Goal: Transaction & Acquisition: Obtain resource

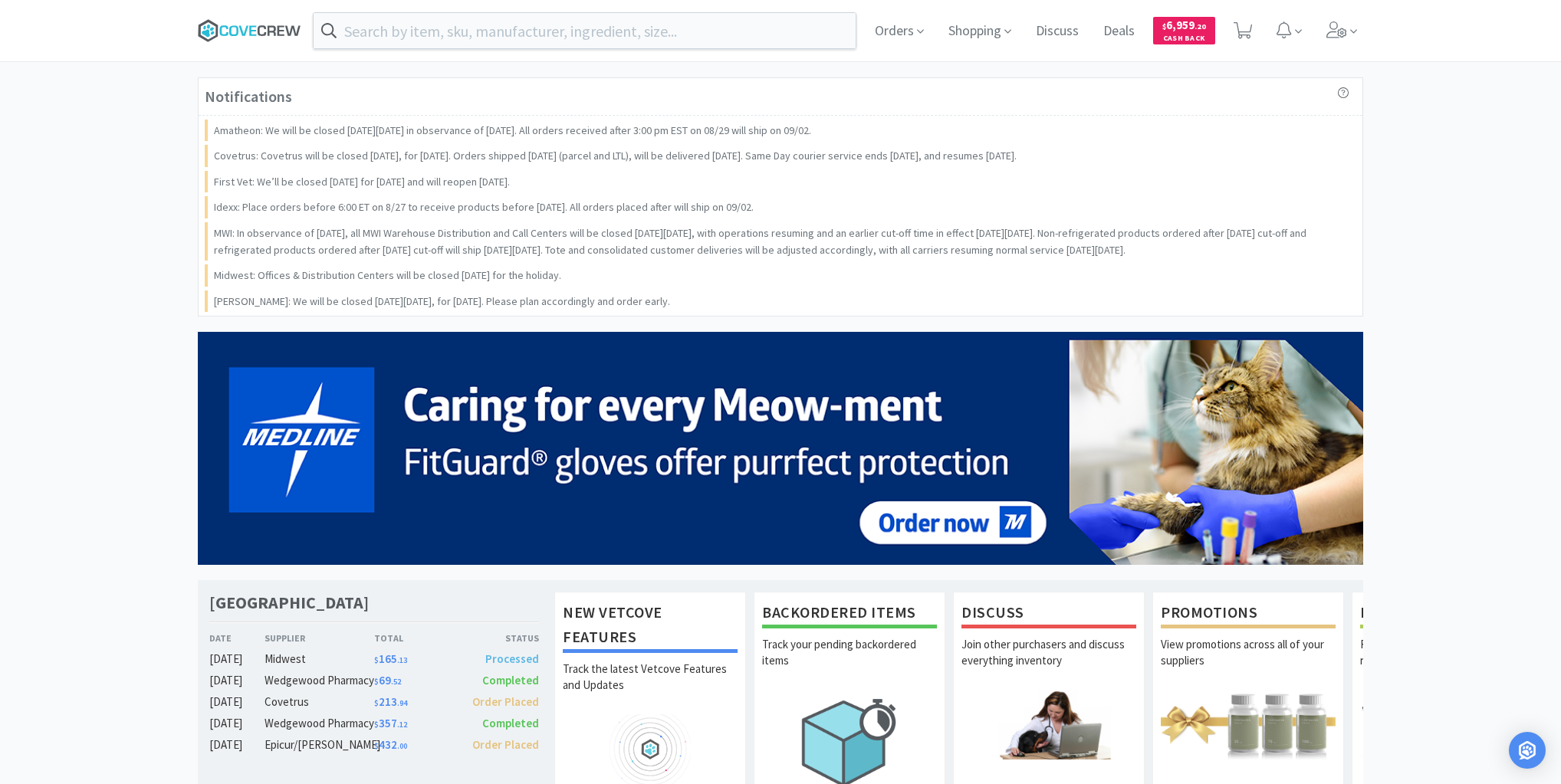
click at [290, 31] on icon at bounding box center [293, 30] width 16 height 10
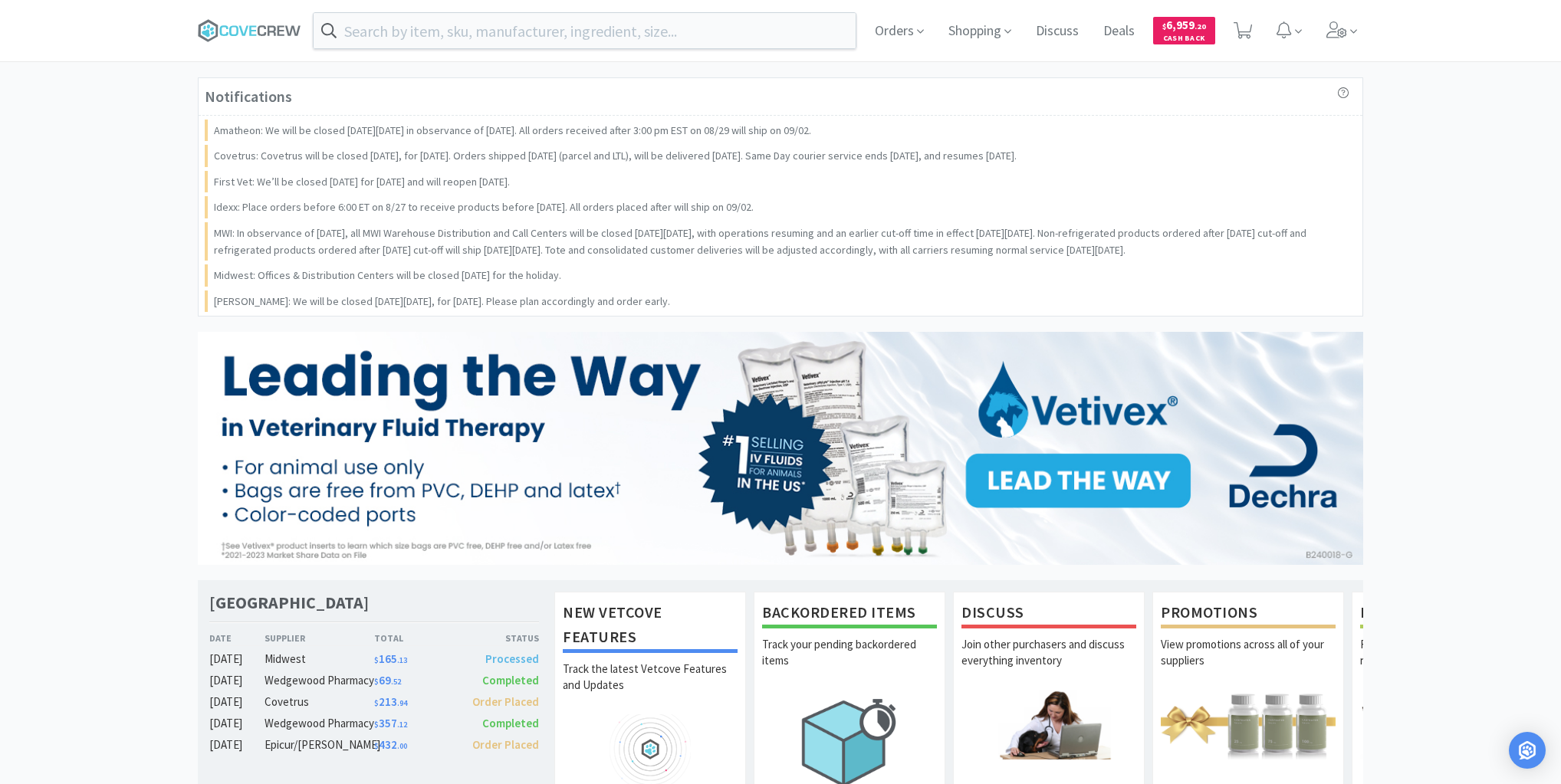
drag, startPoint x: 103, startPoint y: 262, endPoint x: 529, endPoint y: 177, distance: 434.4
click at [104, 261] on div "Notifications Amatheon: We will be closed [DATE][DATE] in observance of [DATE].…" at bounding box center [780, 787] width 1561 height 1420
click at [917, 28] on icon at bounding box center [920, 31] width 7 height 14
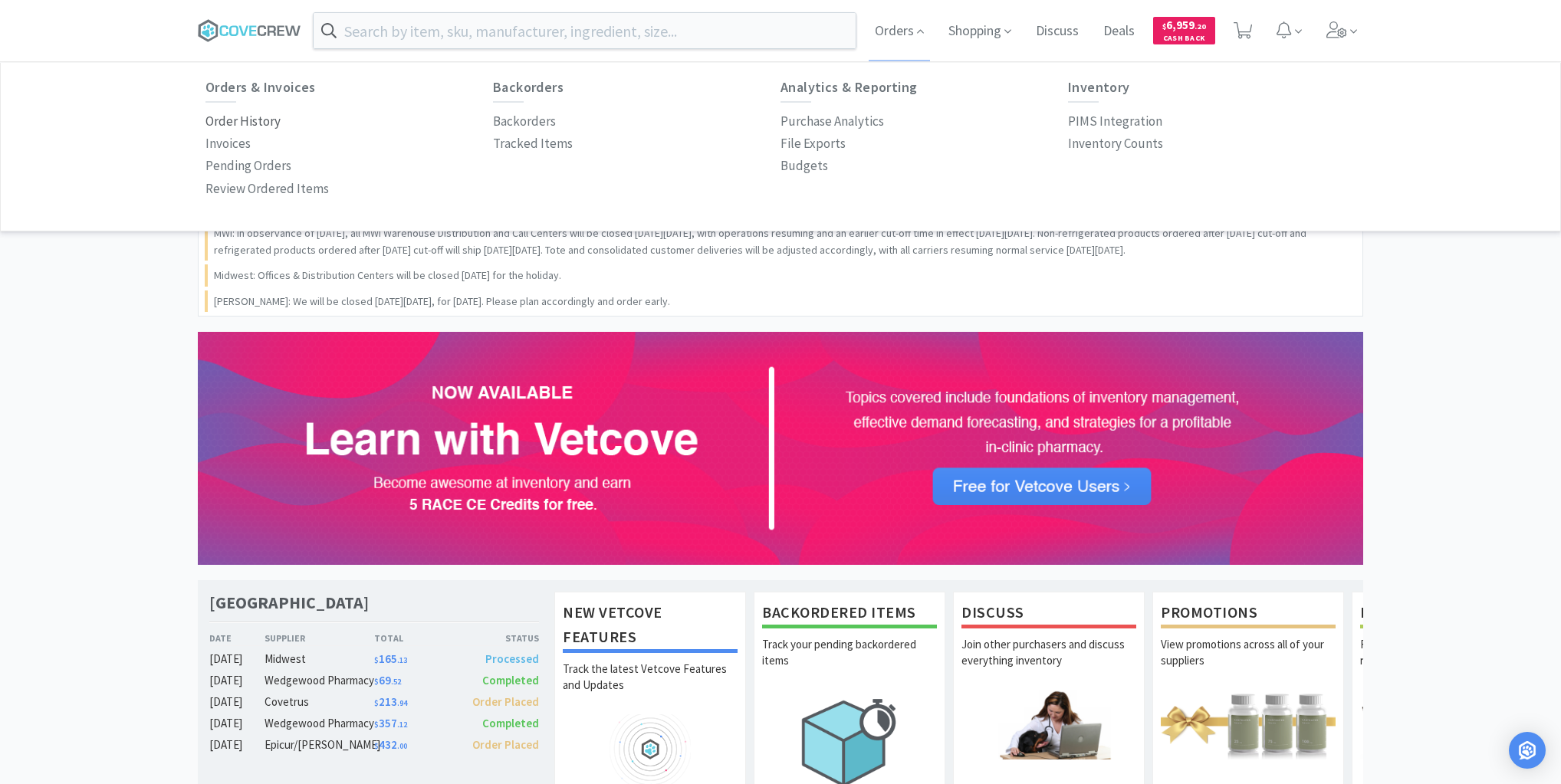
click at [237, 122] on p "Order History" at bounding box center [243, 121] width 76 height 21
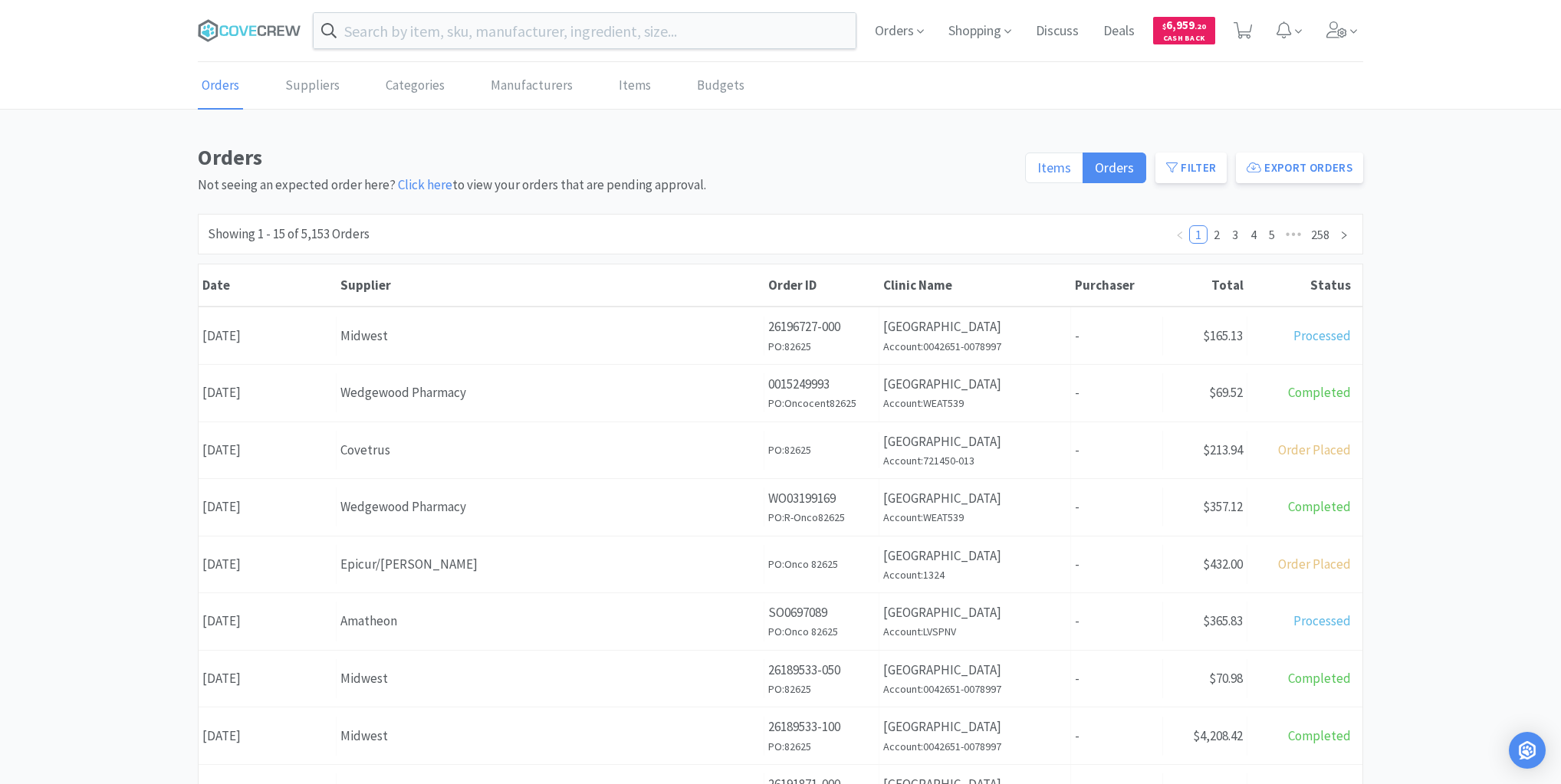
click at [1063, 160] on span "Items" at bounding box center [1054, 168] width 33 height 18
click at [1037, 172] on input "Items" at bounding box center [1037, 172] width 0 height 0
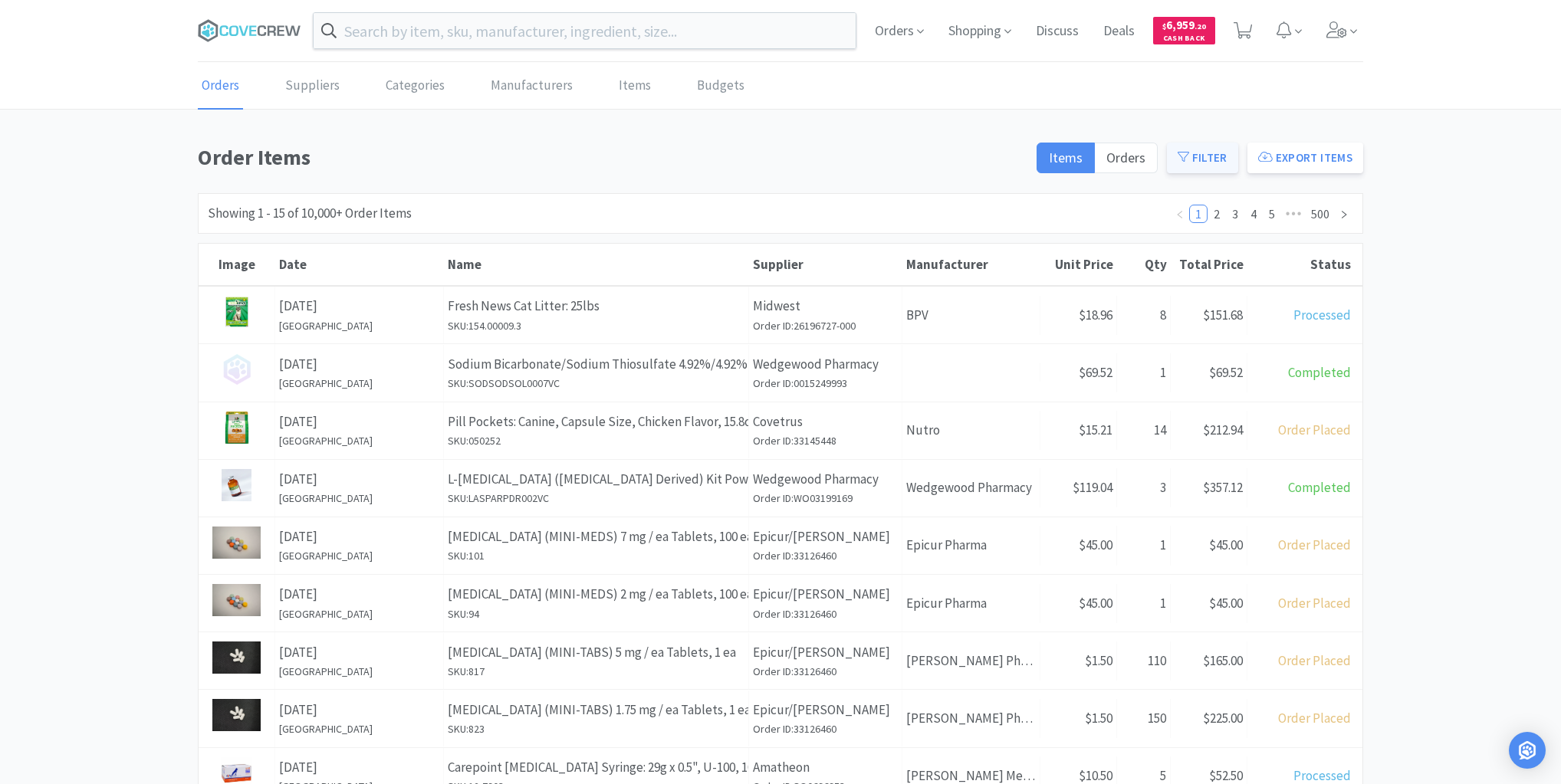
click at [1208, 157] on button "Filter" at bounding box center [1202, 157] width 72 height 30
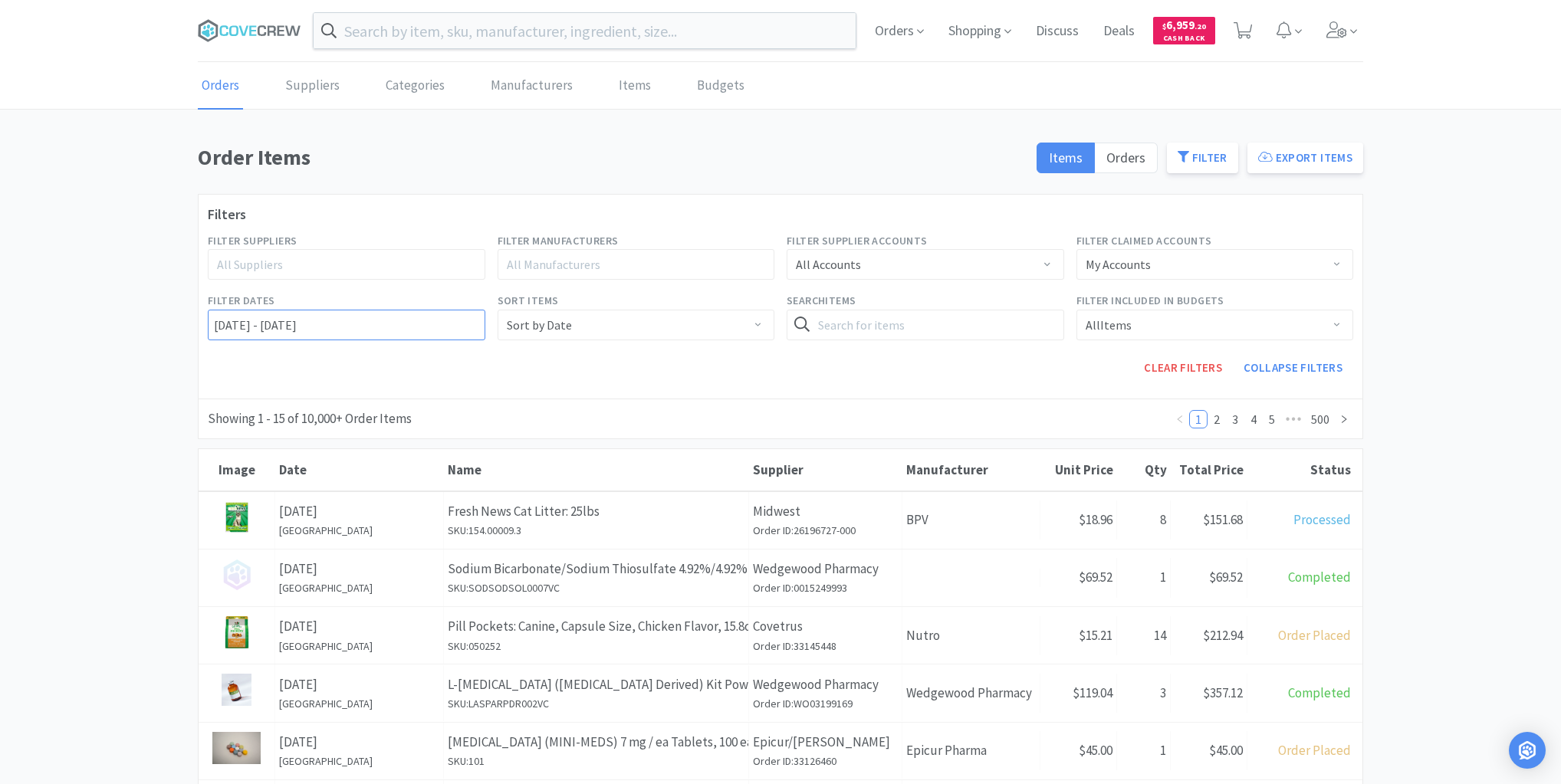
click at [212, 318] on input "[DATE] - [DATE]" at bounding box center [346, 324] width 277 height 30
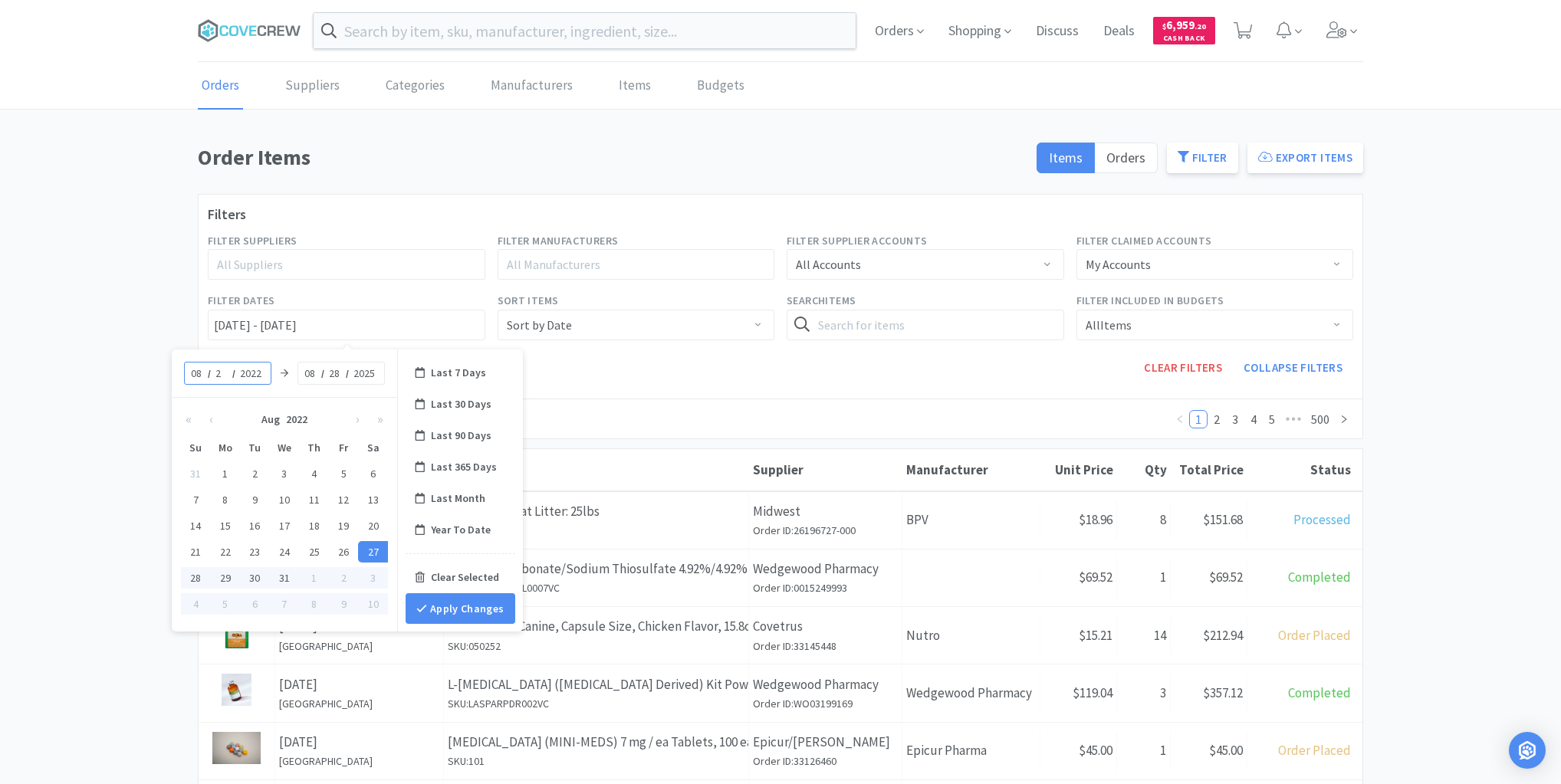
type input "26"
type input "[DATE] - [DATE]"
type input "2025"
type input "[DATE] - [DATE]"
type input "25"
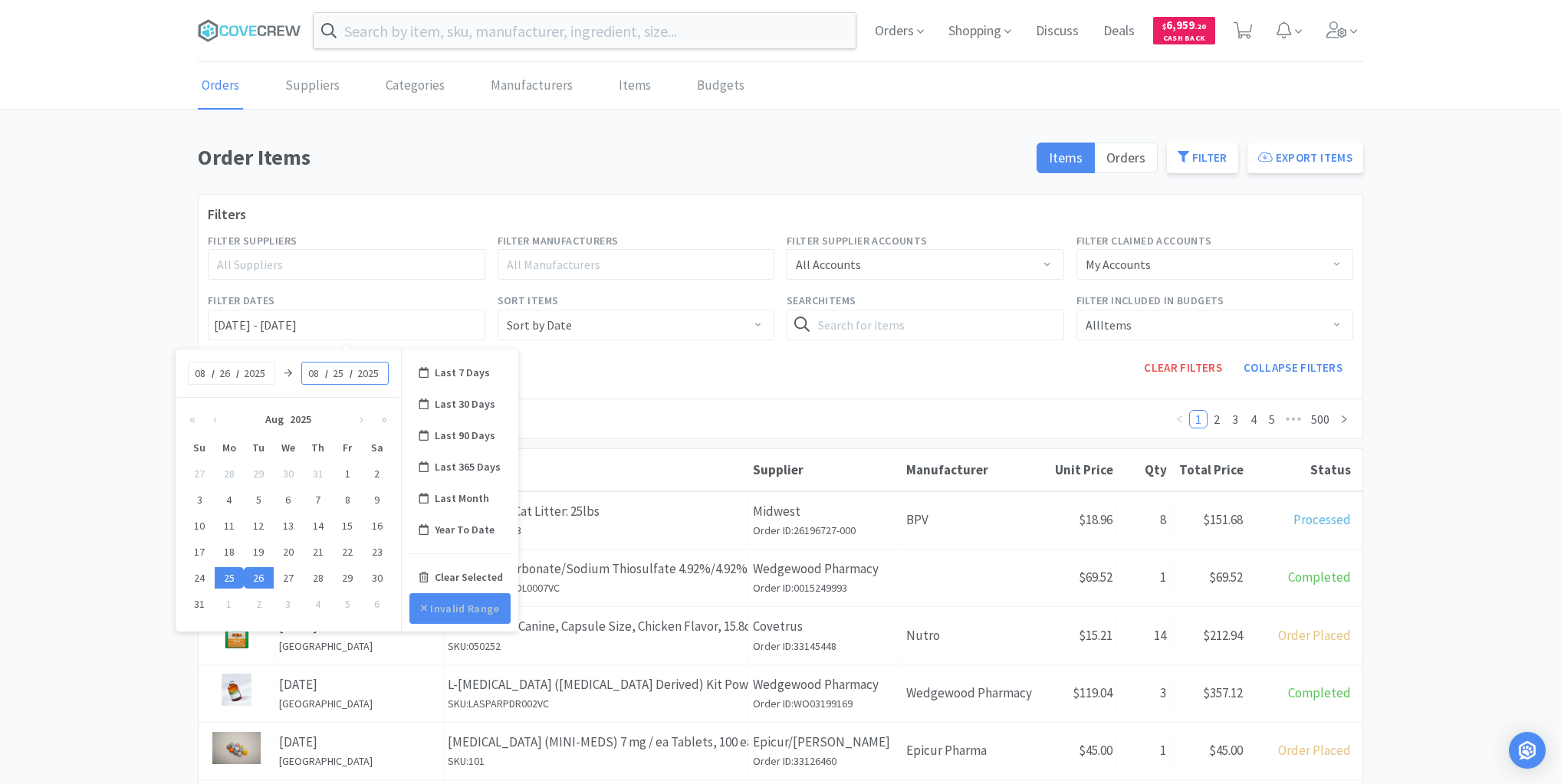
type input "[DATE] - [DATE]"
type input "26"
type input "[DATE] - [DATE]"
click at [424, 605] on icon at bounding box center [421, 608] width 11 height 11
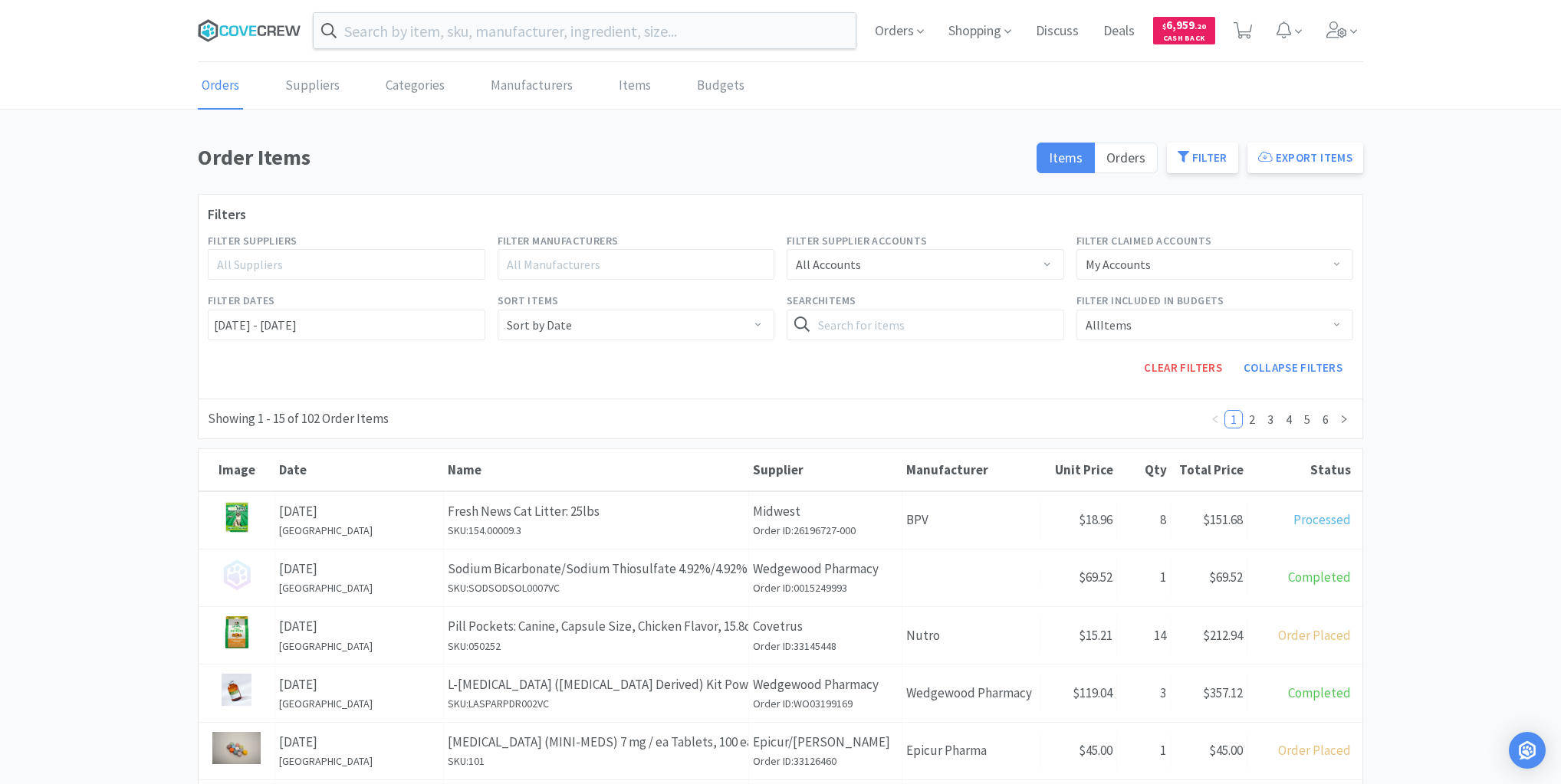
click at [269, 31] on icon at bounding box center [272, 30] width 9 height 10
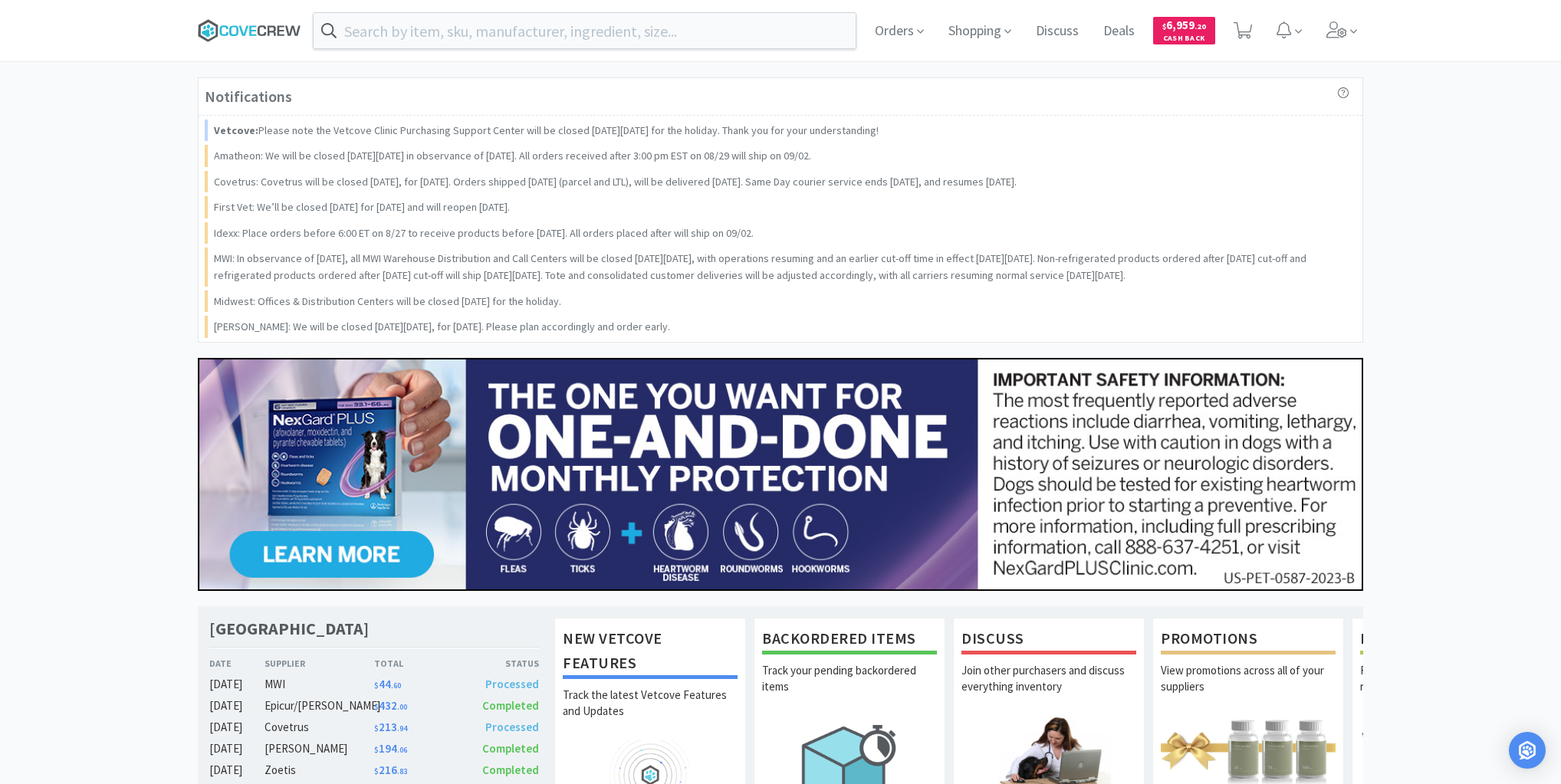
click at [265, 27] on icon at bounding box center [262, 30] width 9 height 11
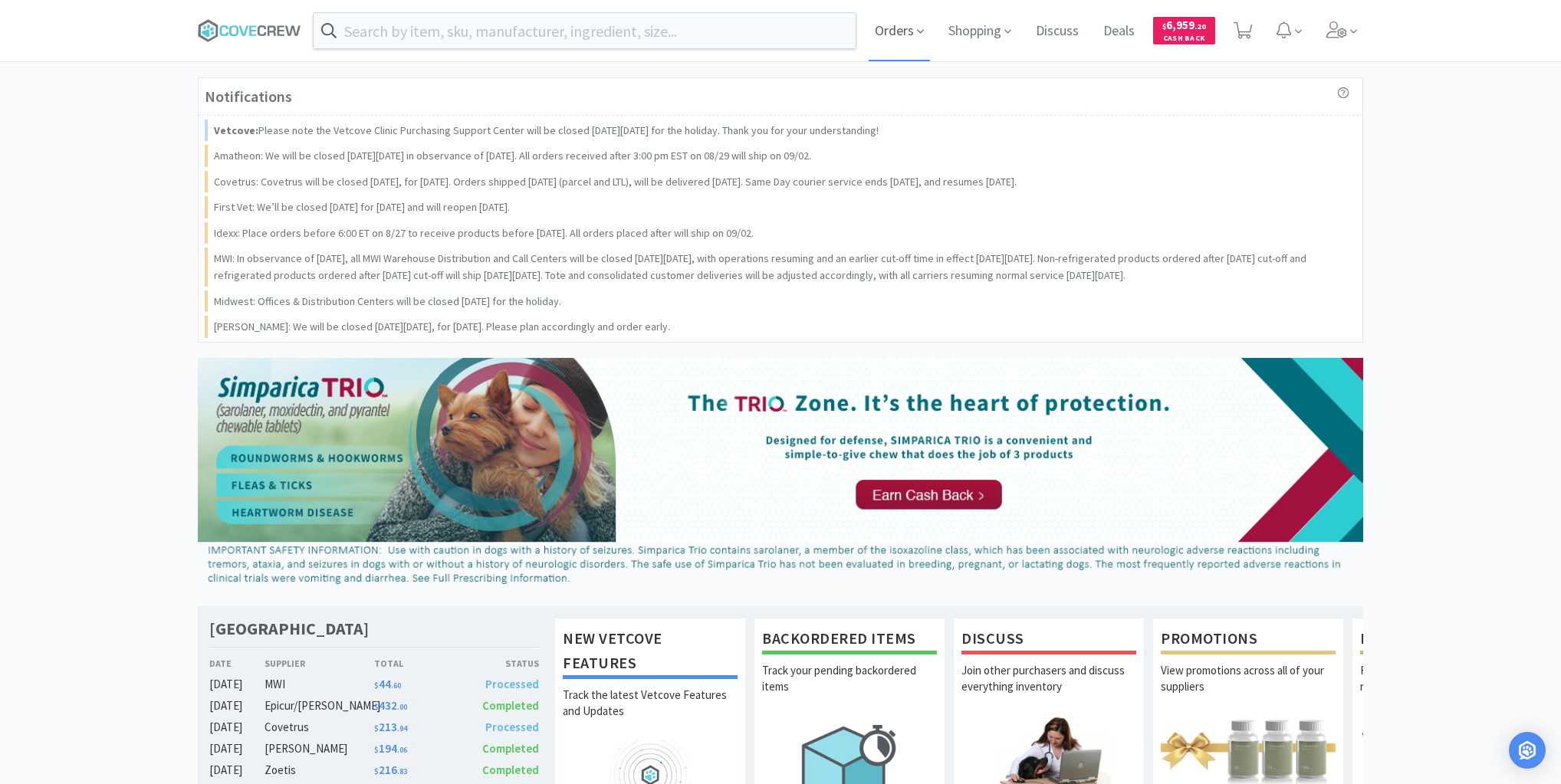
click at [911, 31] on span "Orders" at bounding box center [899, 30] width 62 height 62
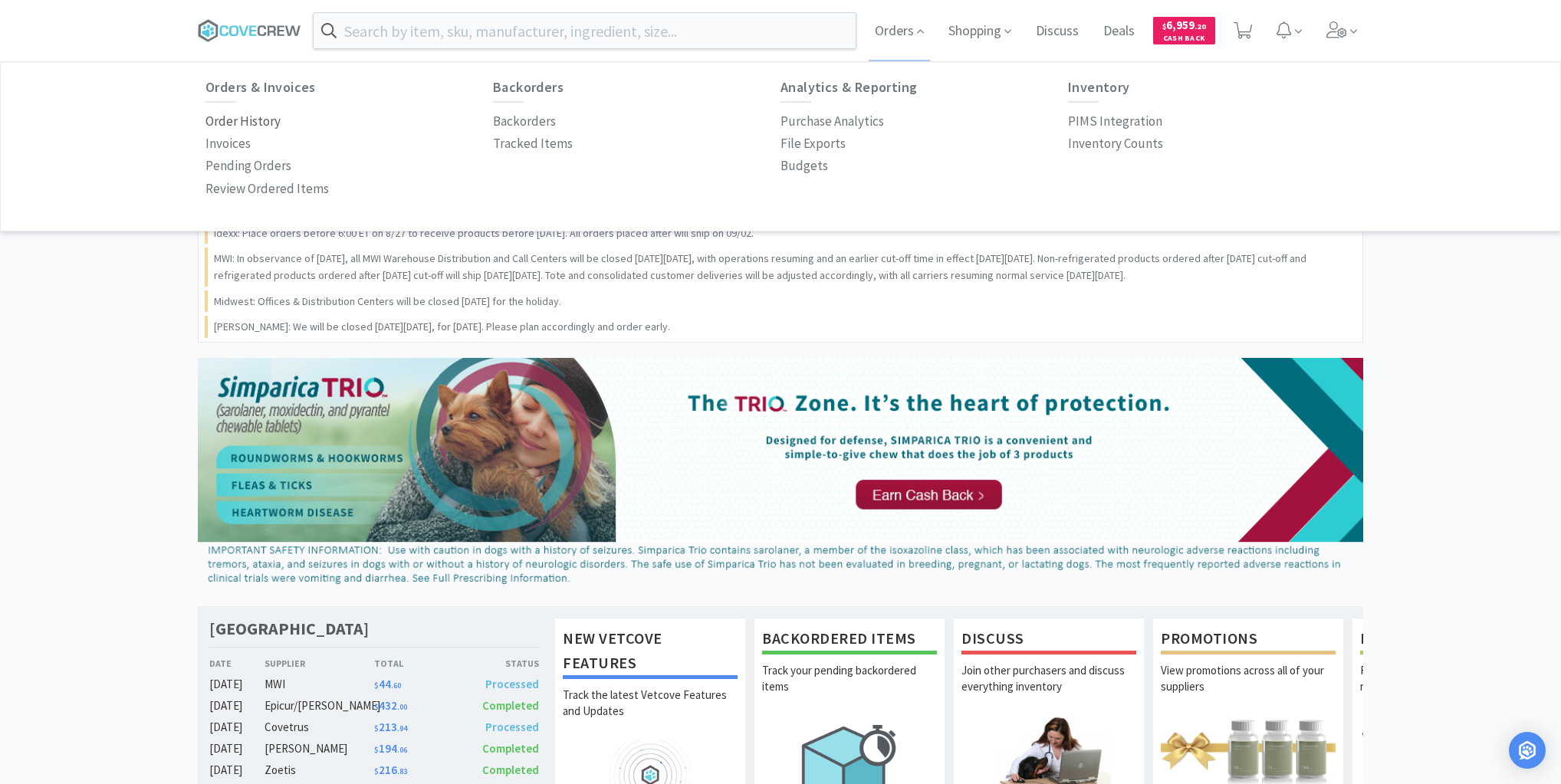
click at [265, 124] on p "Order History" at bounding box center [243, 121] width 76 height 21
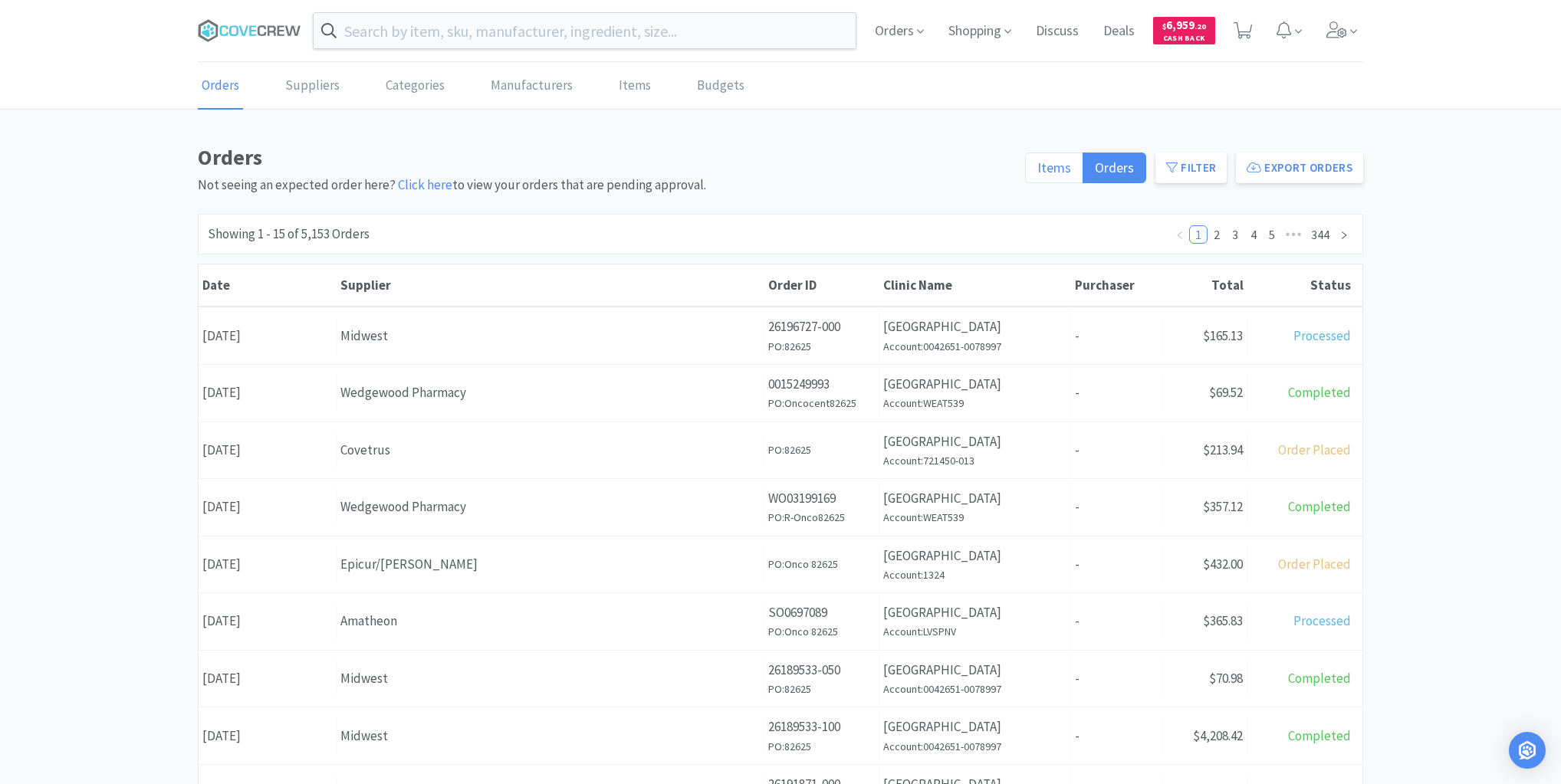
click at [1058, 165] on span "Items" at bounding box center [1054, 168] width 33 height 18
click at [1037, 172] on input "Items" at bounding box center [1037, 172] width 0 height 0
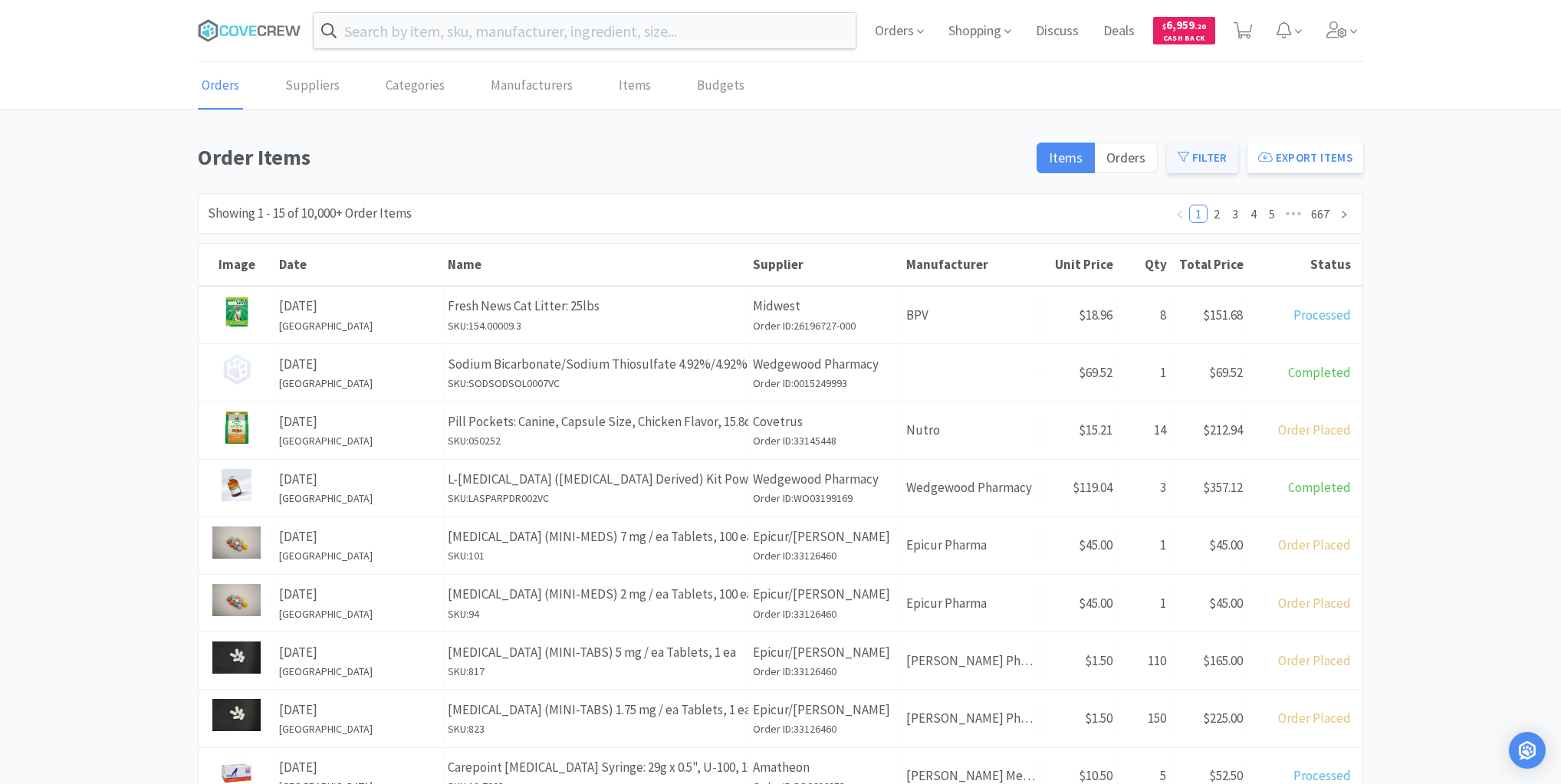
click at [1196, 154] on button "Filter" at bounding box center [1202, 157] width 72 height 30
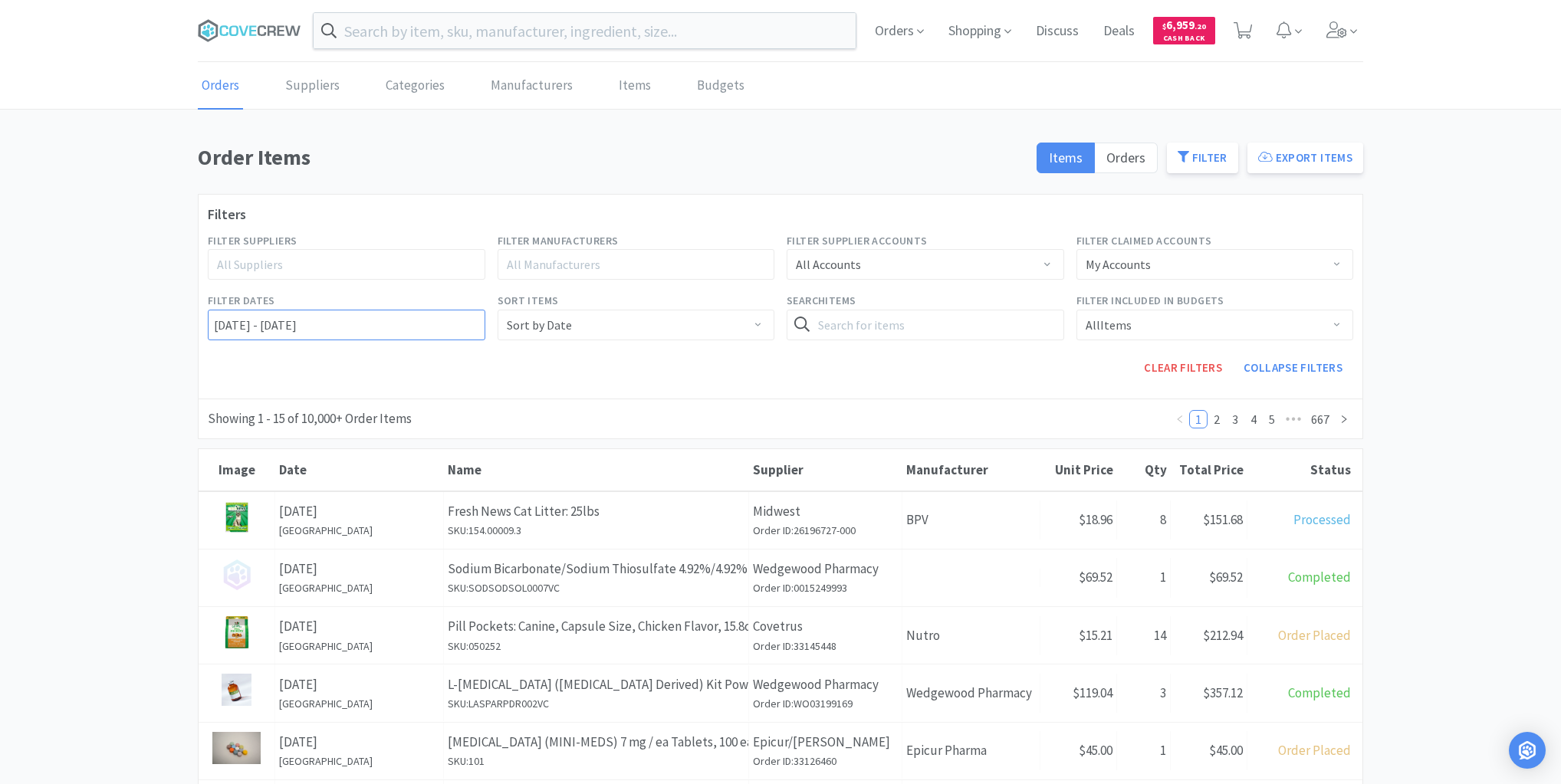
click at [209, 324] on input "[DATE] - [DATE]" at bounding box center [346, 324] width 277 height 30
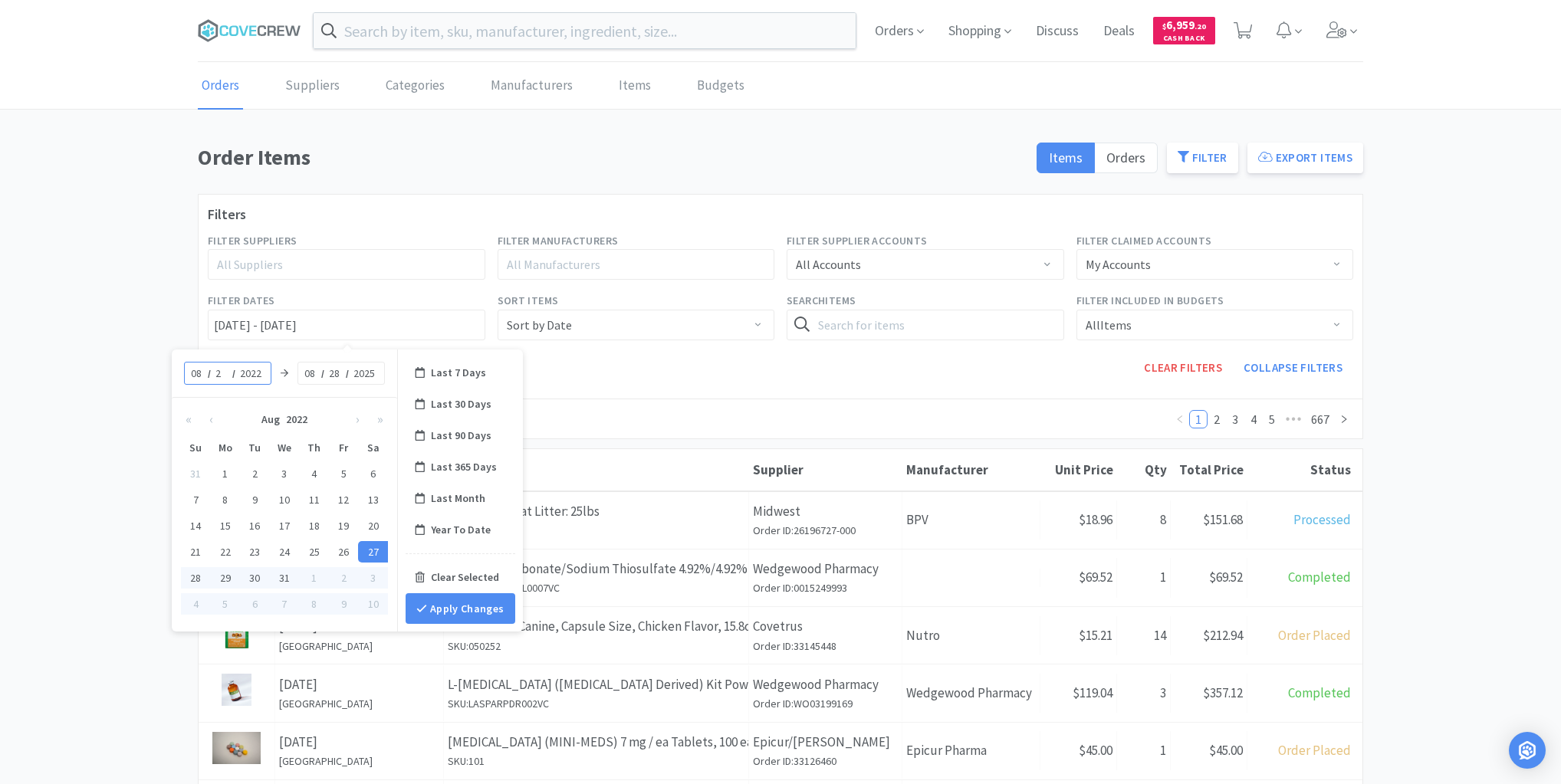
type input "26"
type input "[DATE] - [DATE]"
type input "2025"
type input "[DATE] - [DATE]"
type input "2"
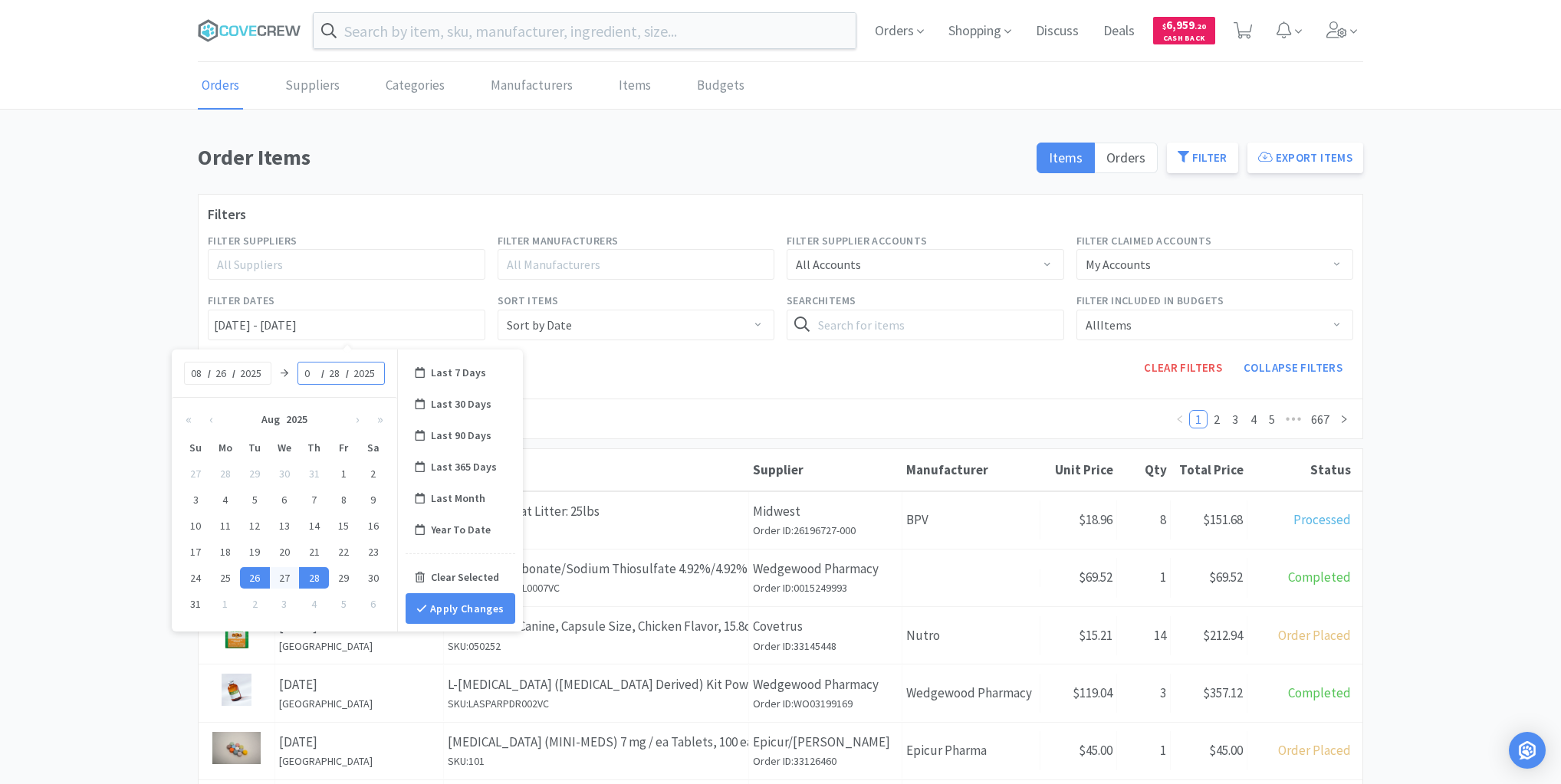
type input "08"
type input "26"
type input "[DATE] - [DATE]"
click at [444, 607] on button "Apply Changes" at bounding box center [461, 608] width 110 height 30
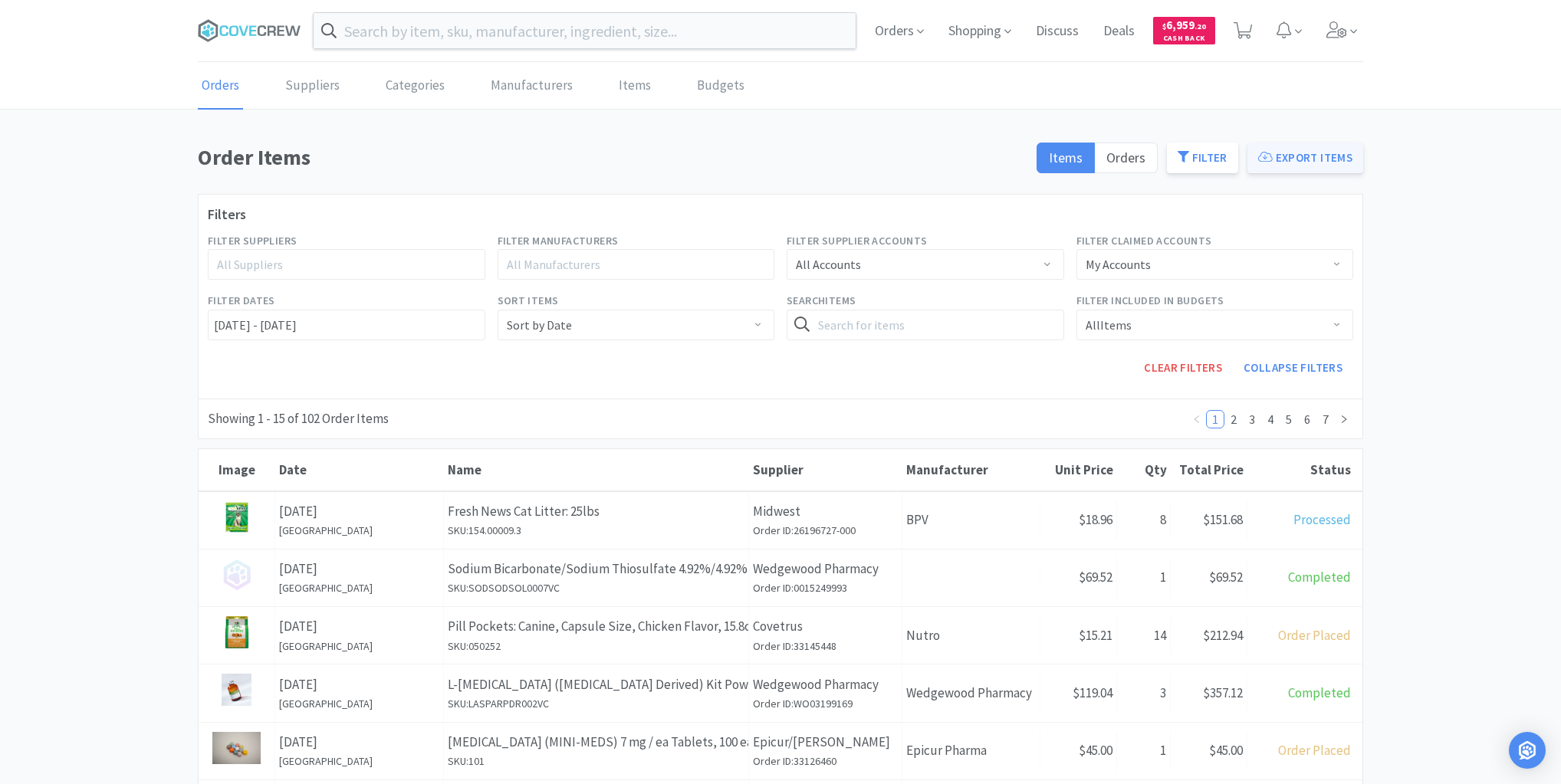
click at [1323, 161] on button "Export Items" at bounding box center [1305, 157] width 116 height 30
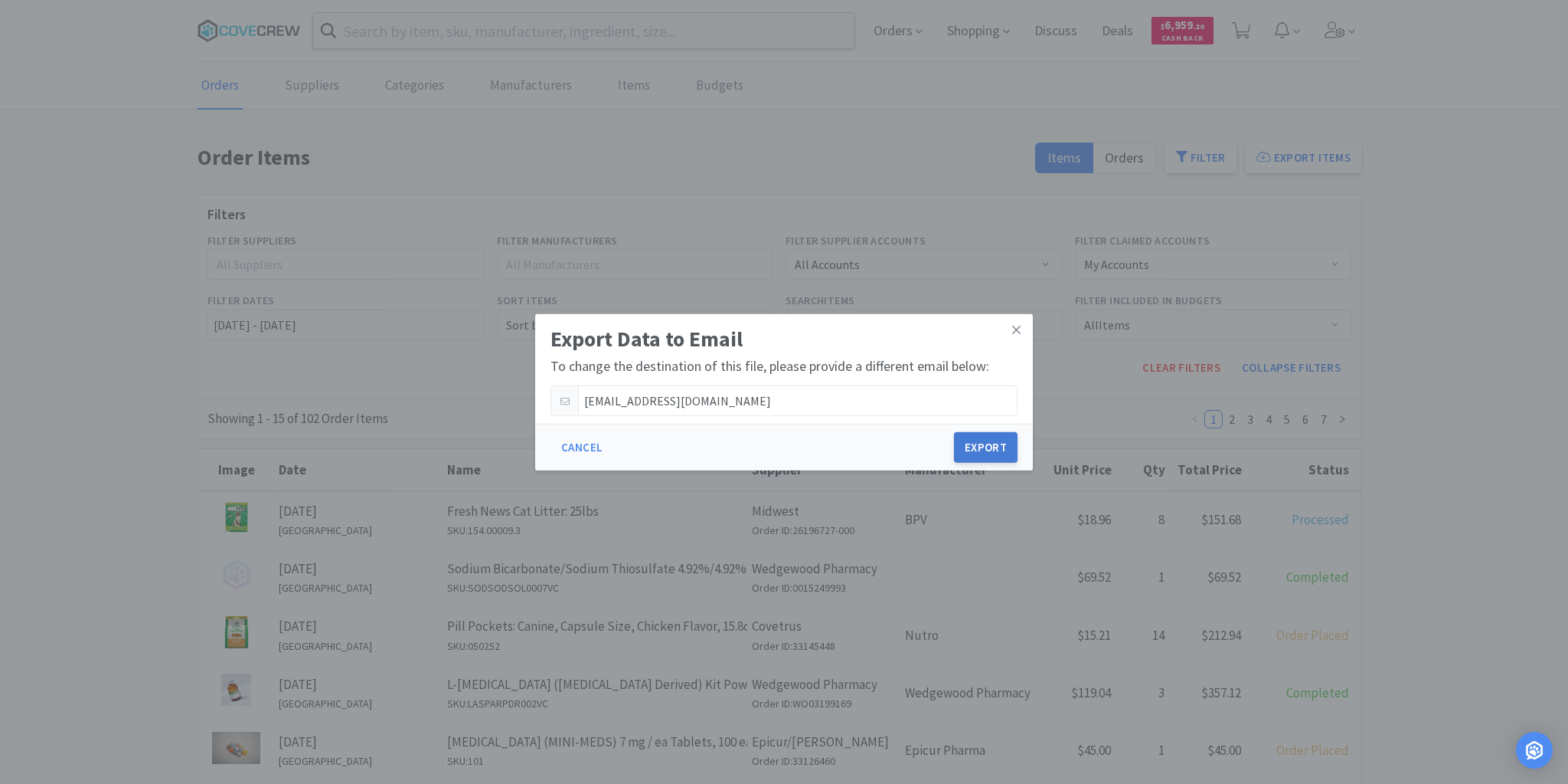
click at [989, 437] on button "Export" at bounding box center [985, 447] width 64 height 30
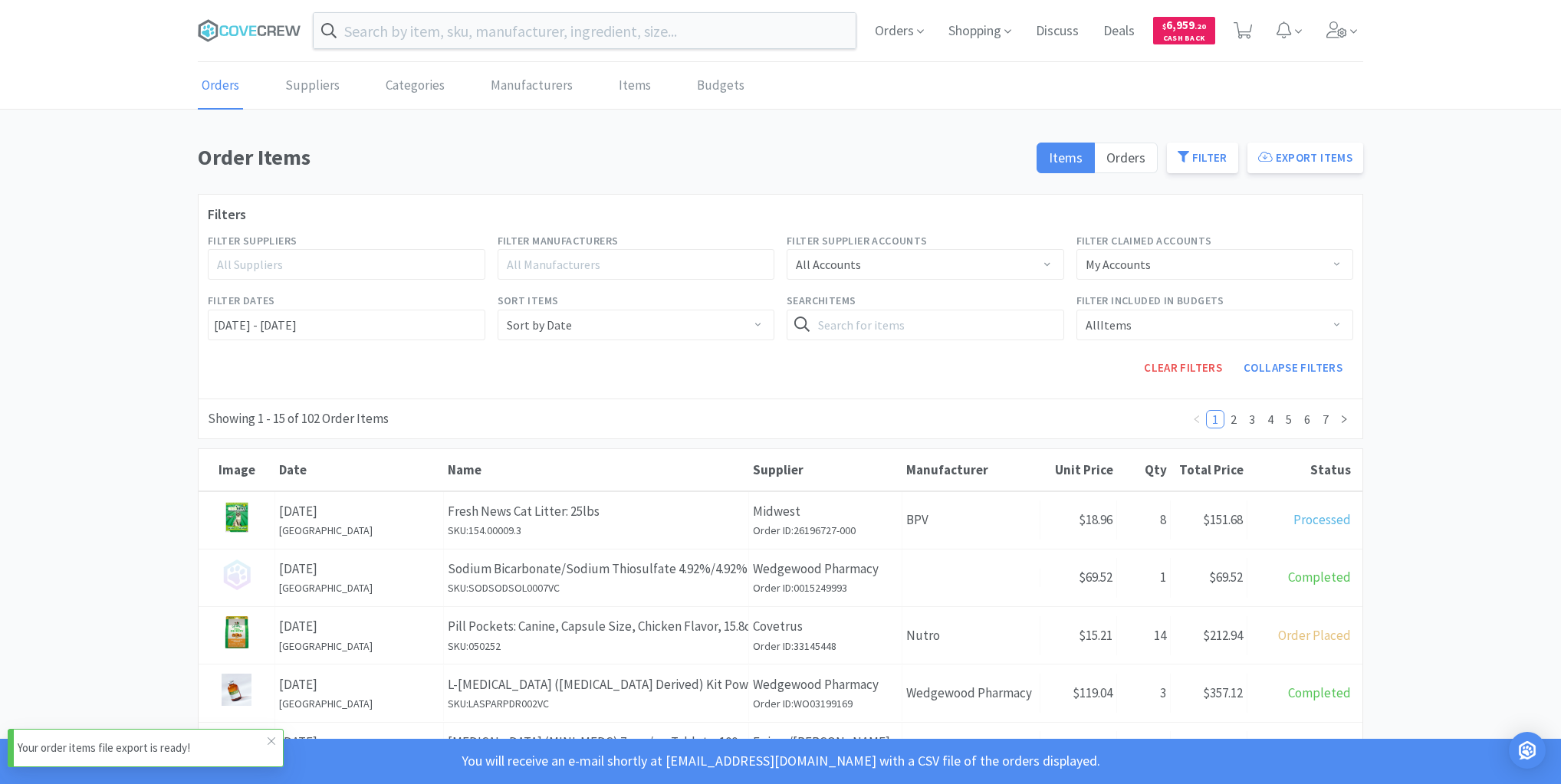
drag, startPoint x: 180, startPoint y: 750, endPoint x: 202, endPoint y: 760, distance: 24.2
click at [180, 750] on p "Your order items file export is ready!" at bounding box center [142, 748] width 250 height 19
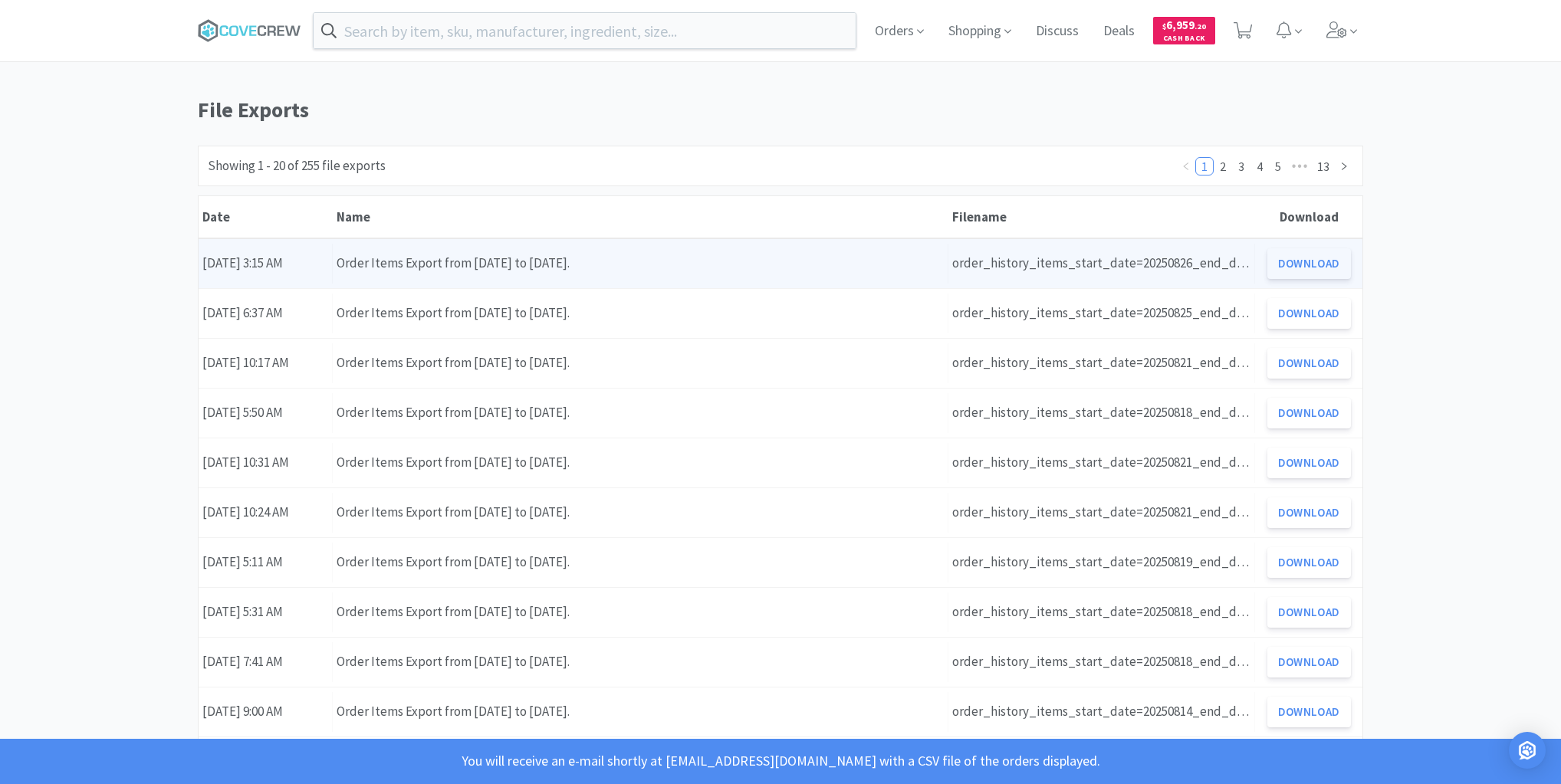
click at [1318, 264] on button "Download" at bounding box center [1308, 263] width 83 height 30
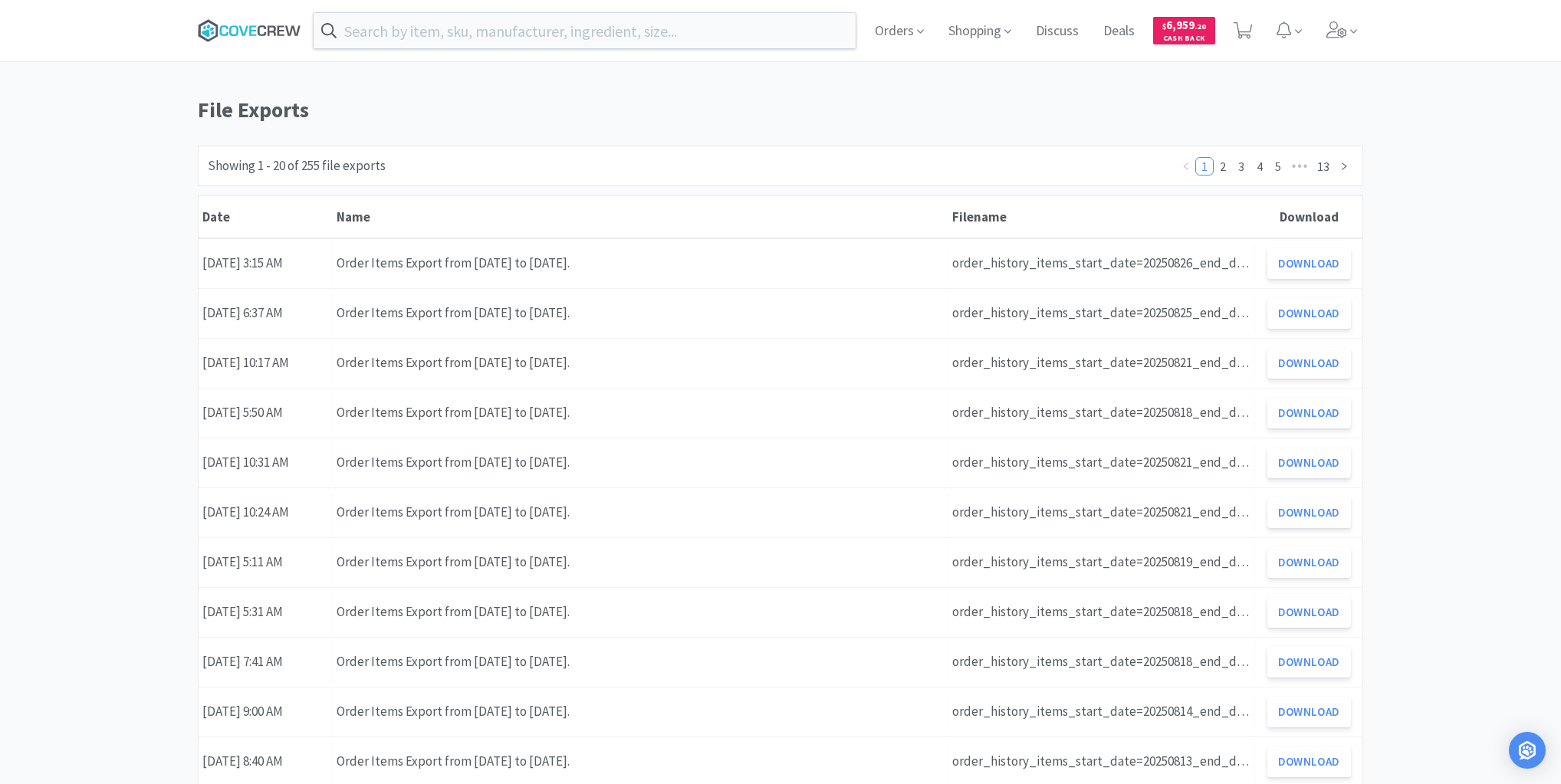
click at [267, 33] on icon at bounding box center [250, 30] width 104 height 23
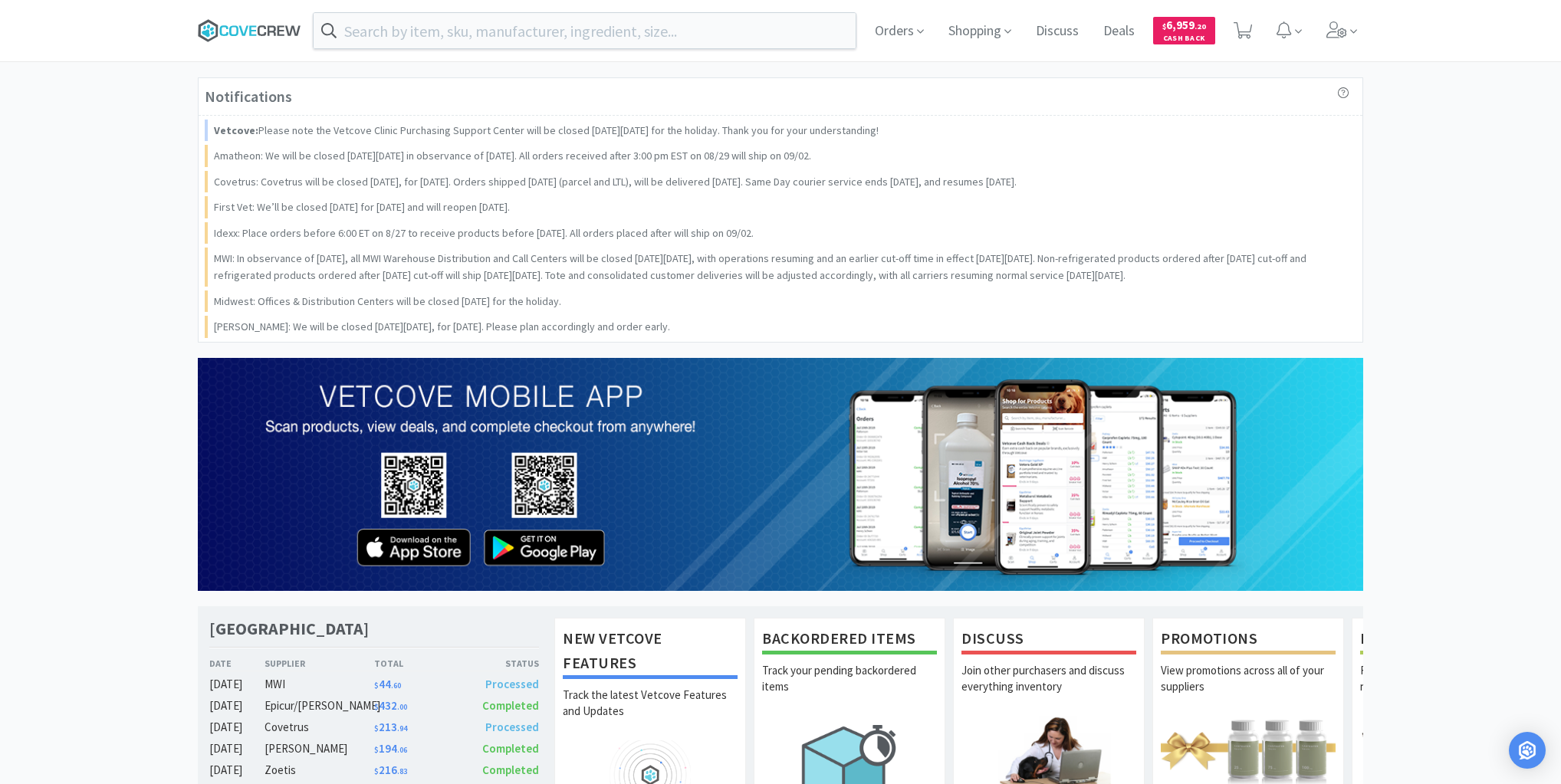
click at [239, 26] on icon at bounding box center [250, 30] width 104 height 23
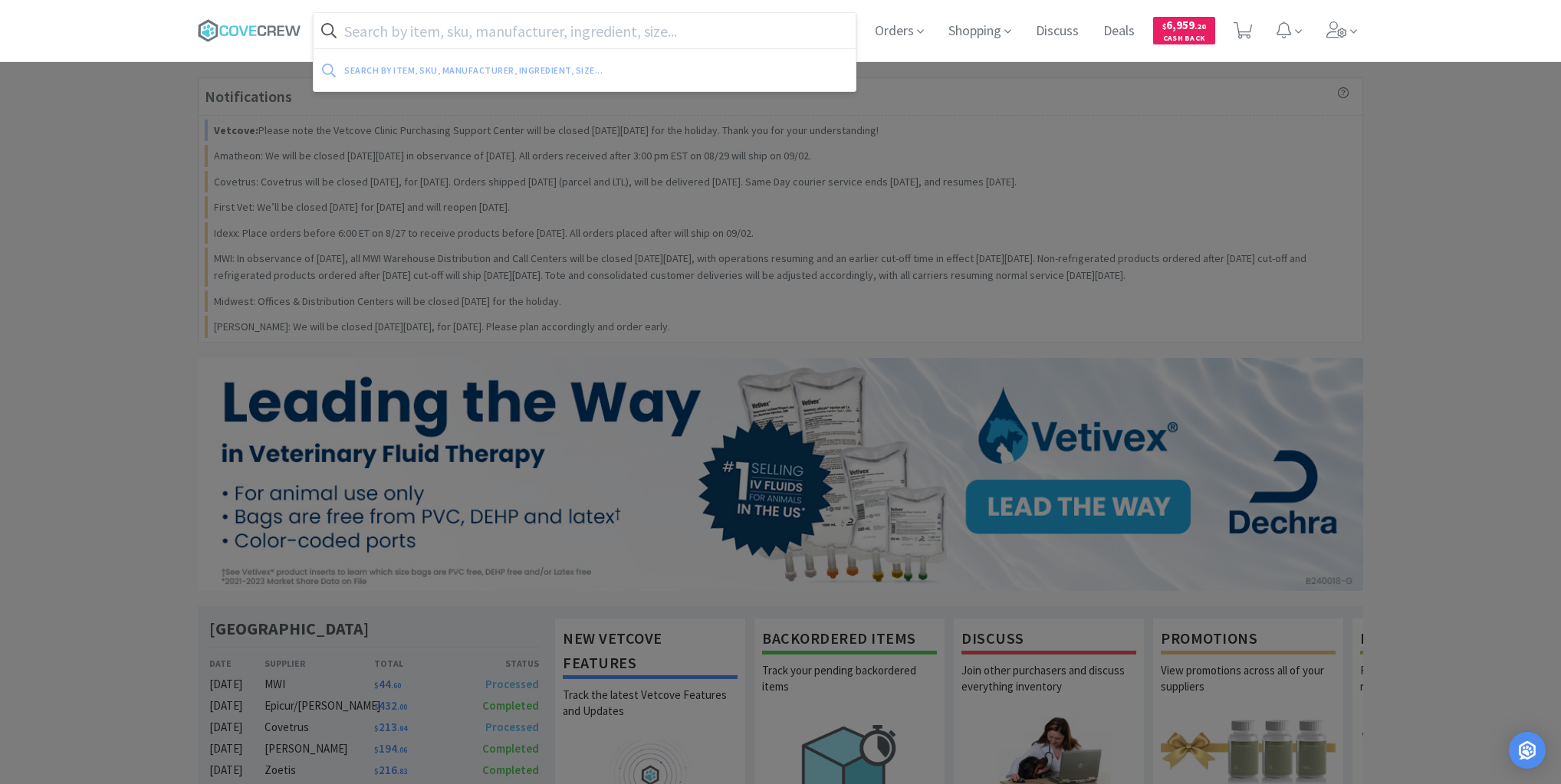
click at [595, 22] on input "text" at bounding box center [584, 30] width 542 height 35
paste input "023422"
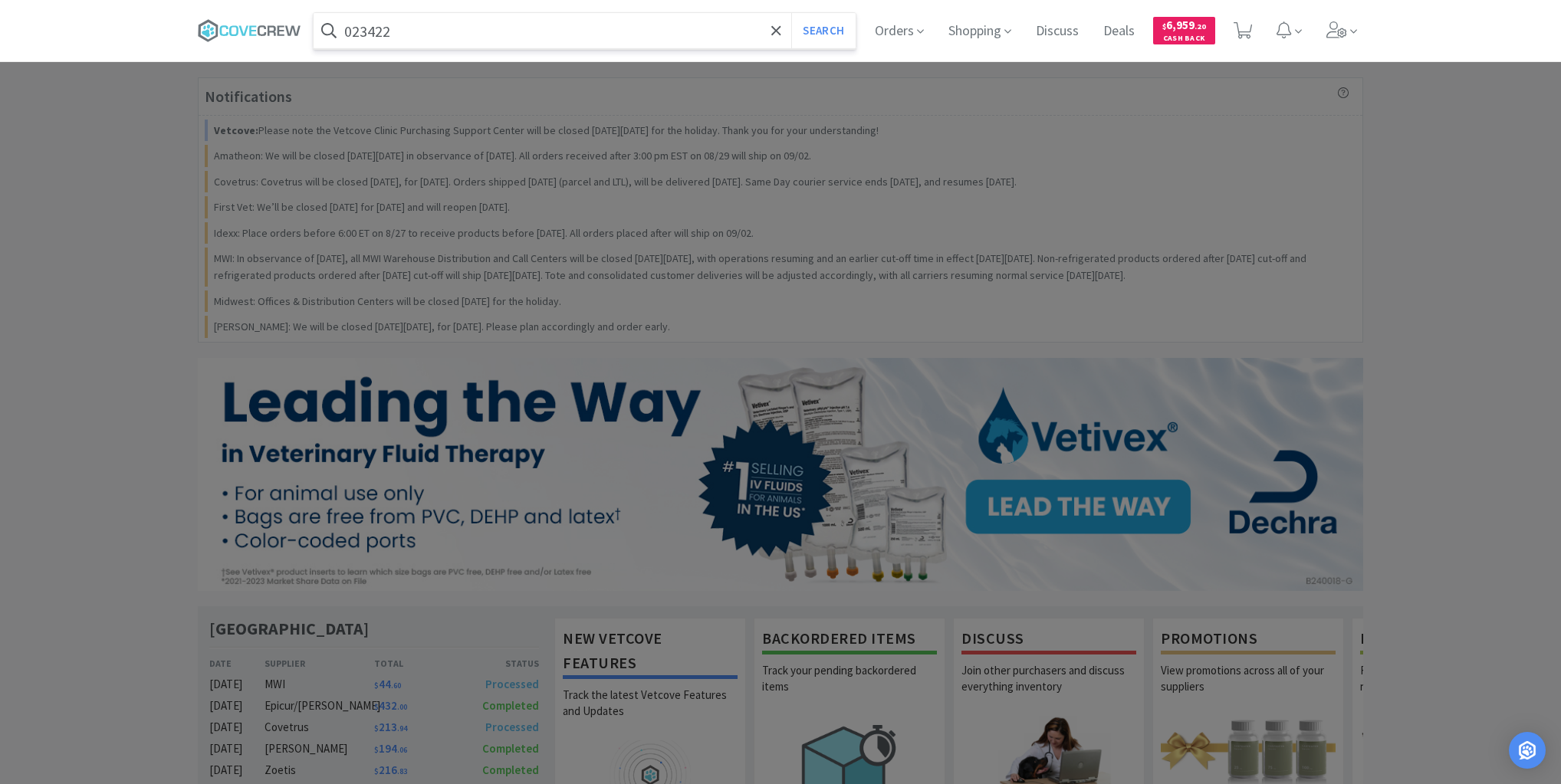
type input "023422"
click at [791, 13] on button "Search" at bounding box center [823, 30] width 64 height 35
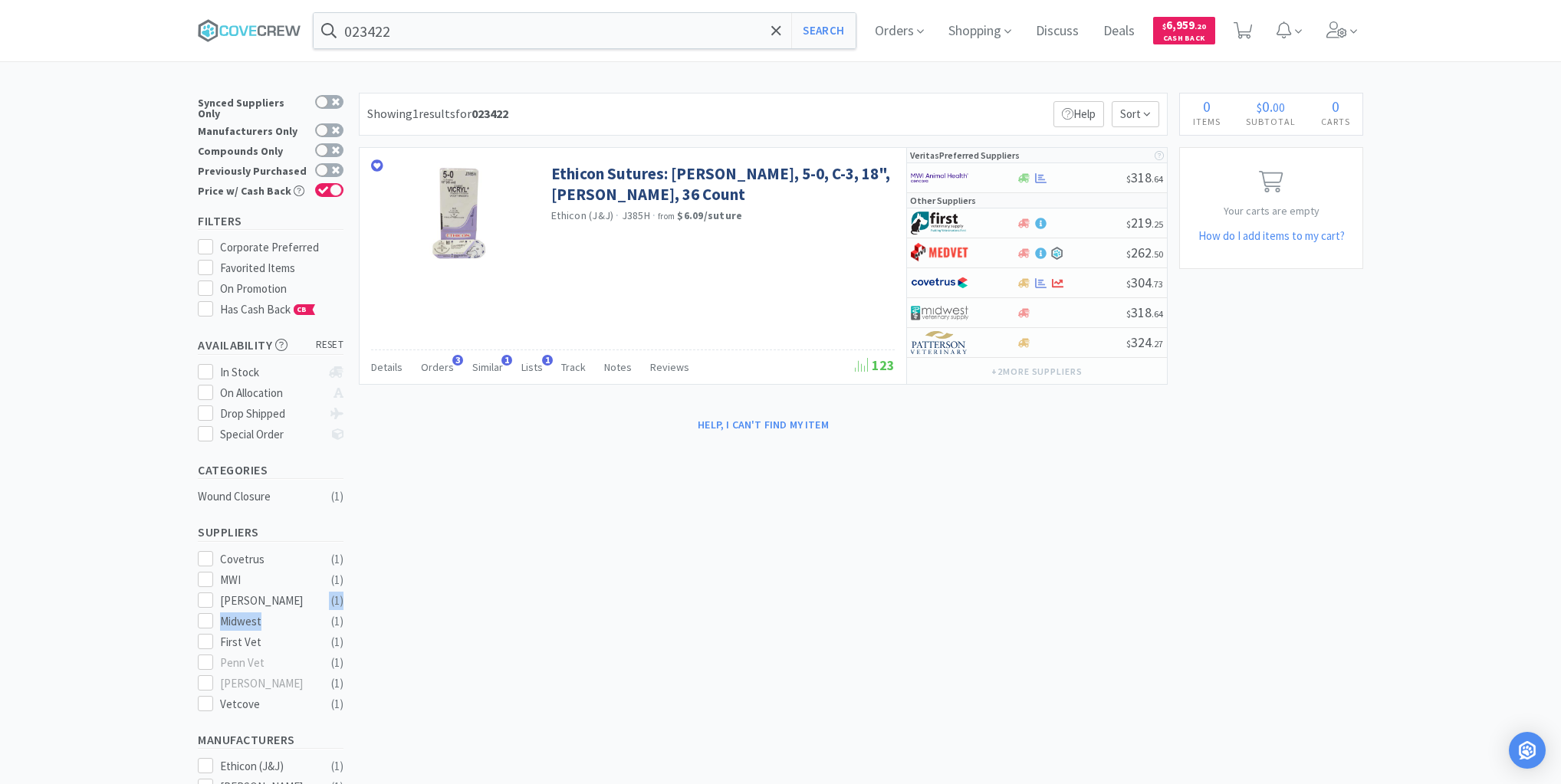
click at [469, 605] on div "× Filter Results Synced Suppliers Only Manufacturers Only Compounds Only Previo…" at bounding box center [780, 556] width 1165 height 926
click at [280, 25] on icon at bounding box center [250, 30] width 104 height 23
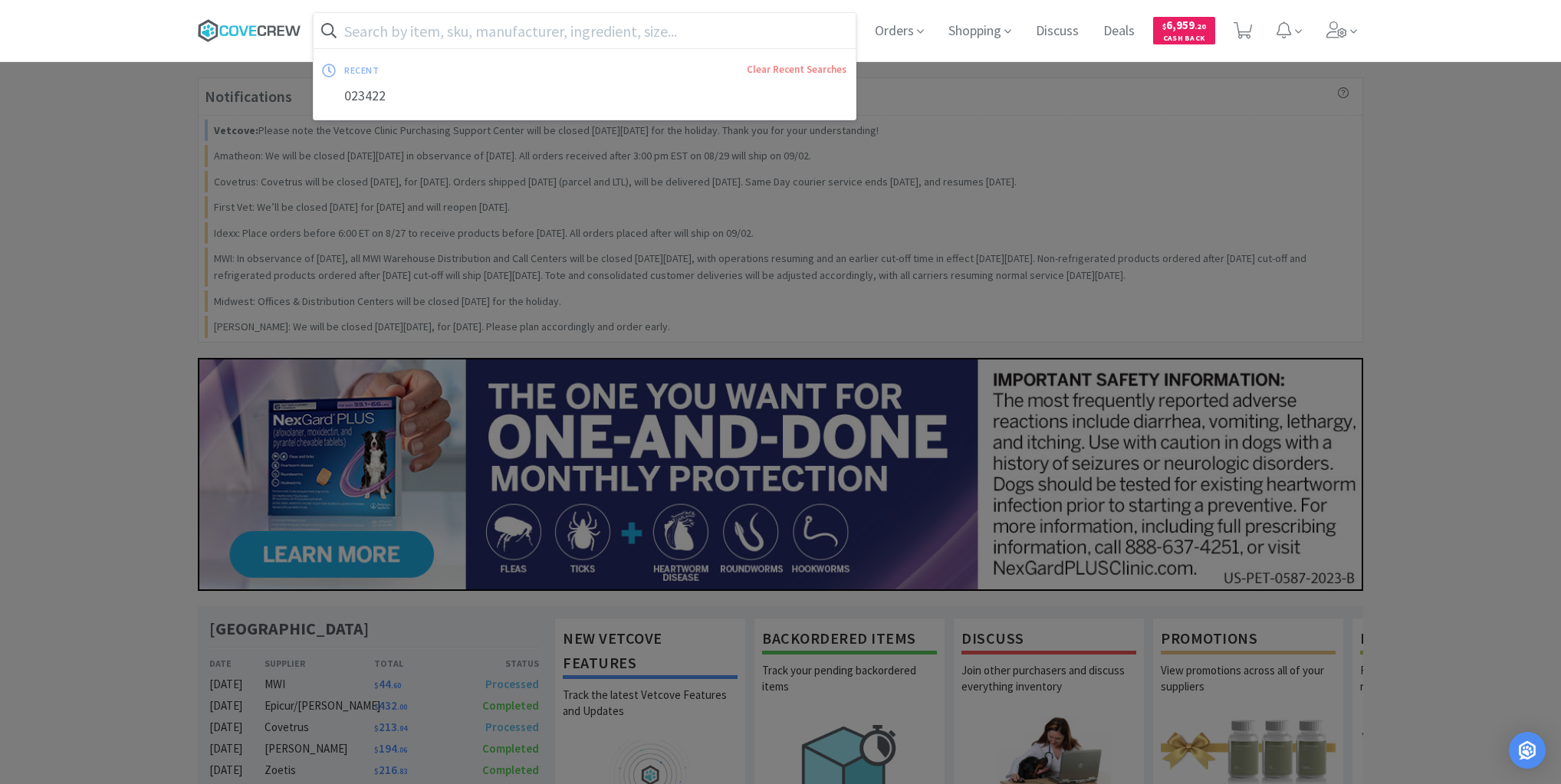
click at [277, 29] on icon at bounding box center [250, 30] width 104 height 23
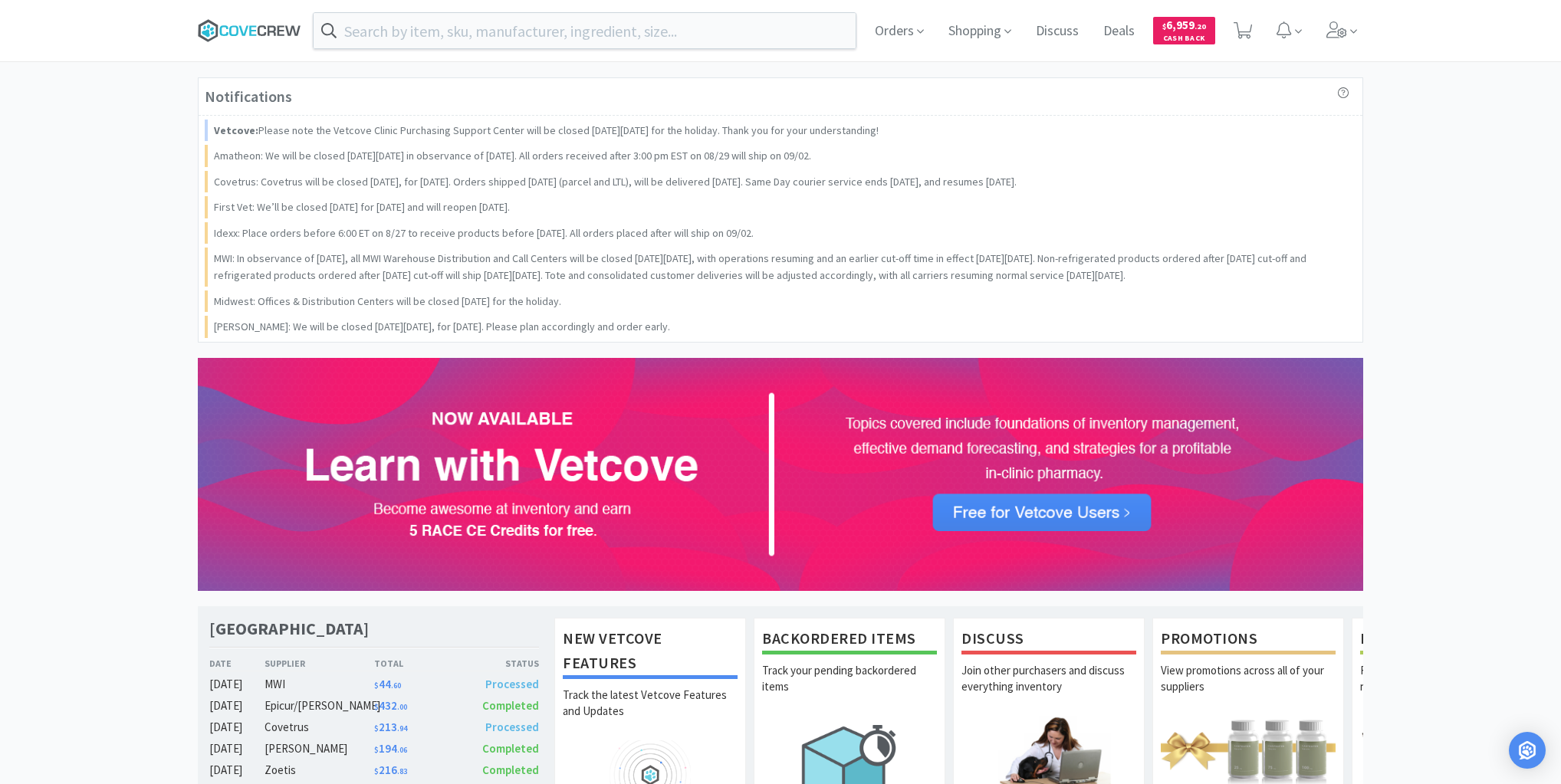
click at [259, 24] on icon at bounding box center [250, 30] width 104 height 23
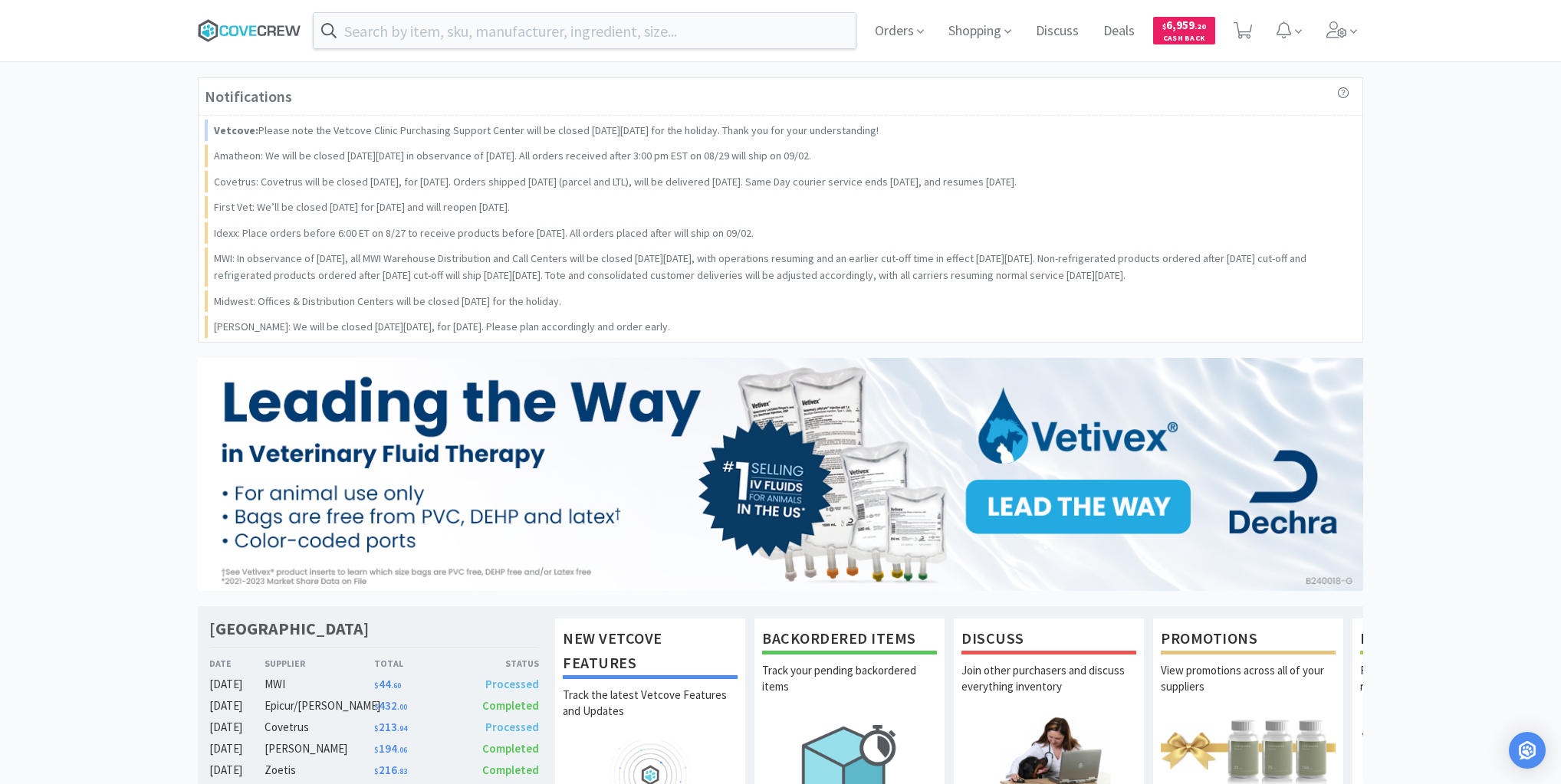
click at [287, 29] on icon at bounding box center [293, 30] width 16 height 10
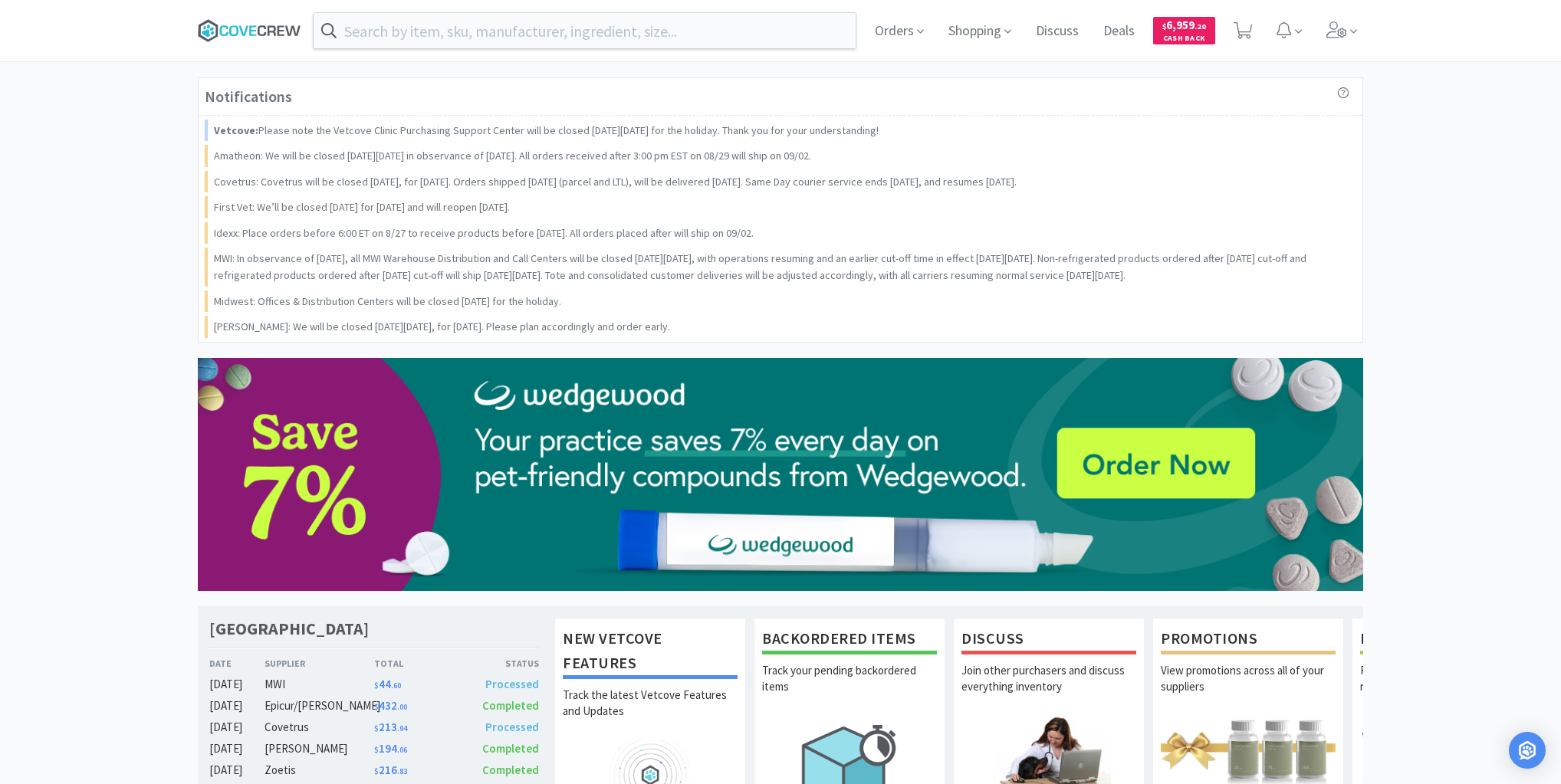
click at [264, 25] on icon at bounding box center [262, 30] width 9 height 11
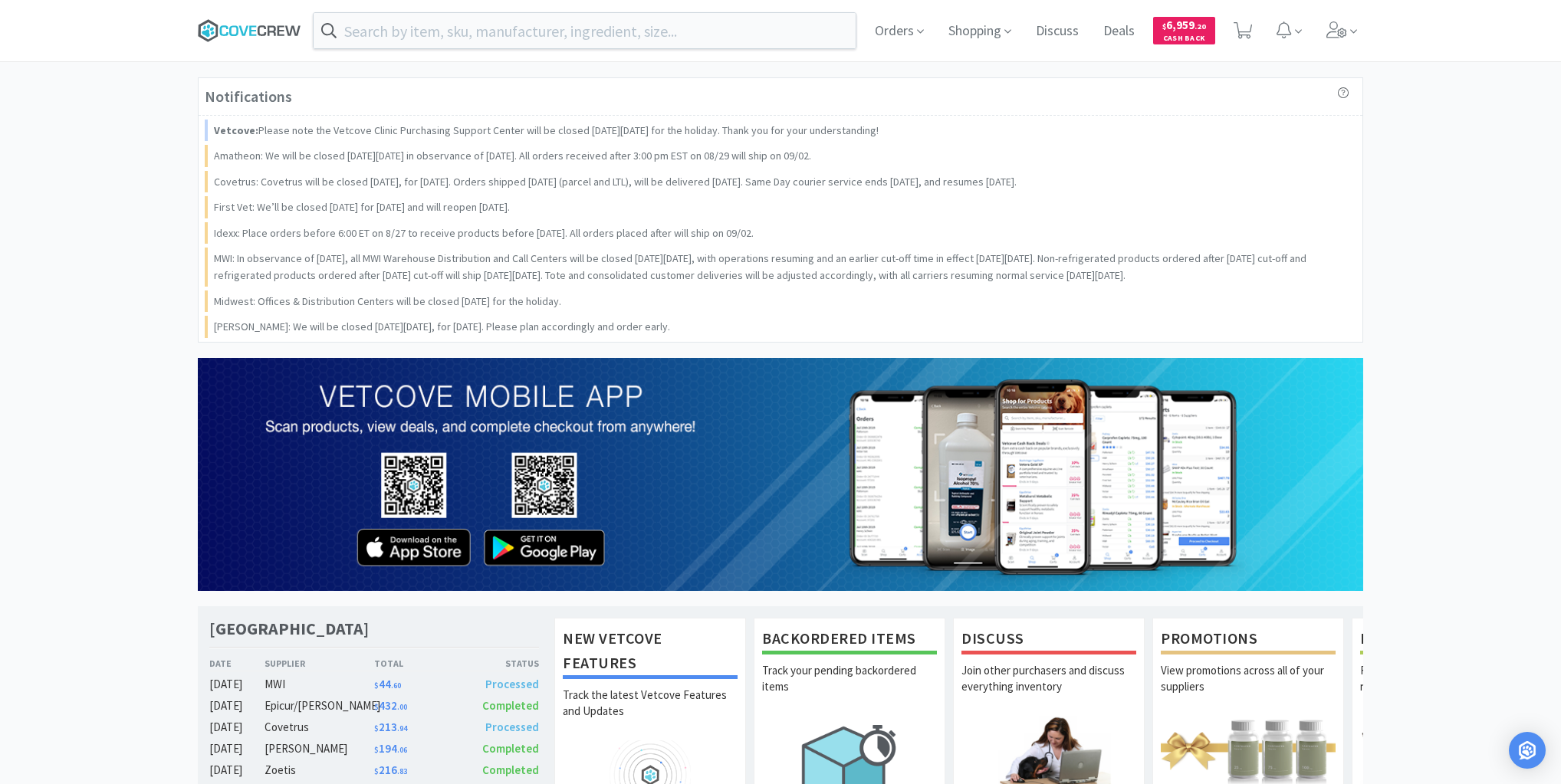
click at [246, 23] on icon at bounding box center [250, 30] width 104 height 23
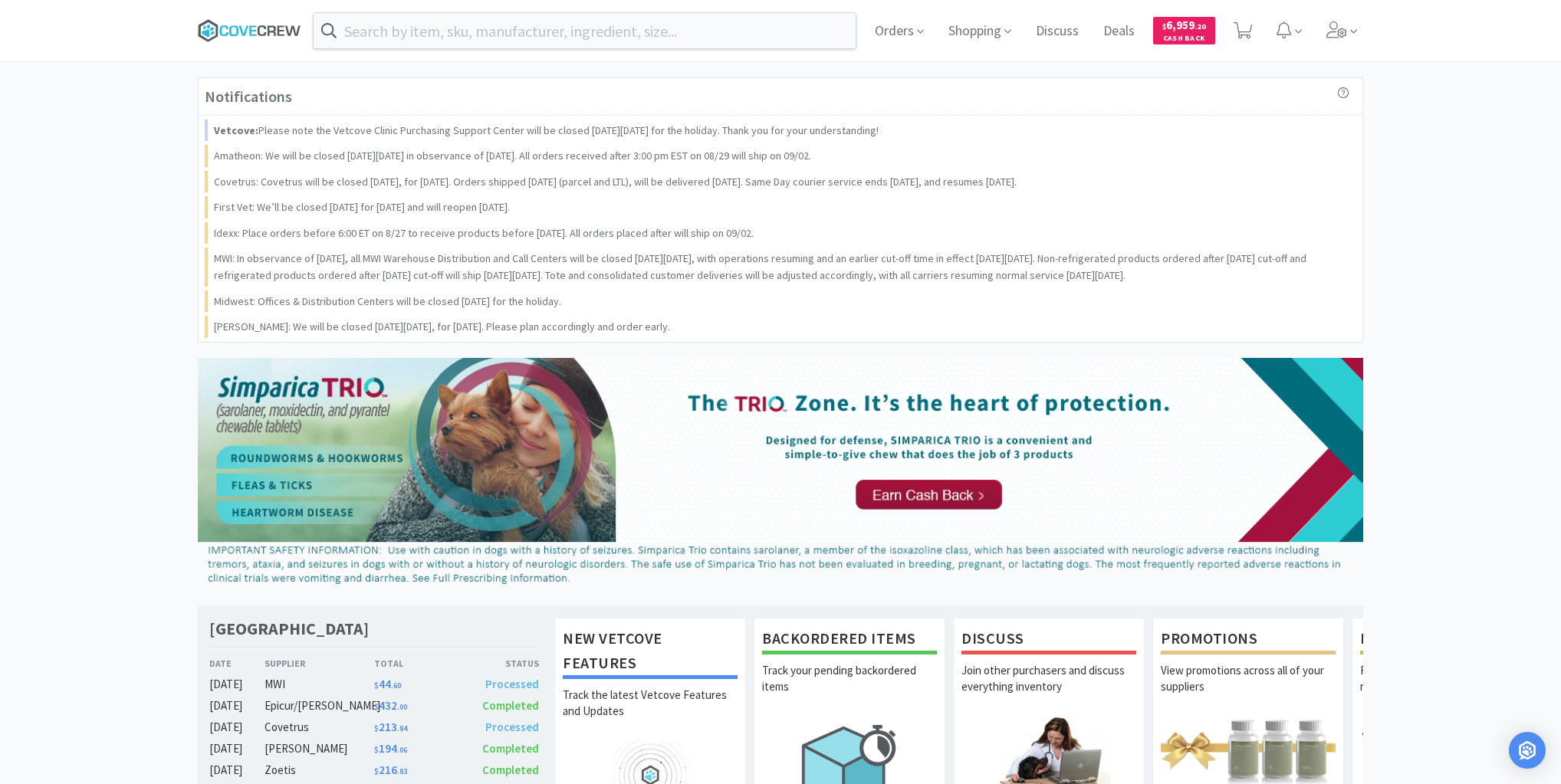
click at [242, 32] on icon at bounding box center [242, 30] width 9 height 10
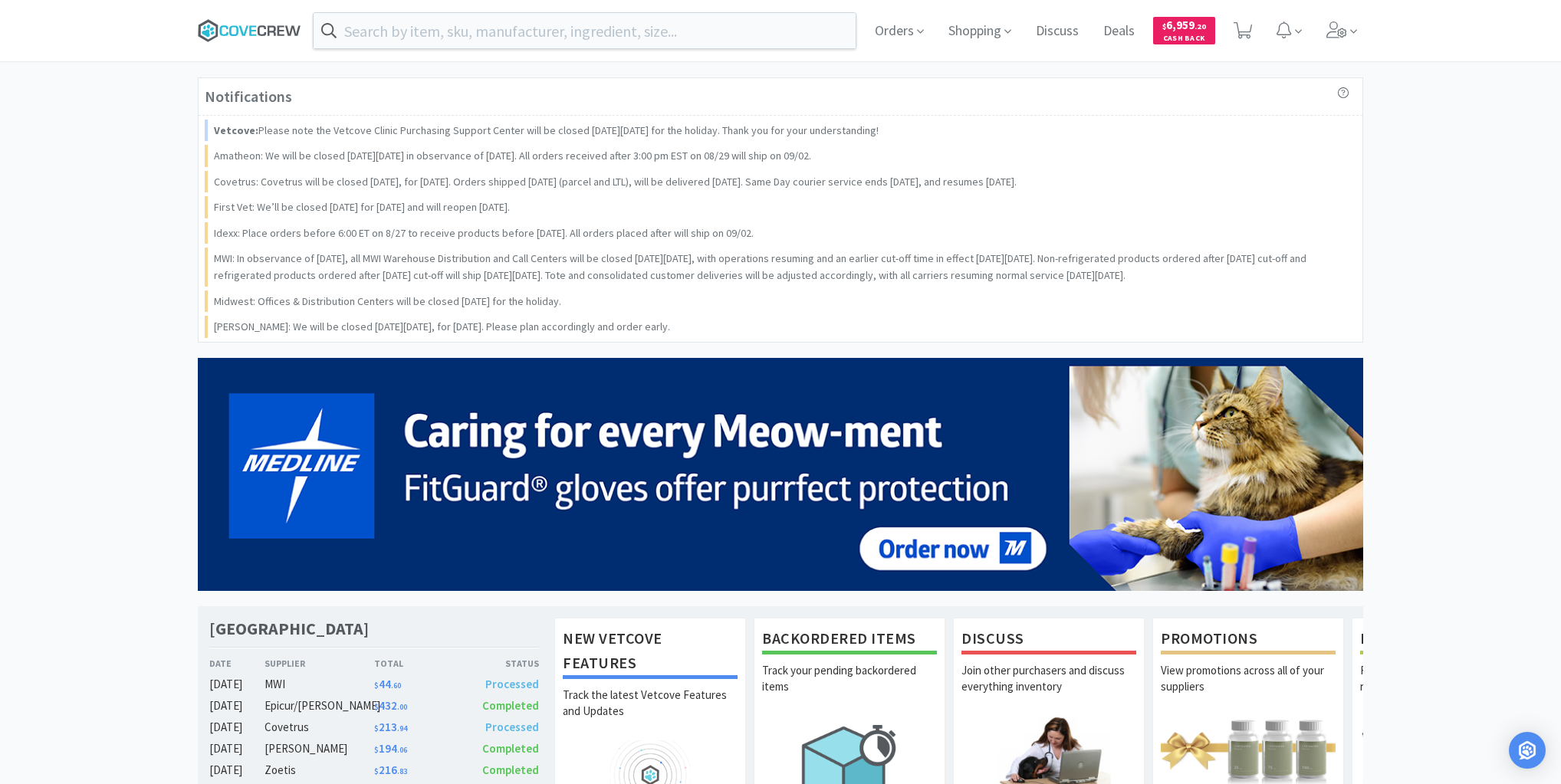
click at [262, 27] on icon at bounding box center [250, 30] width 104 height 23
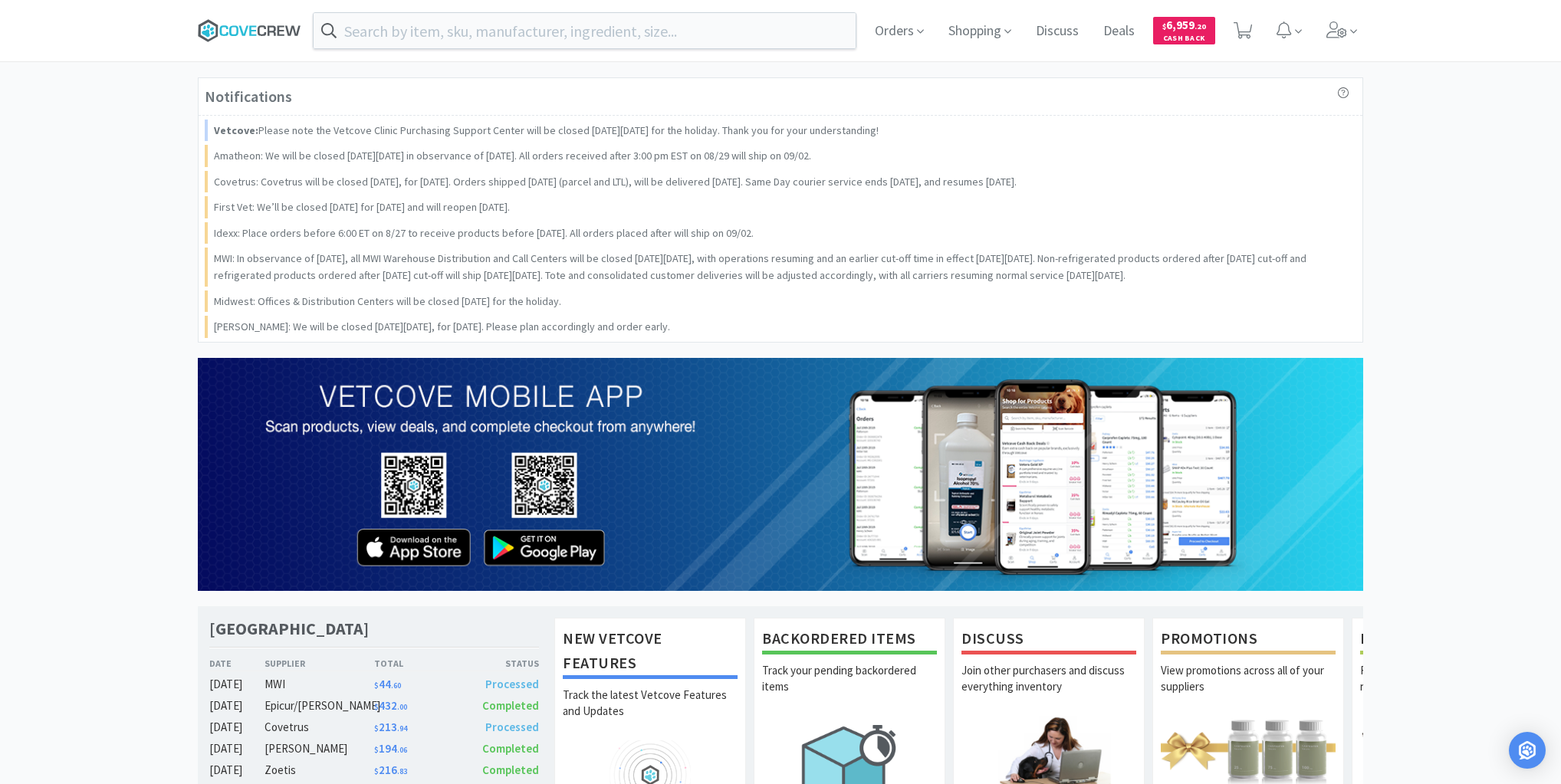
click at [255, 30] on icon at bounding box center [252, 30] width 7 height 10
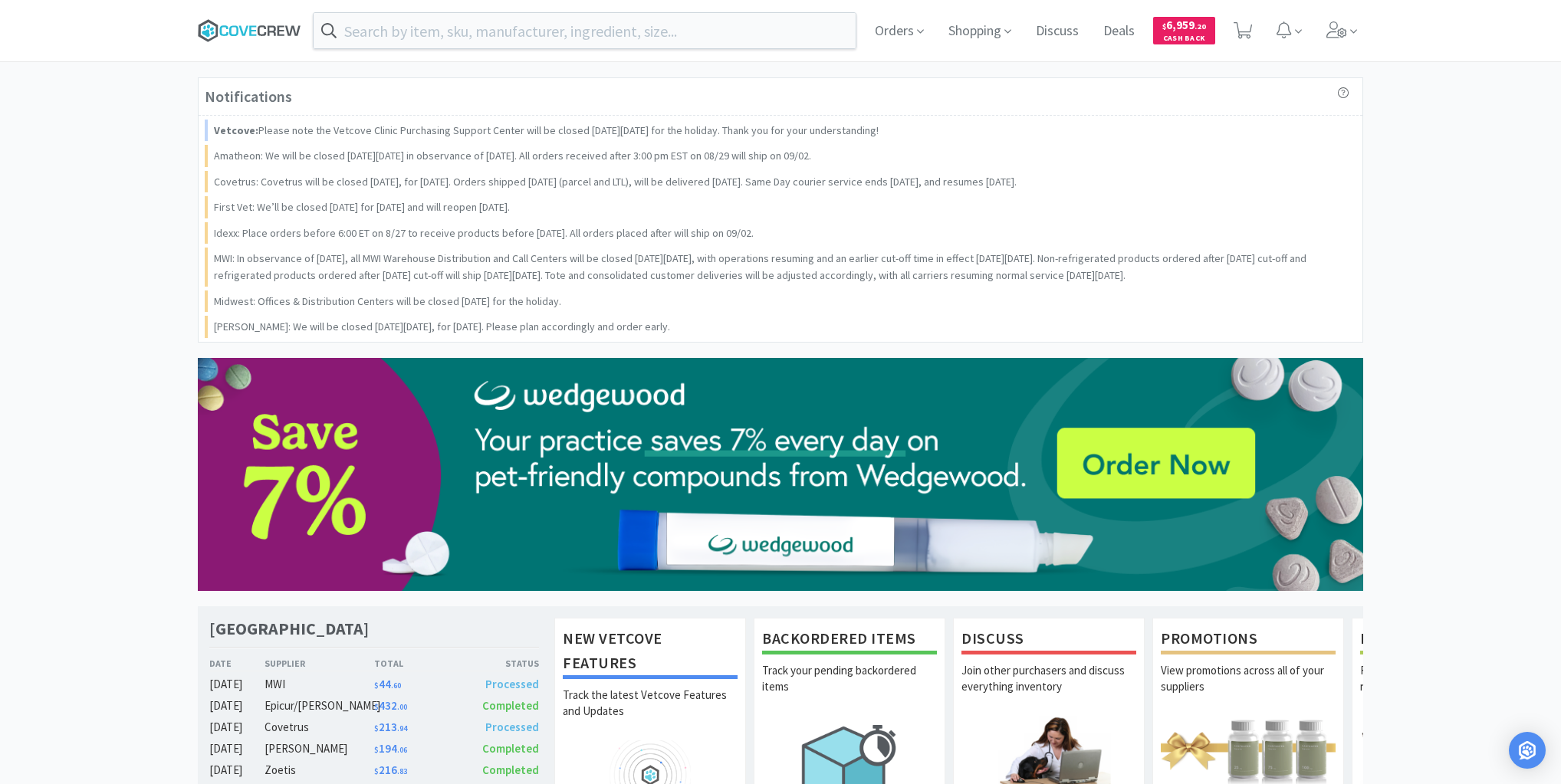
click at [251, 30] on icon at bounding box center [252, 30] width 7 height 10
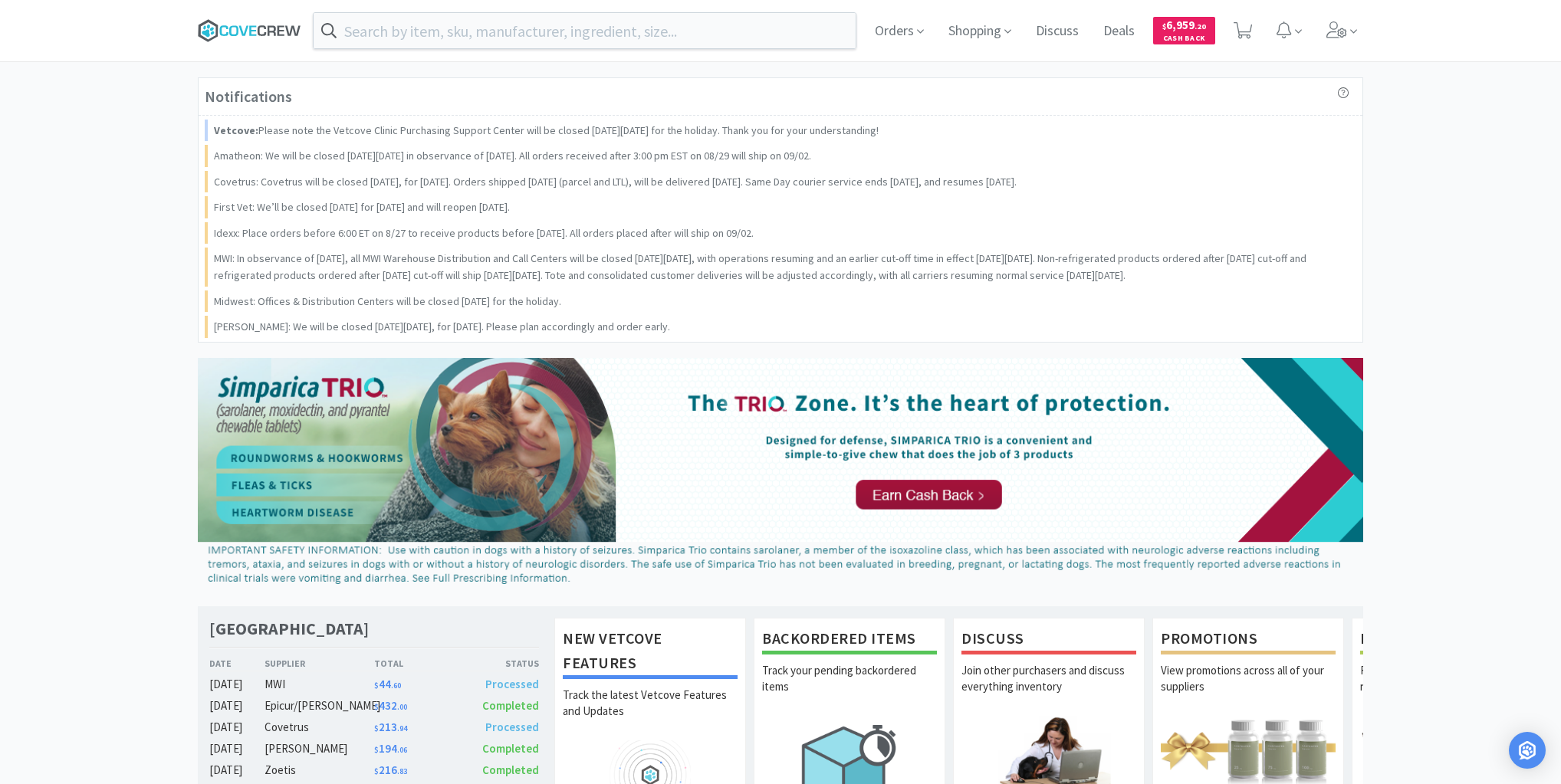
click at [234, 31] on icon at bounding box center [250, 30] width 104 height 23
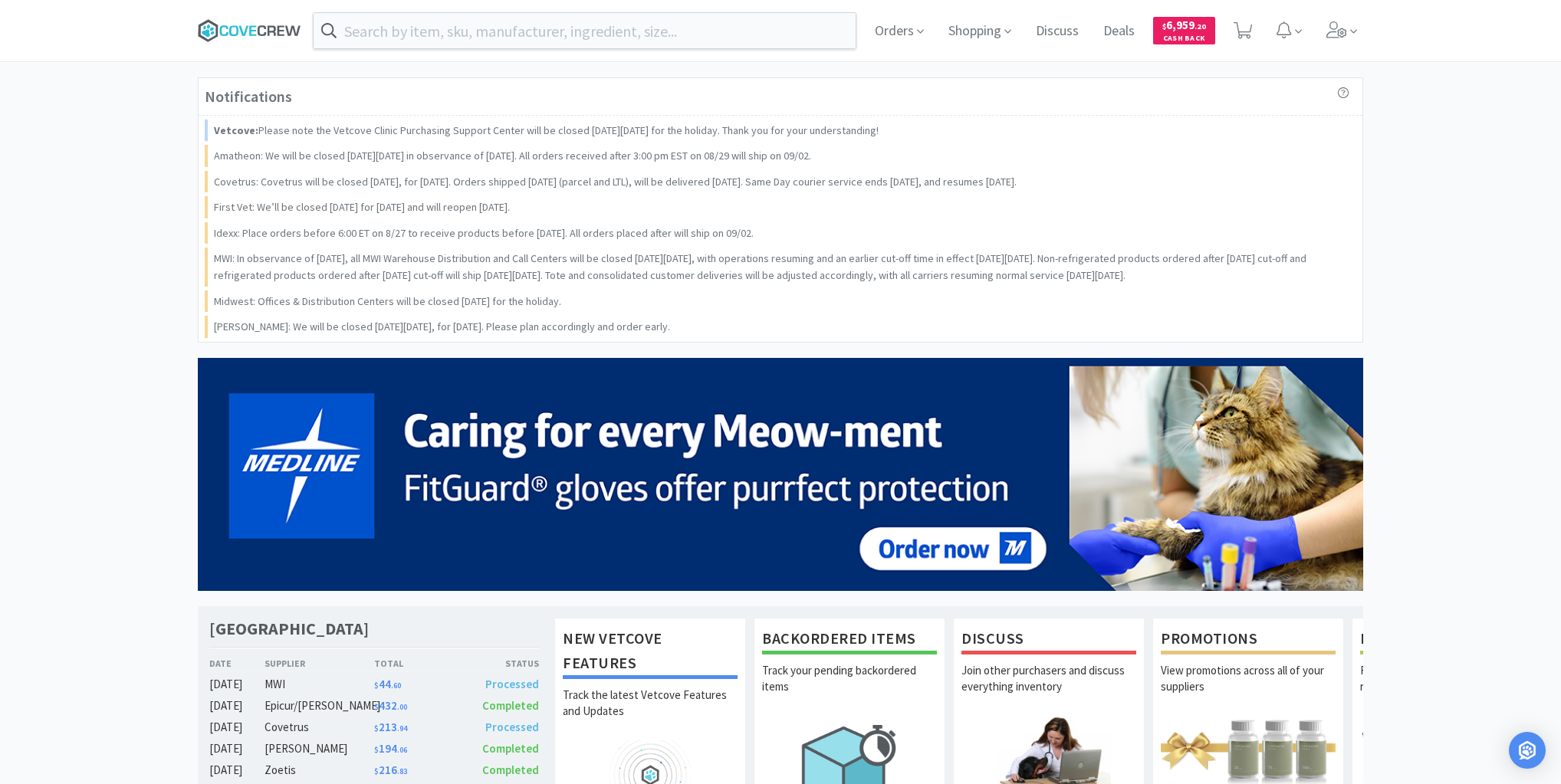
click at [236, 29] on icon at bounding box center [250, 30] width 104 height 23
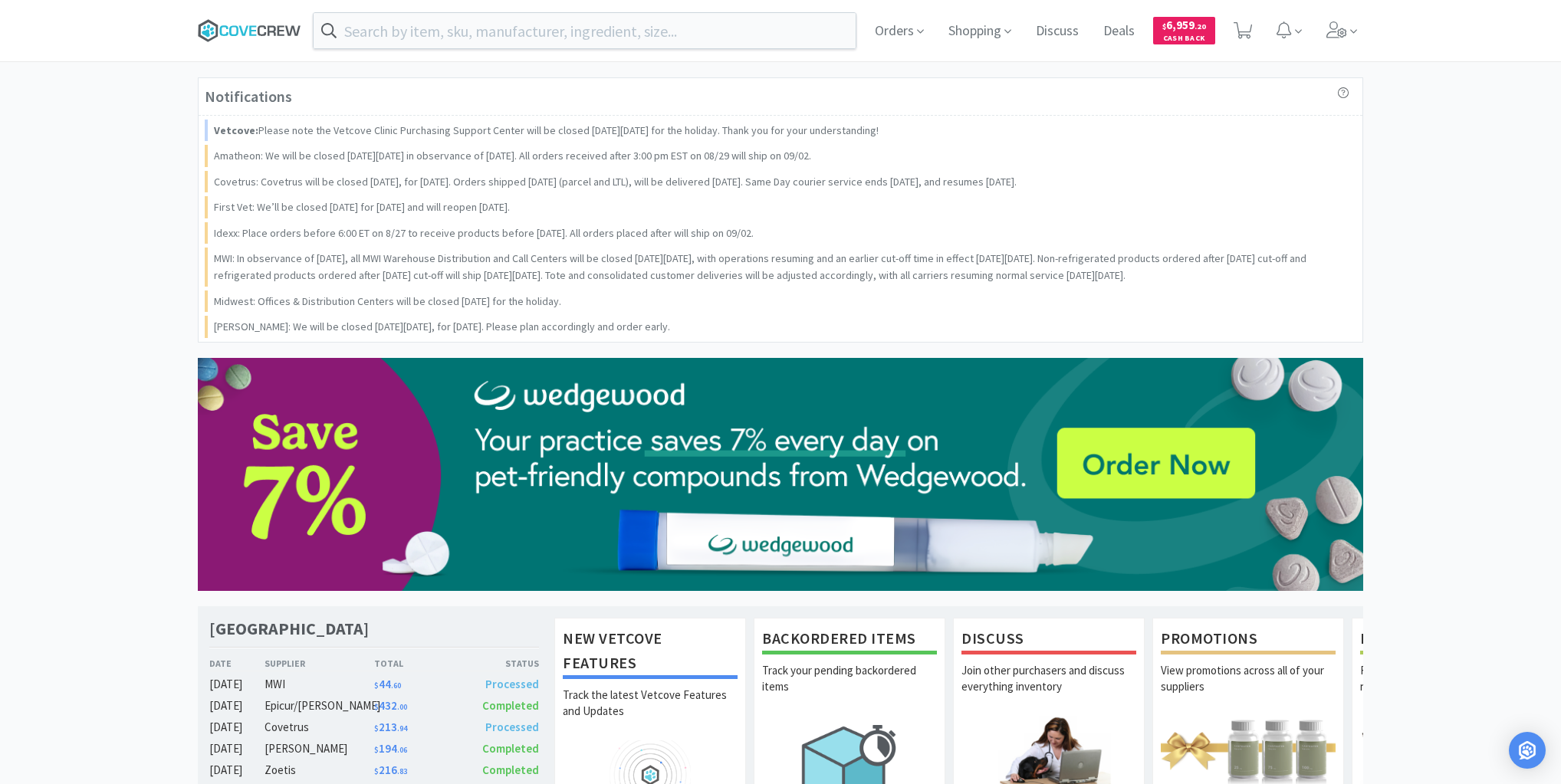
click at [239, 24] on icon at bounding box center [250, 30] width 104 height 23
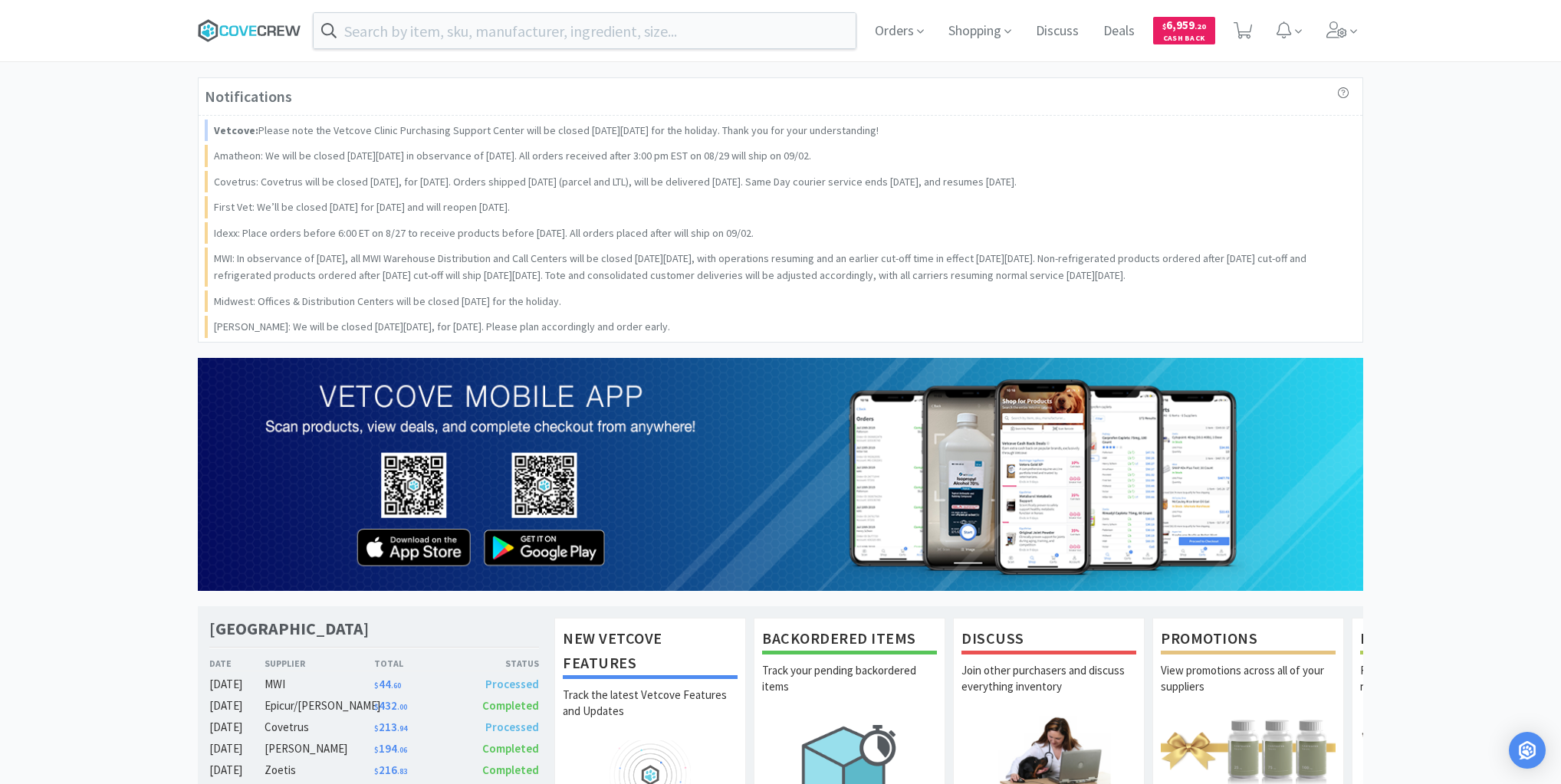
click at [255, 28] on icon at bounding box center [250, 30] width 104 height 23
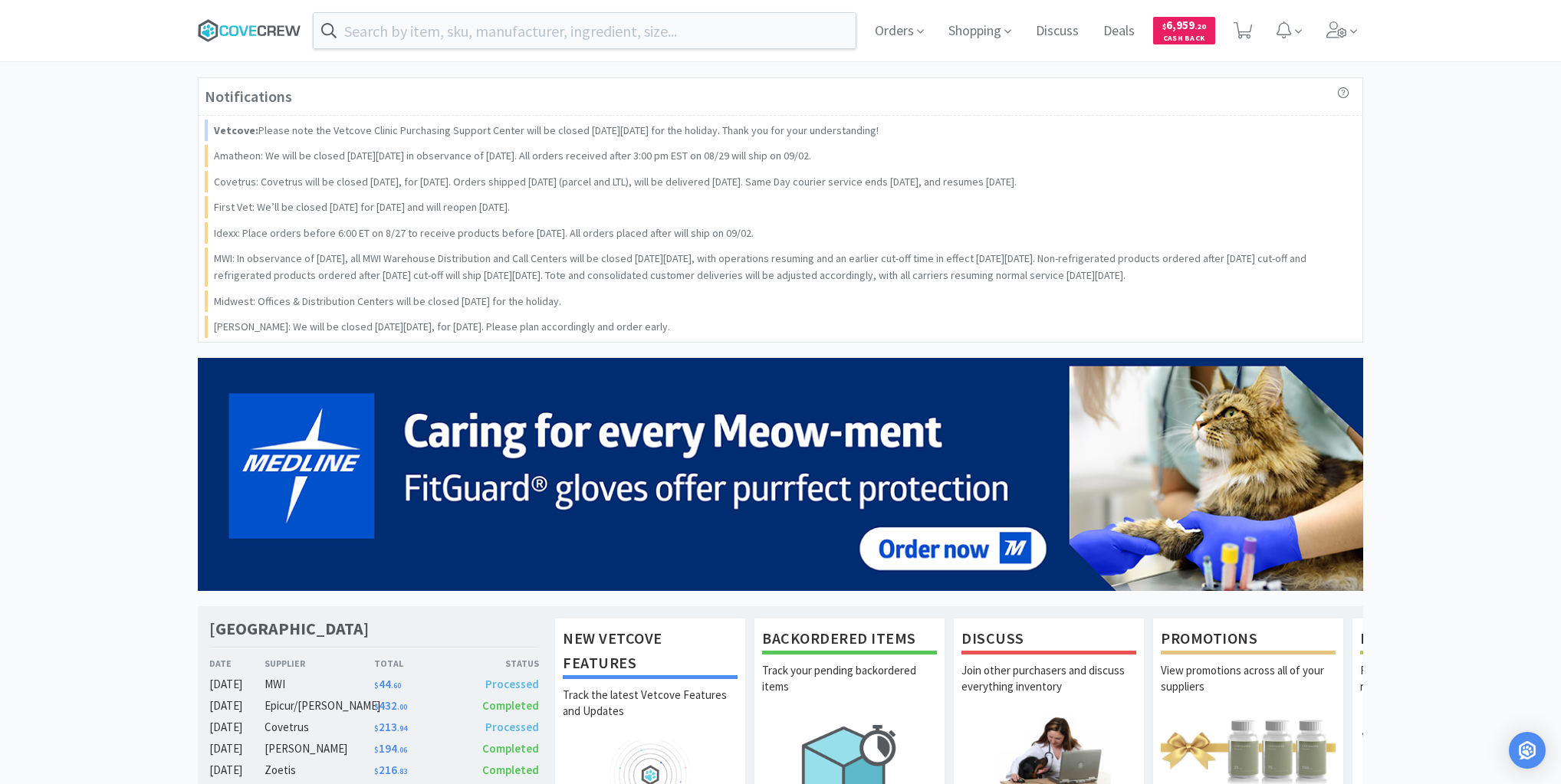
click at [247, 27] on icon at bounding box center [250, 30] width 104 height 23
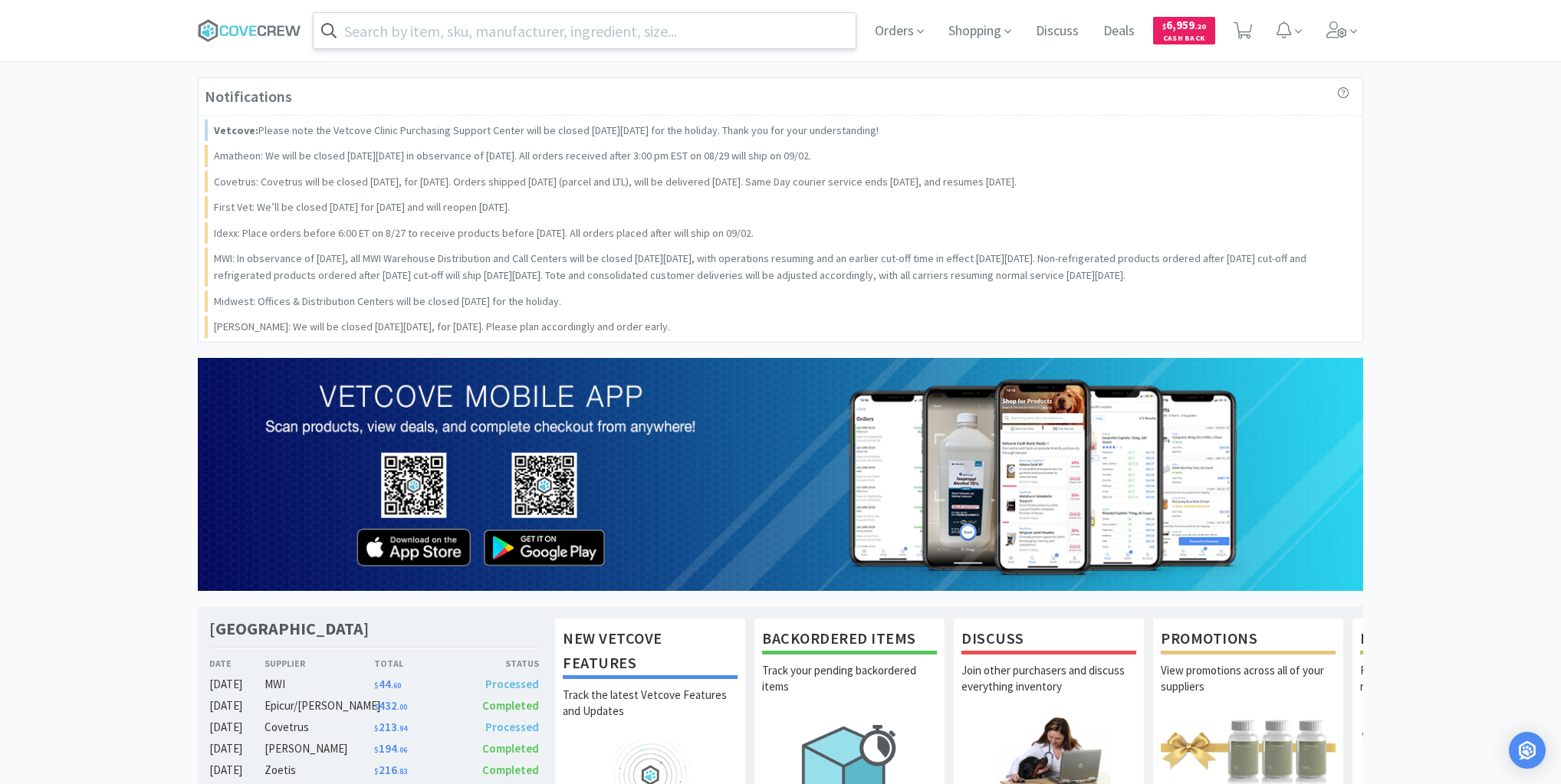
click at [589, 30] on input "text" at bounding box center [584, 30] width 542 height 35
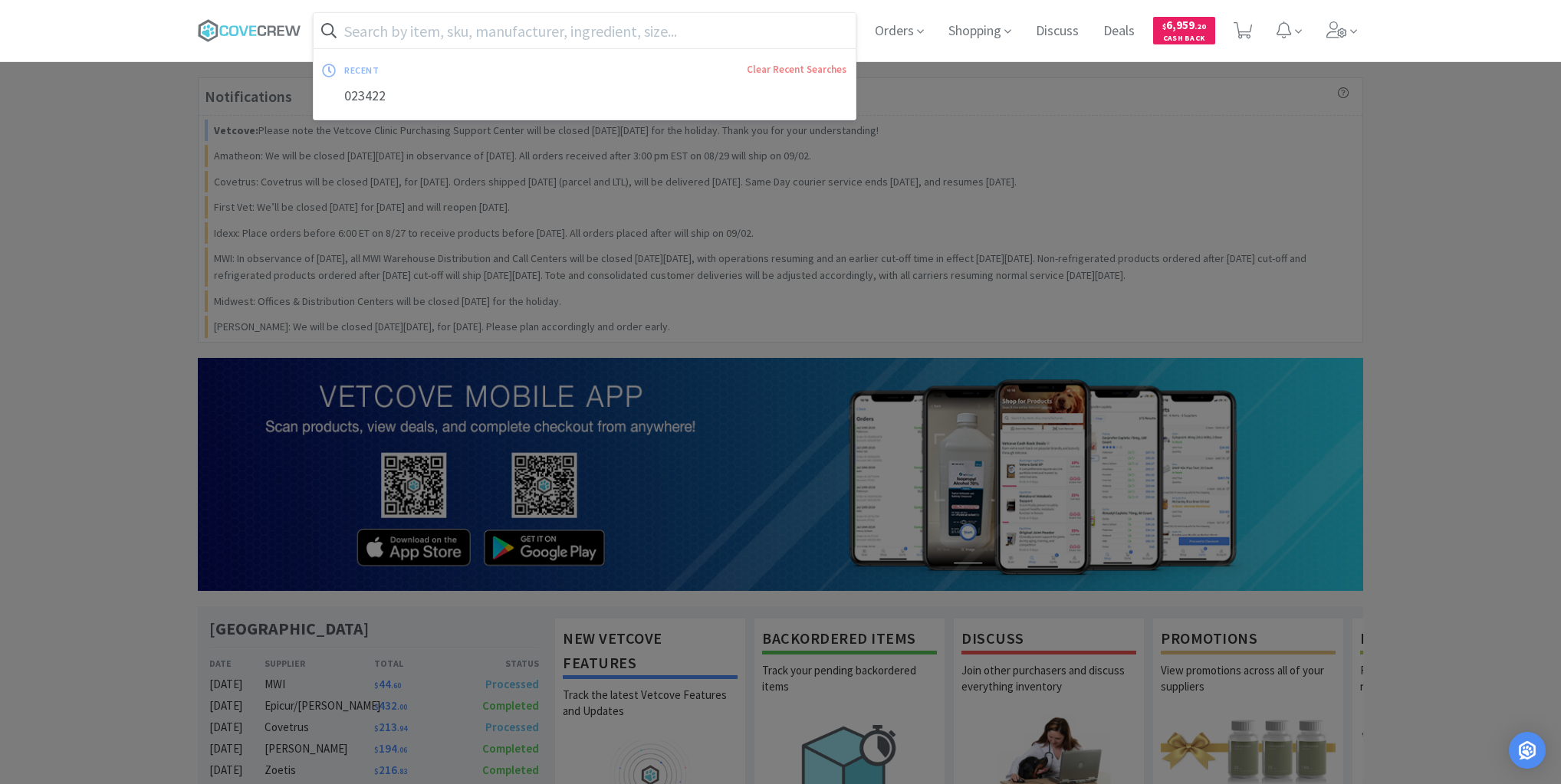
paste input "Z339H"
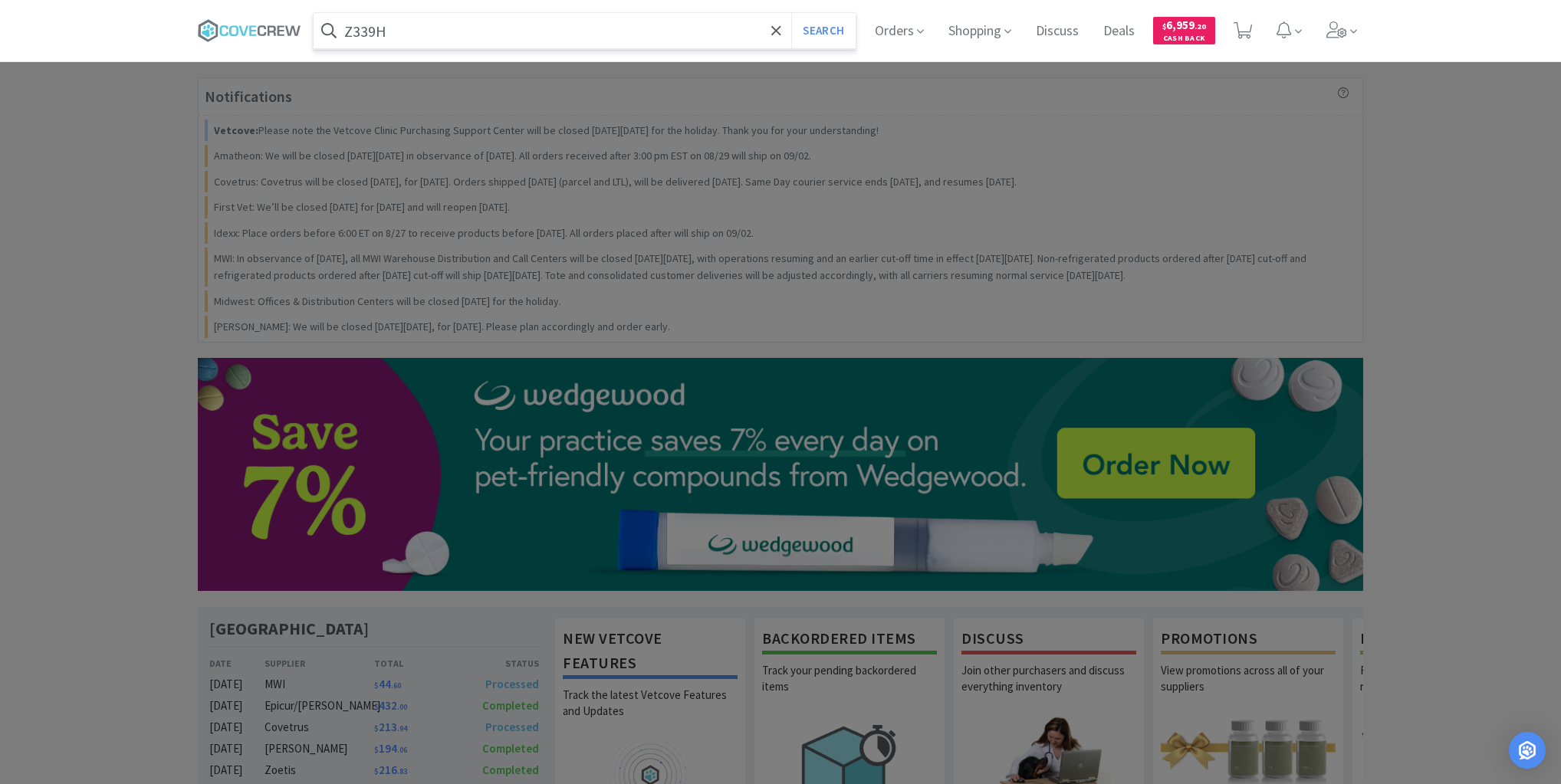
click at [791, 13] on button "Search" at bounding box center [823, 30] width 64 height 35
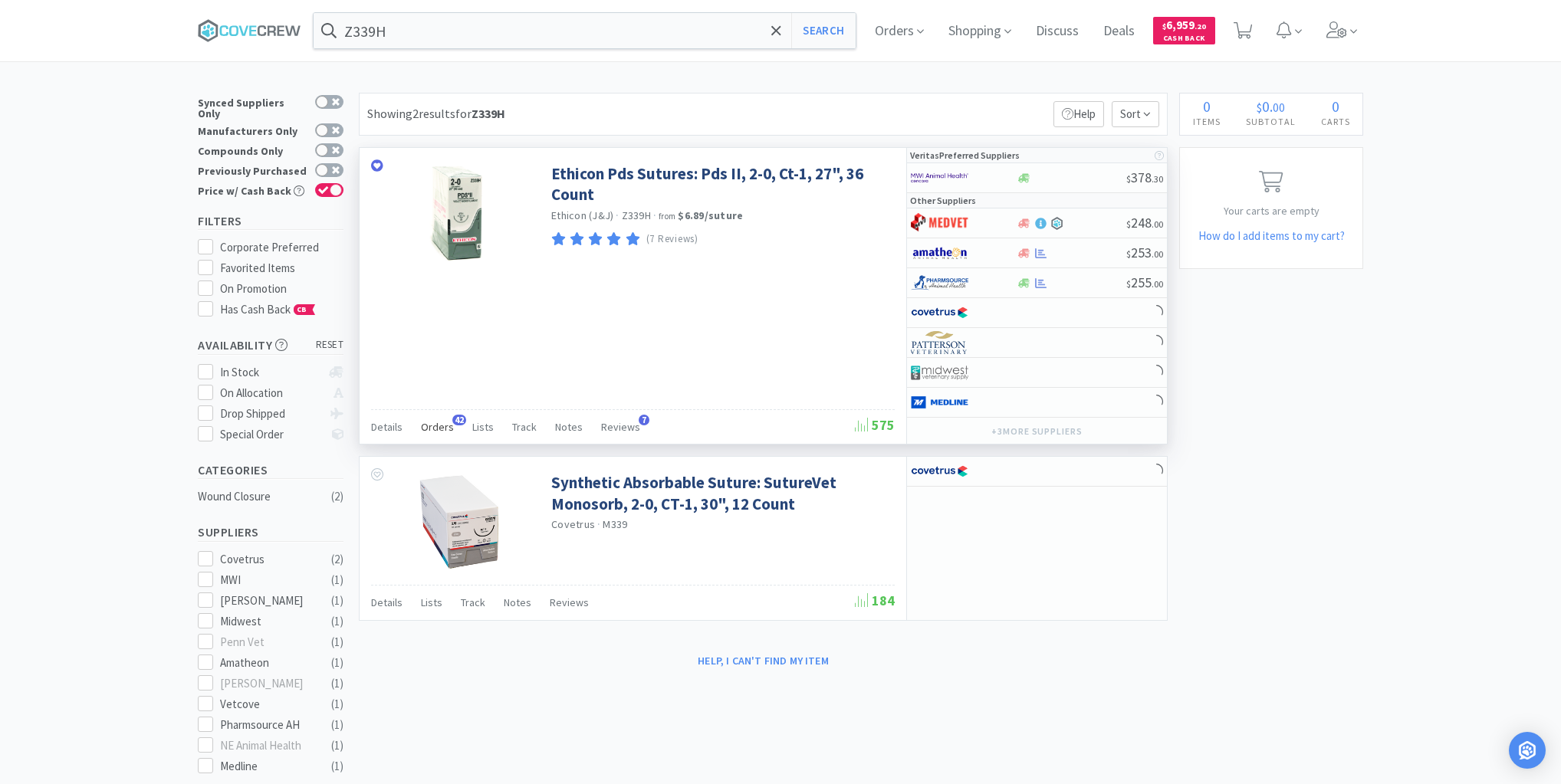
click at [437, 422] on span "Orders" at bounding box center [437, 426] width 33 height 14
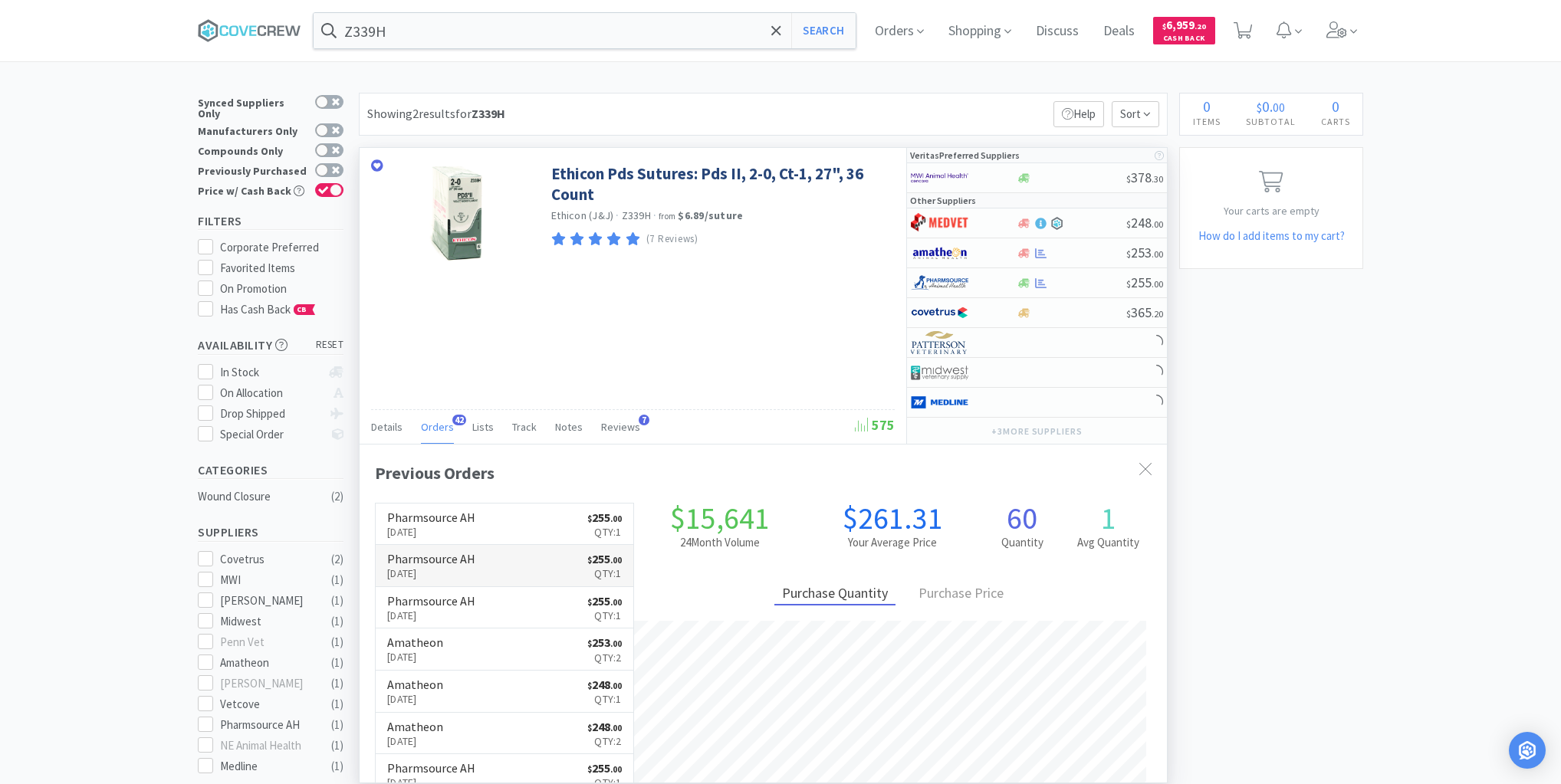
scroll to position [411, 807]
click at [485, 566] on link "Pharmsource AH [DATE] $ 255 . 00 Qty: 1" at bounding box center [504, 565] width 258 height 42
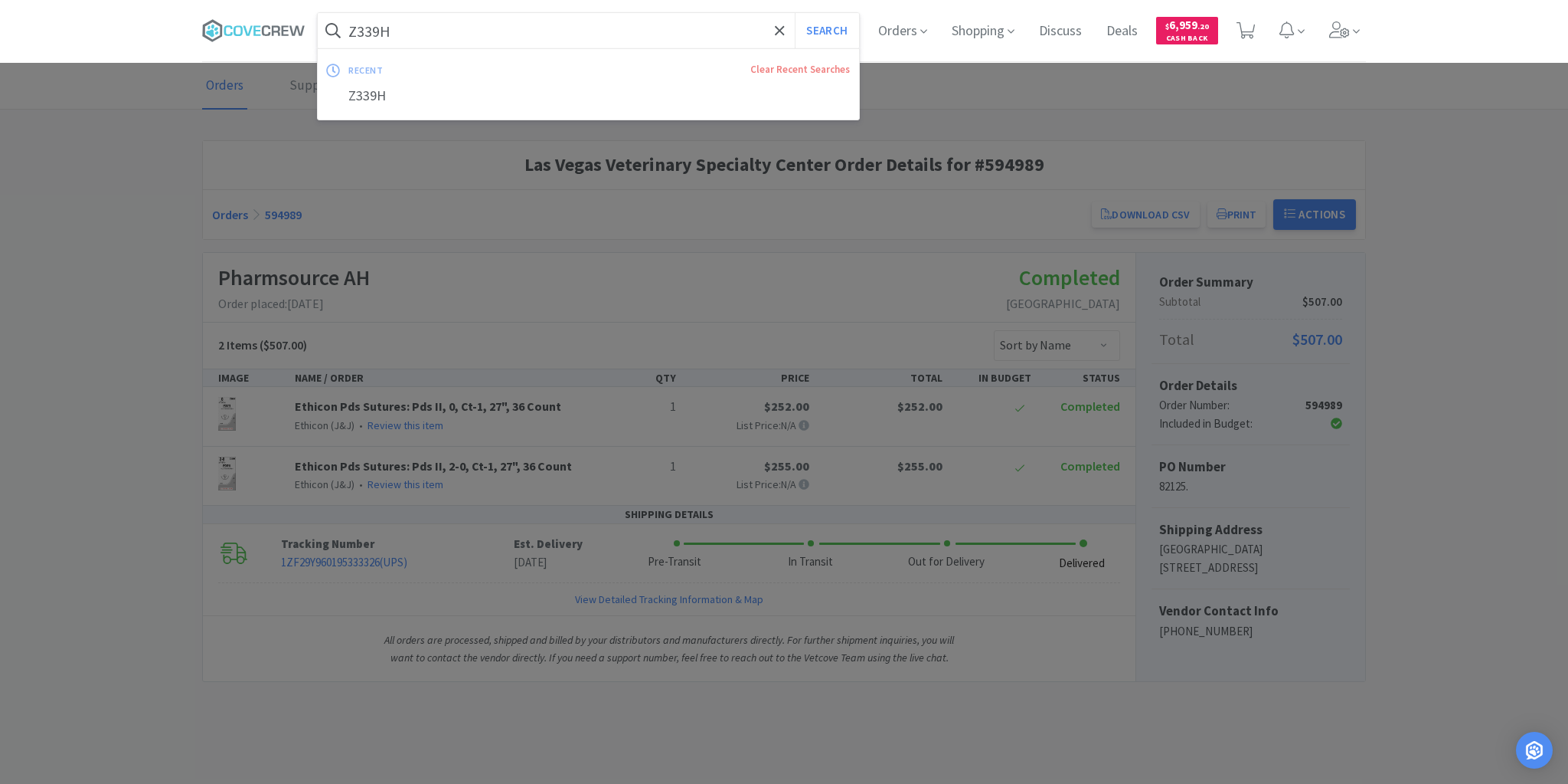
click at [486, 27] on input "Z339H" at bounding box center [588, 30] width 542 height 35
paste input "J0152E"
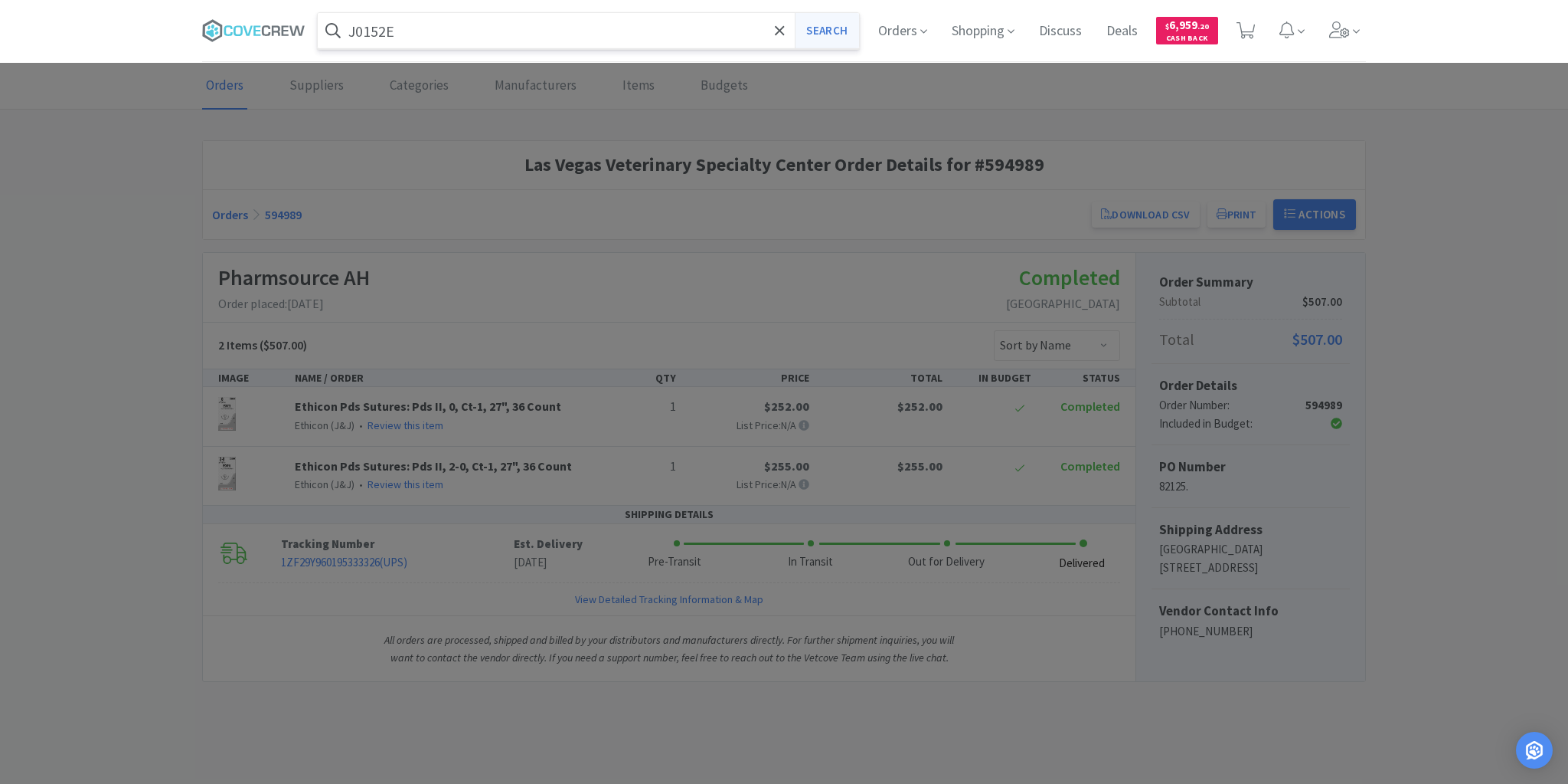
type input "J0152E"
click at [825, 32] on button "Search" at bounding box center [826, 30] width 64 height 35
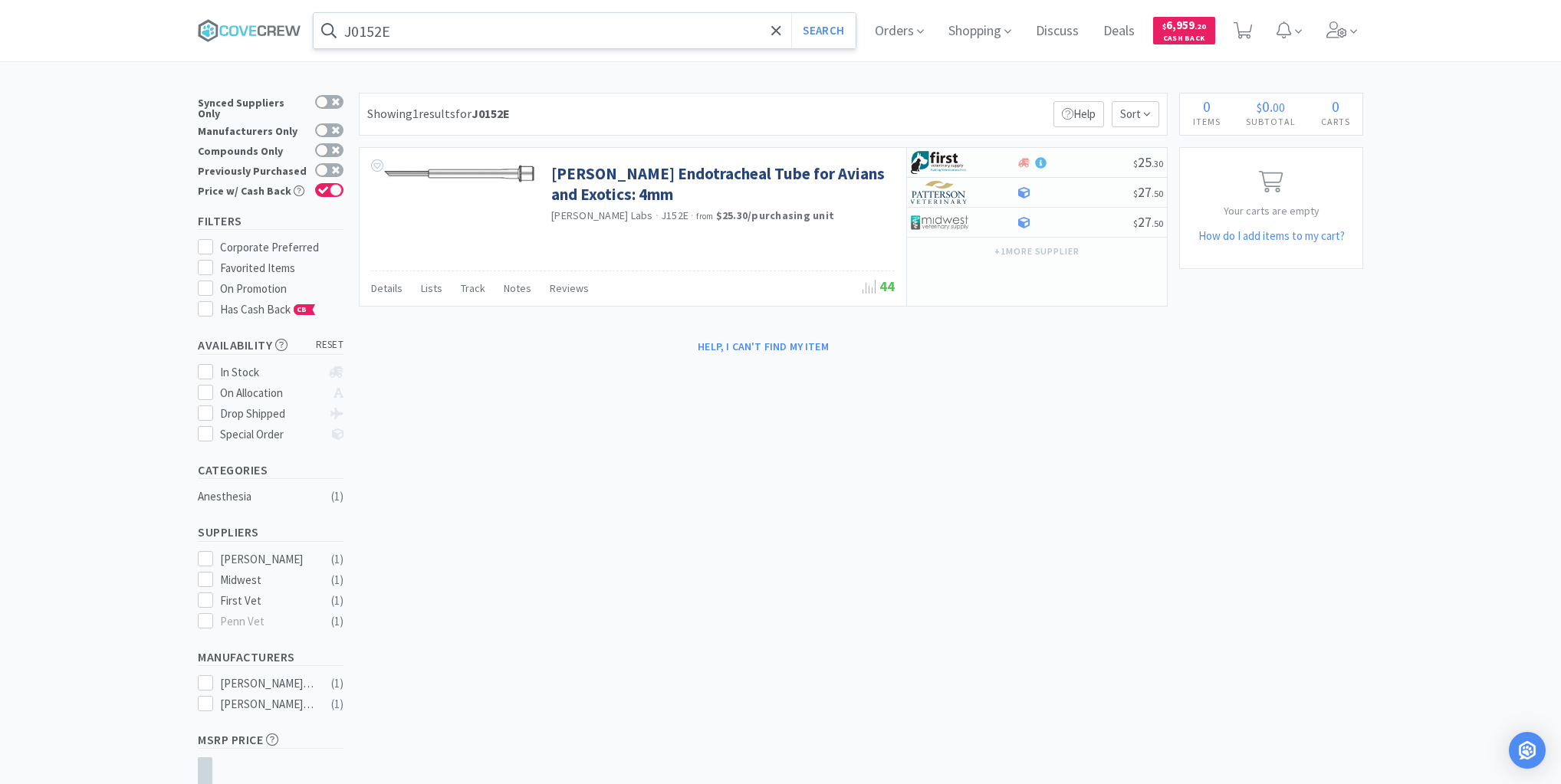
drag, startPoint x: 455, startPoint y: 25, endPoint x: 459, endPoint y: 36, distance: 11.7
click at [457, 27] on input "J0152E" at bounding box center [584, 30] width 542 height 35
drag, startPoint x: 282, startPoint y: 30, endPoint x: 277, endPoint y: 55, distance: 25.5
click at [282, 33] on icon at bounding box center [280, 30] width 7 height 10
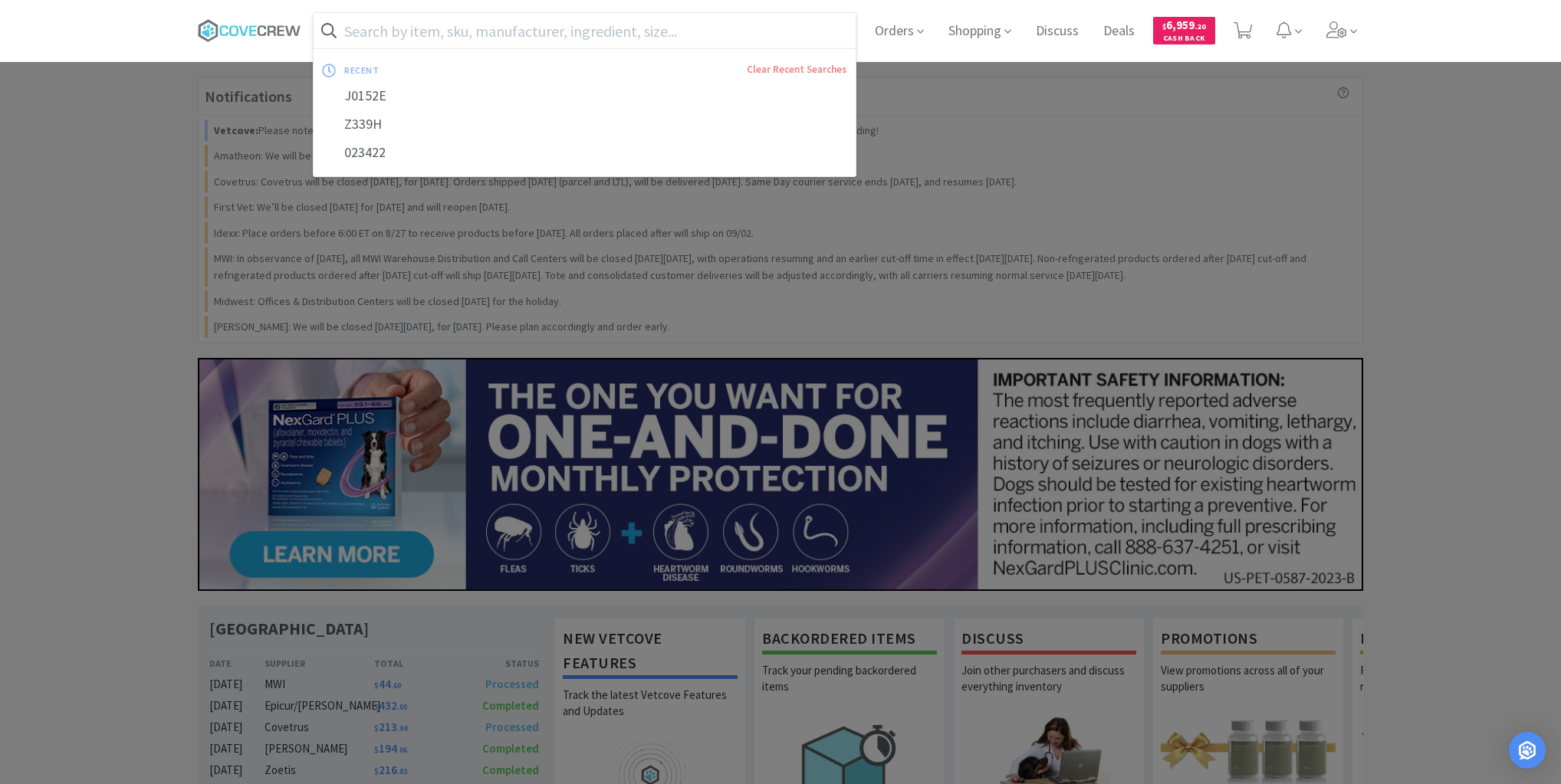
click at [500, 29] on input "text" at bounding box center [584, 30] width 542 height 35
paste input "J1350AN"
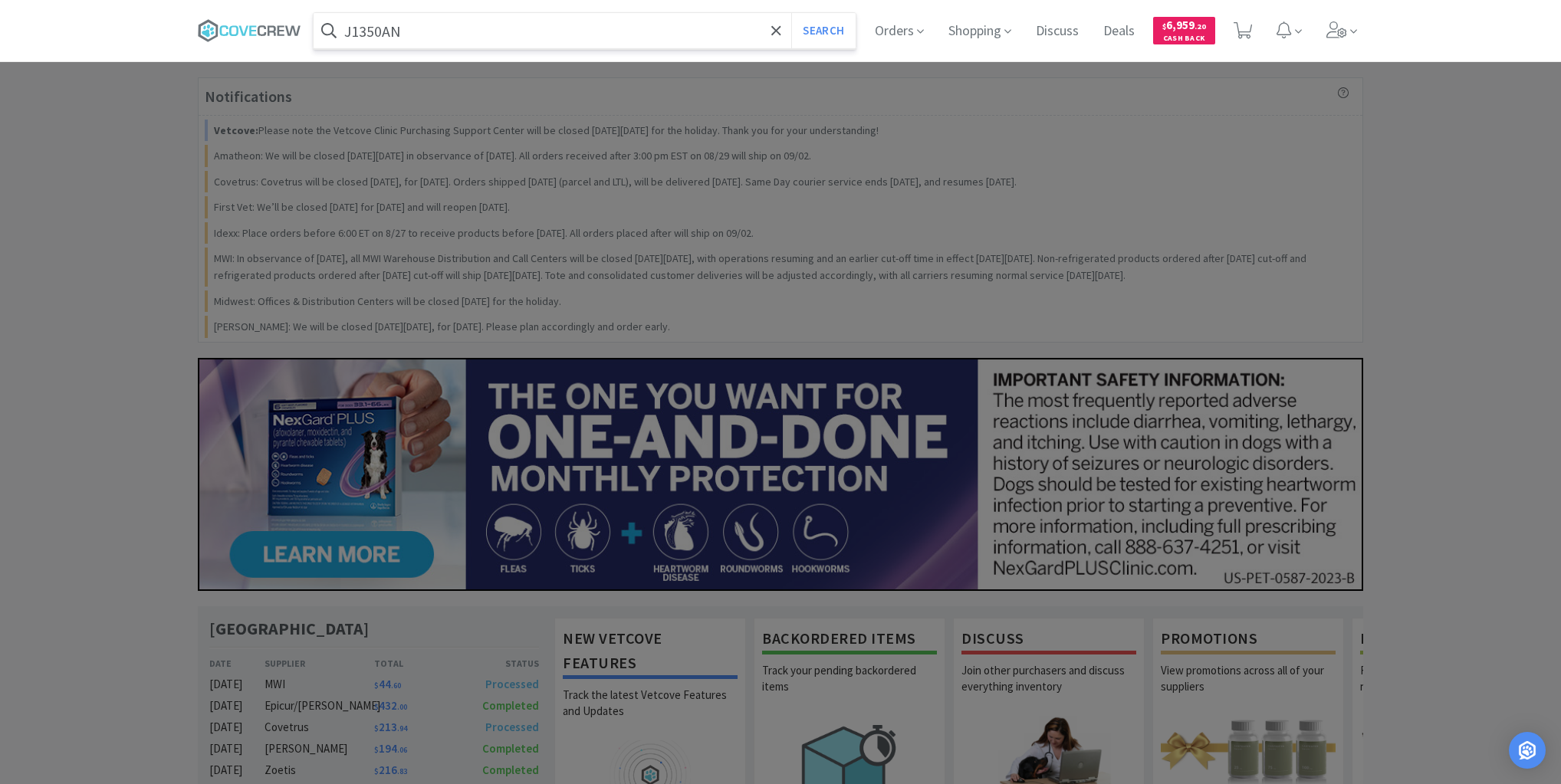
click at [791, 13] on button "Search" at bounding box center [823, 30] width 64 height 35
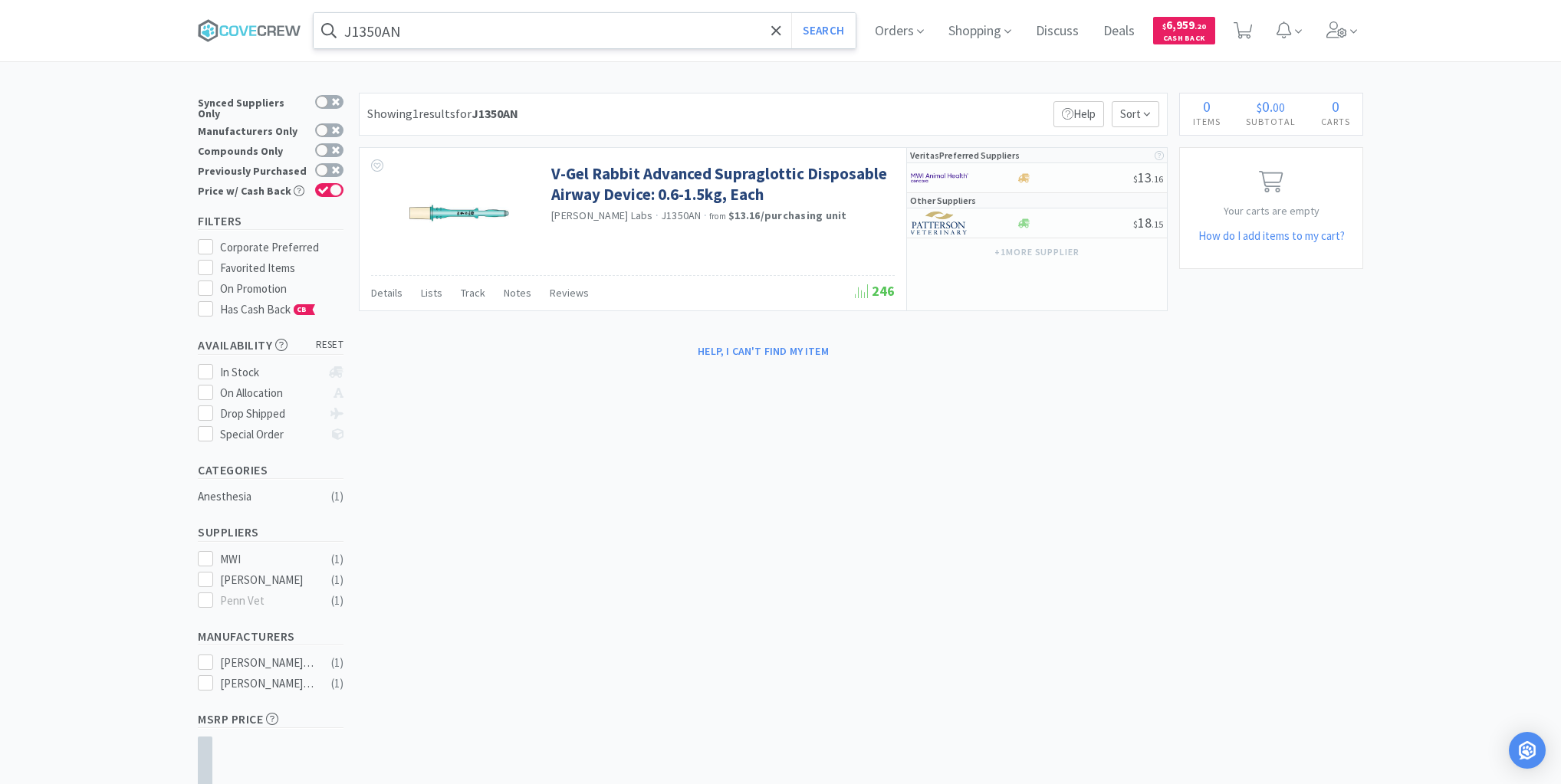
click at [484, 29] on input "J1350AN" at bounding box center [584, 30] width 542 height 35
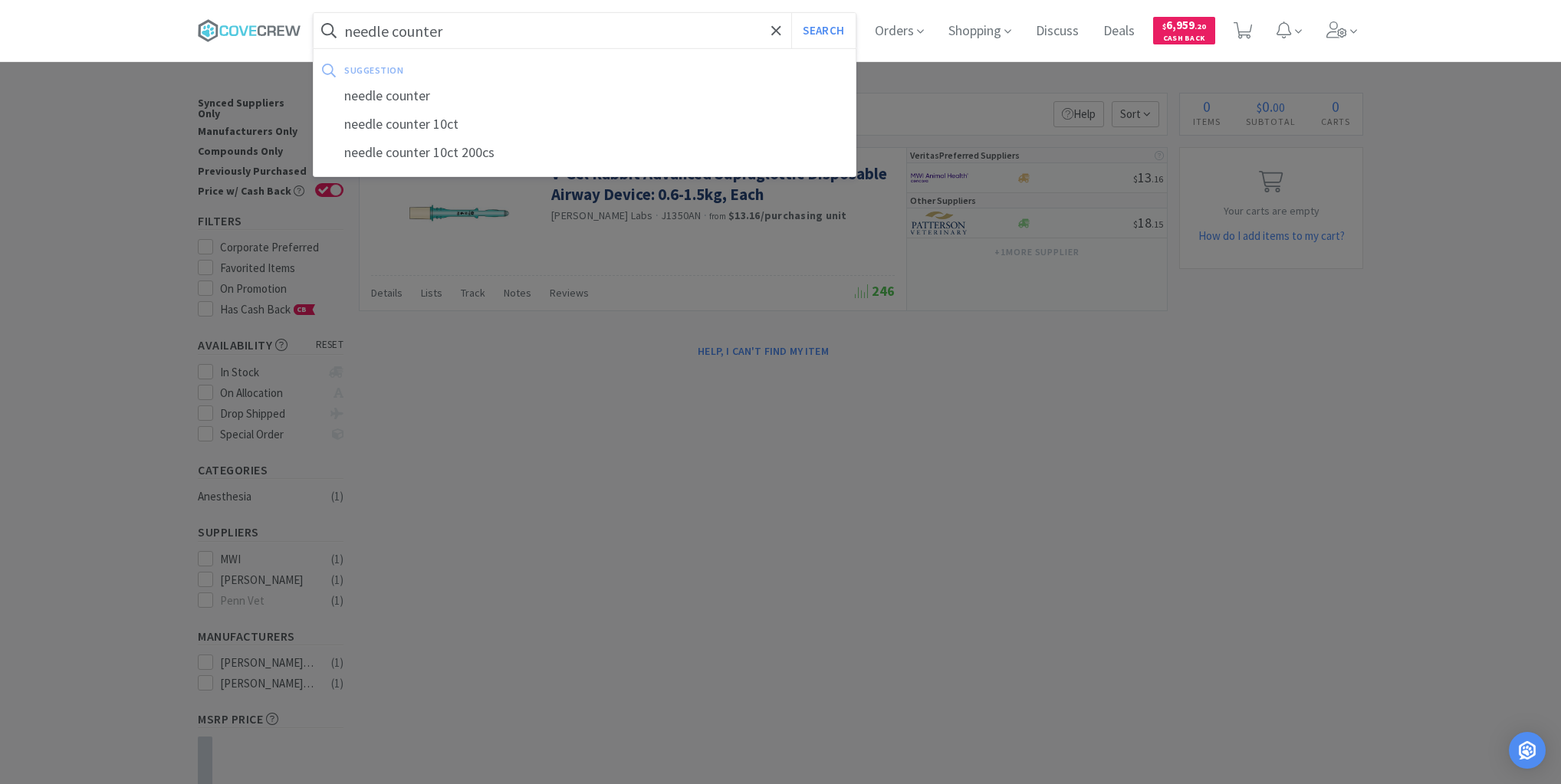
type input "needle counter"
click at [791, 13] on button "Search" at bounding box center [823, 30] width 64 height 35
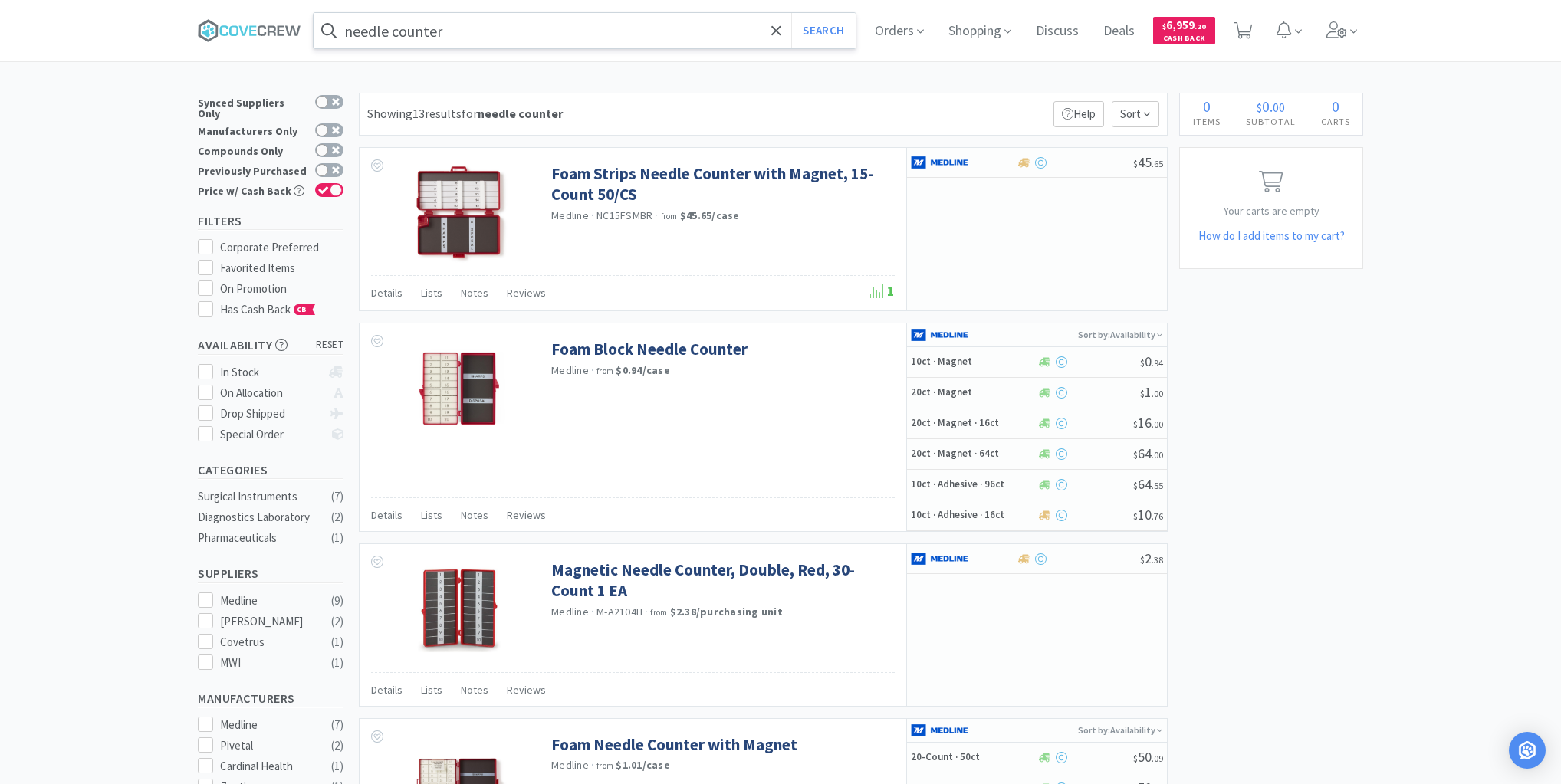
drag, startPoint x: 513, startPoint y: 26, endPoint x: 504, endPoint y: 37, distance: 14.2
click at [514, 26] on input "needle counter" at bounding box center [584, 30] width 542 height 35
click at [282, 27] on icon at bounding box center [280, 30] width 7 height 10
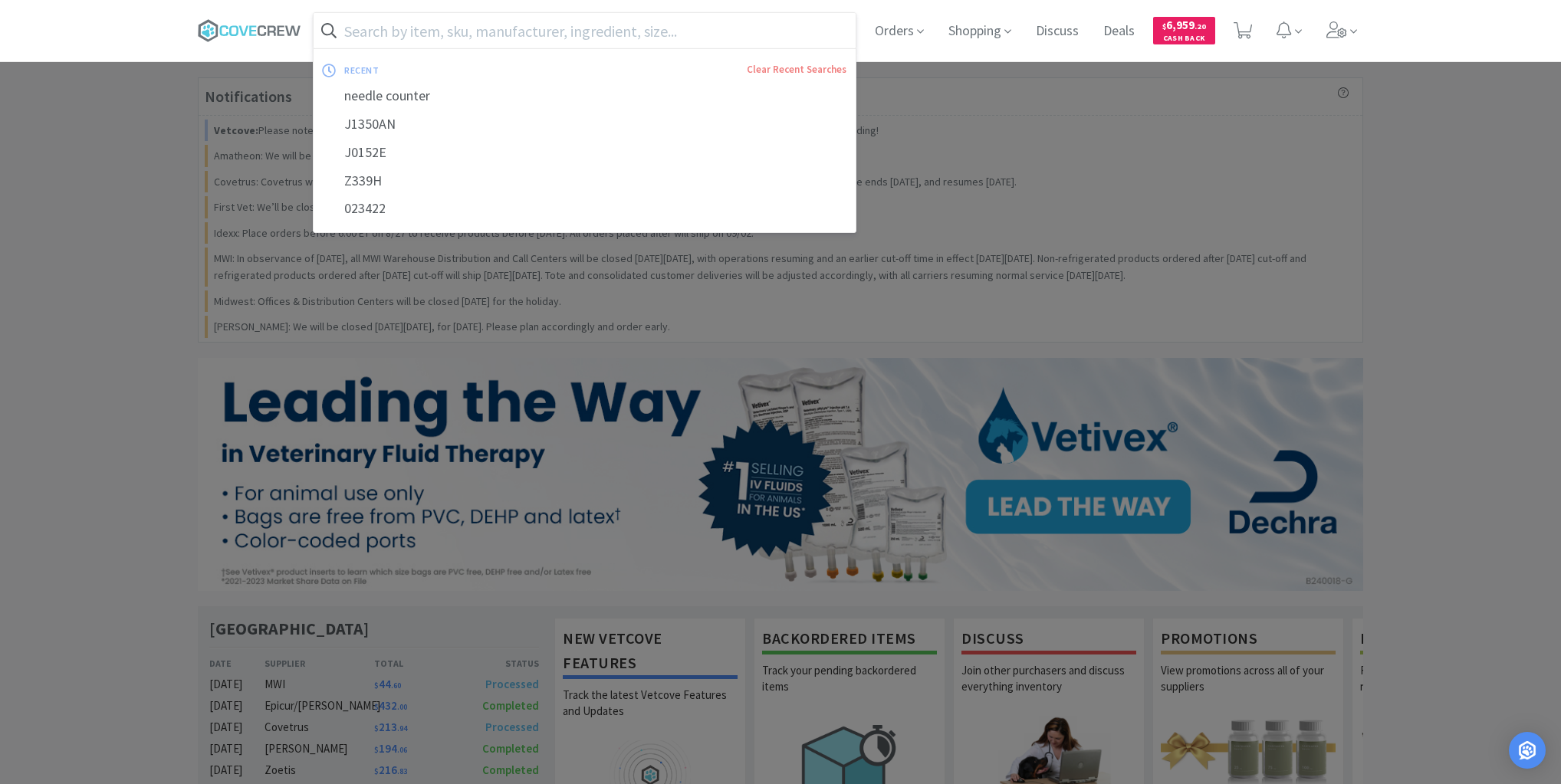
click at [500, 27] on input "text" at bounding box center [584, 30] width 542 height 35
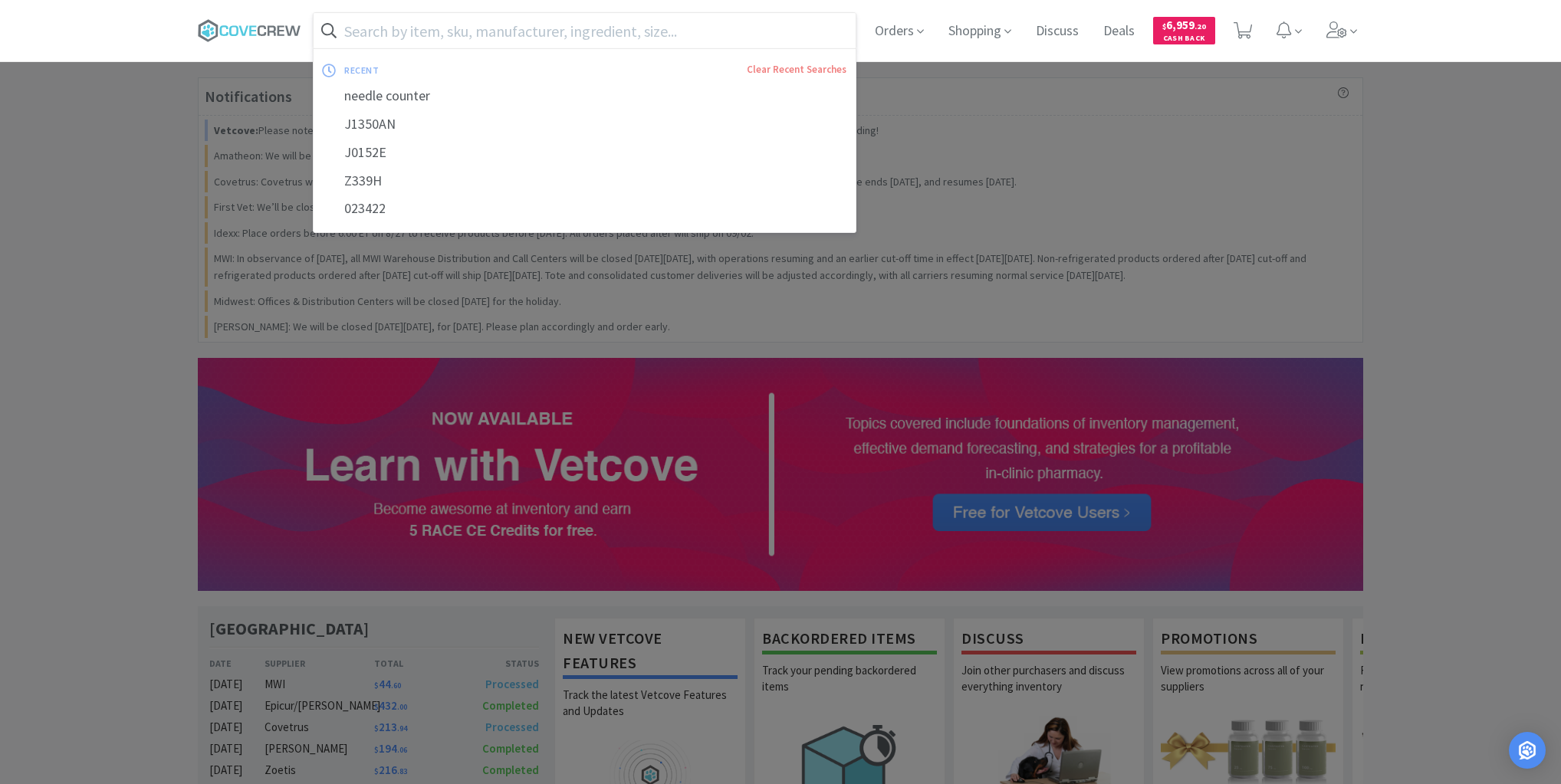
paste input "457.20030.2"
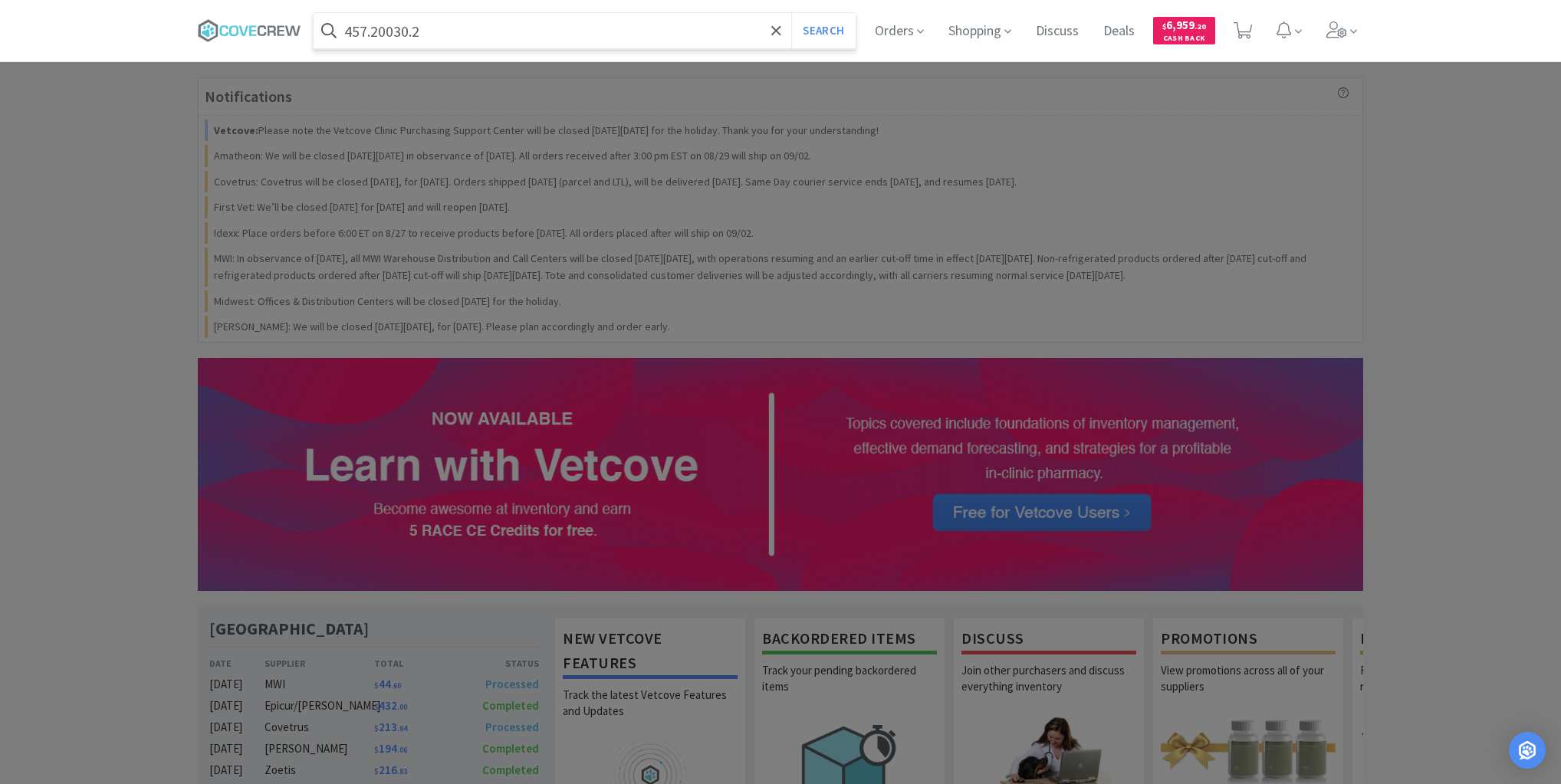
click at [791, 13] on button "Search" at bounding box center [823, 30] width 64 height 35
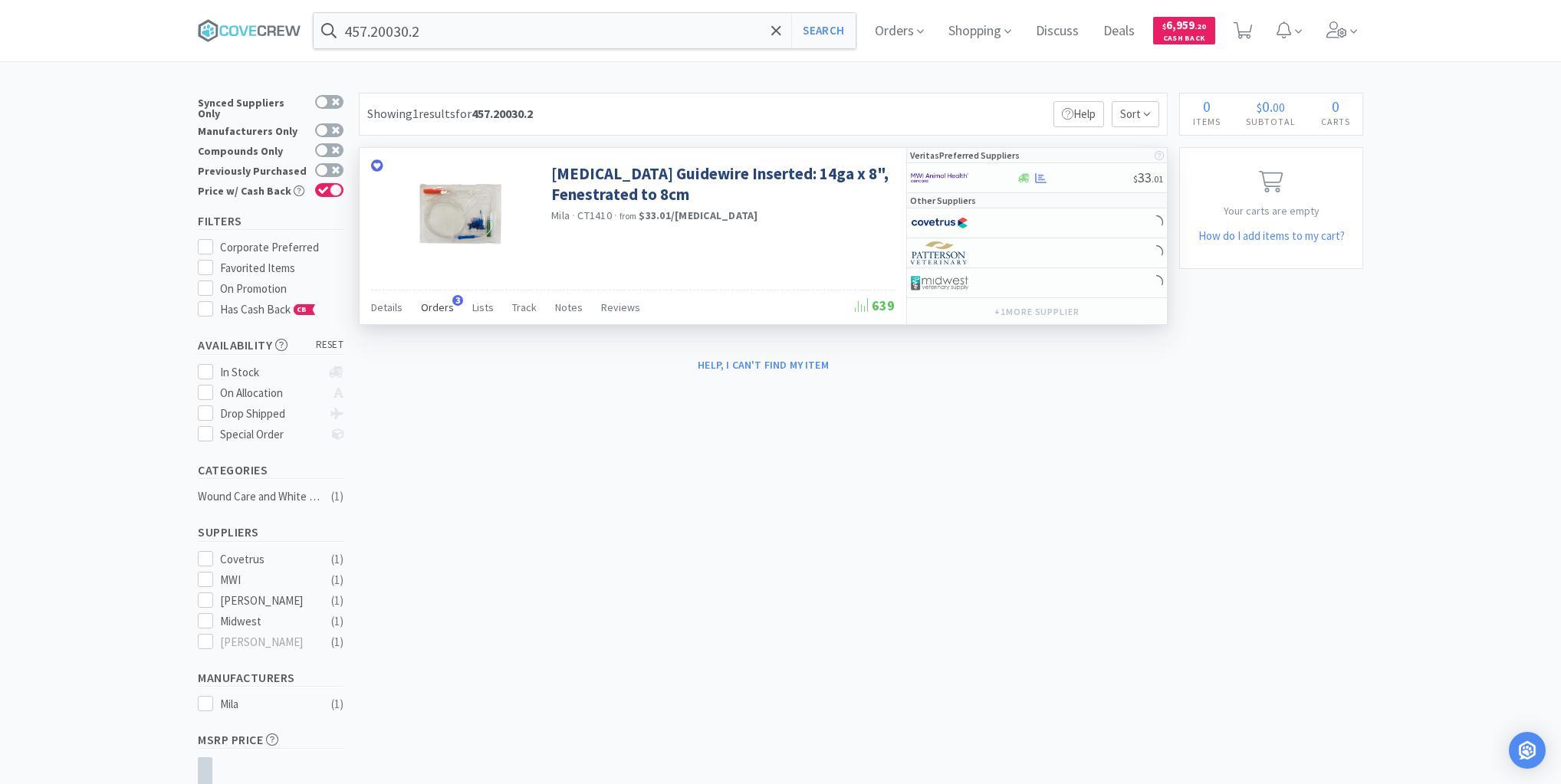
click at [431, 304] on span "Orders" at bounding box center [437, 307] width 33 height 14
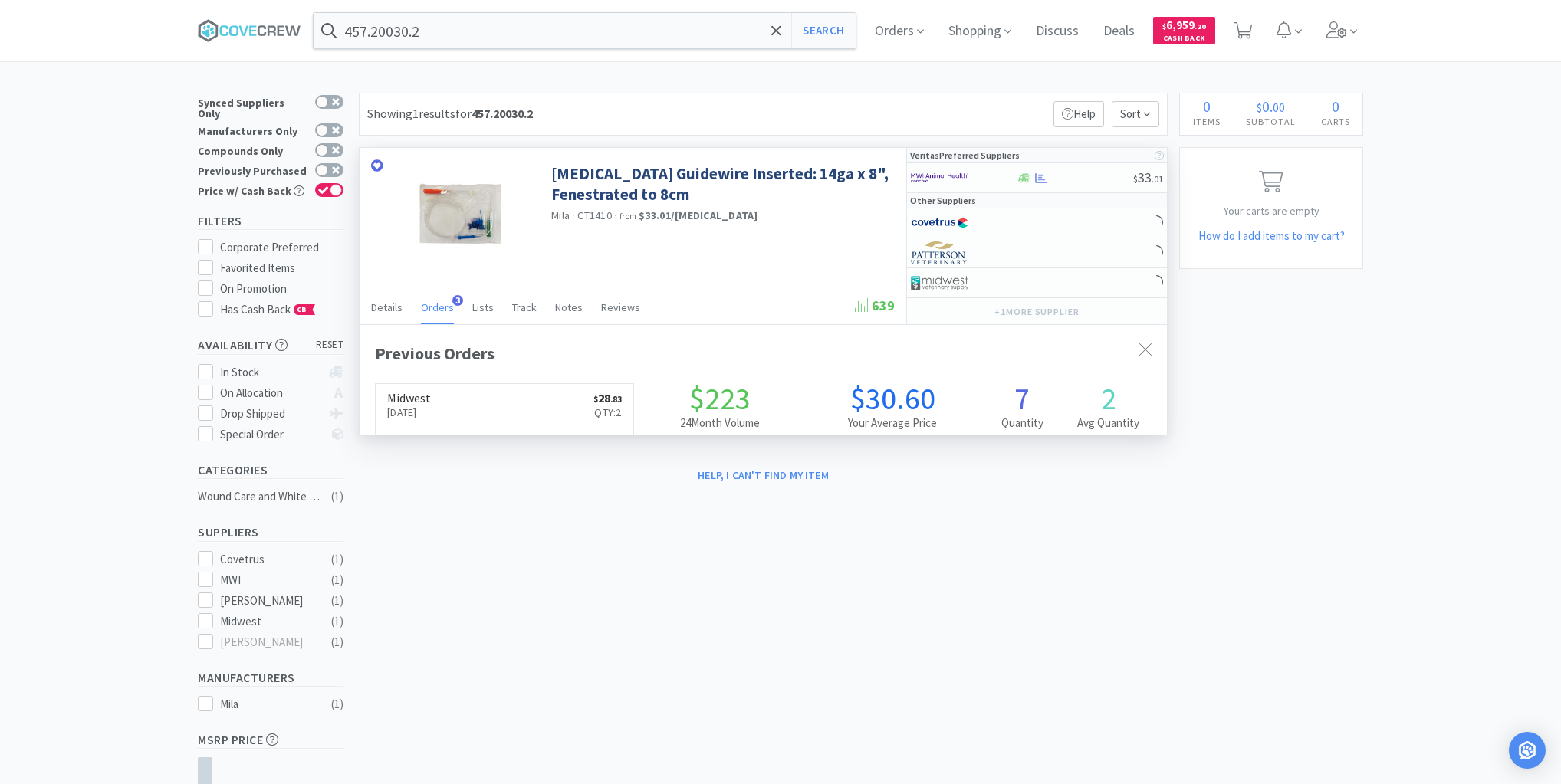
scroll to position [396, 807]
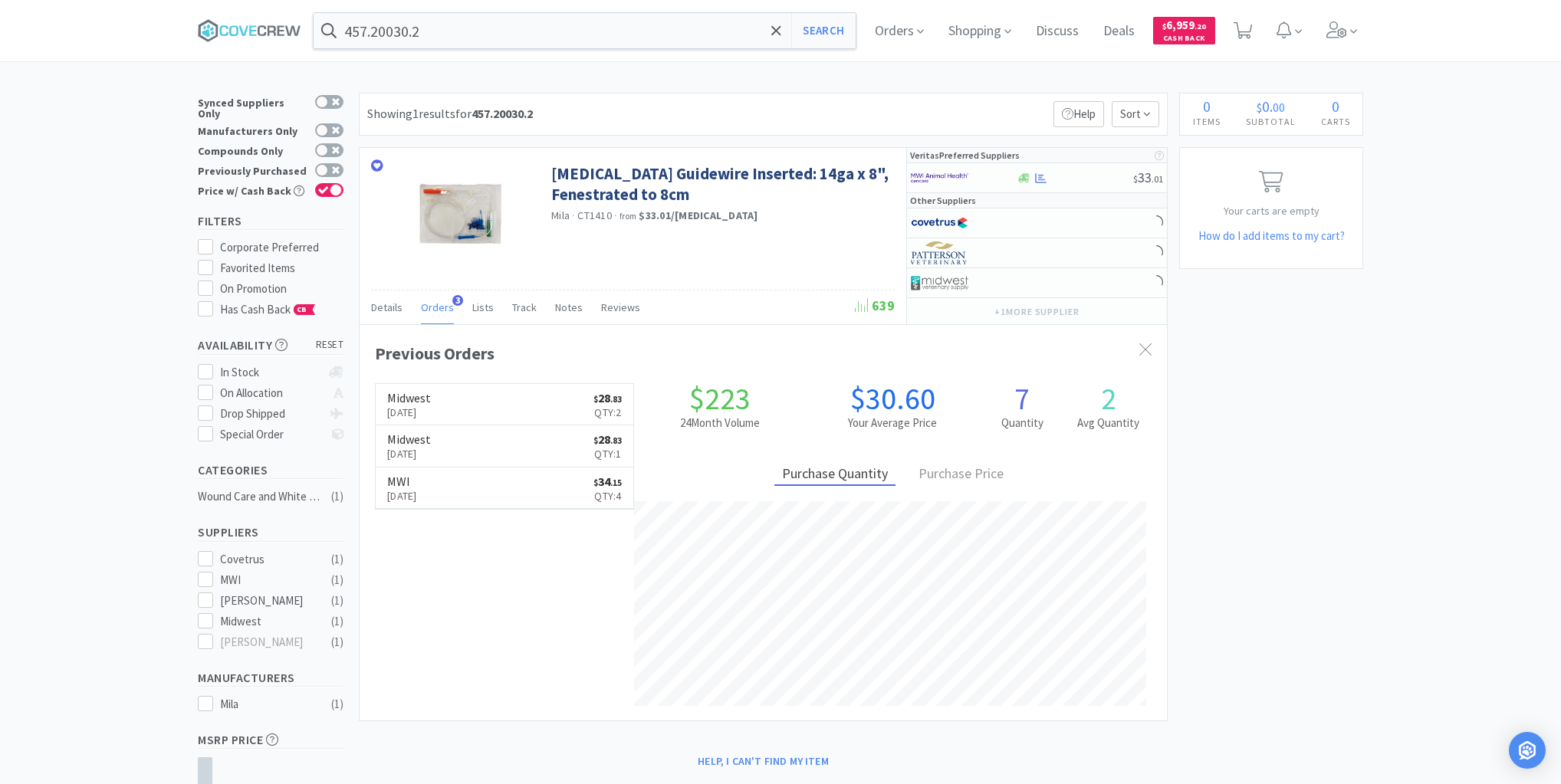
click at [486, 399] on link "Midwest [DATE] $ 28 . 83 Qty: 2" at bounding box center [504, 405] width 258 height 42
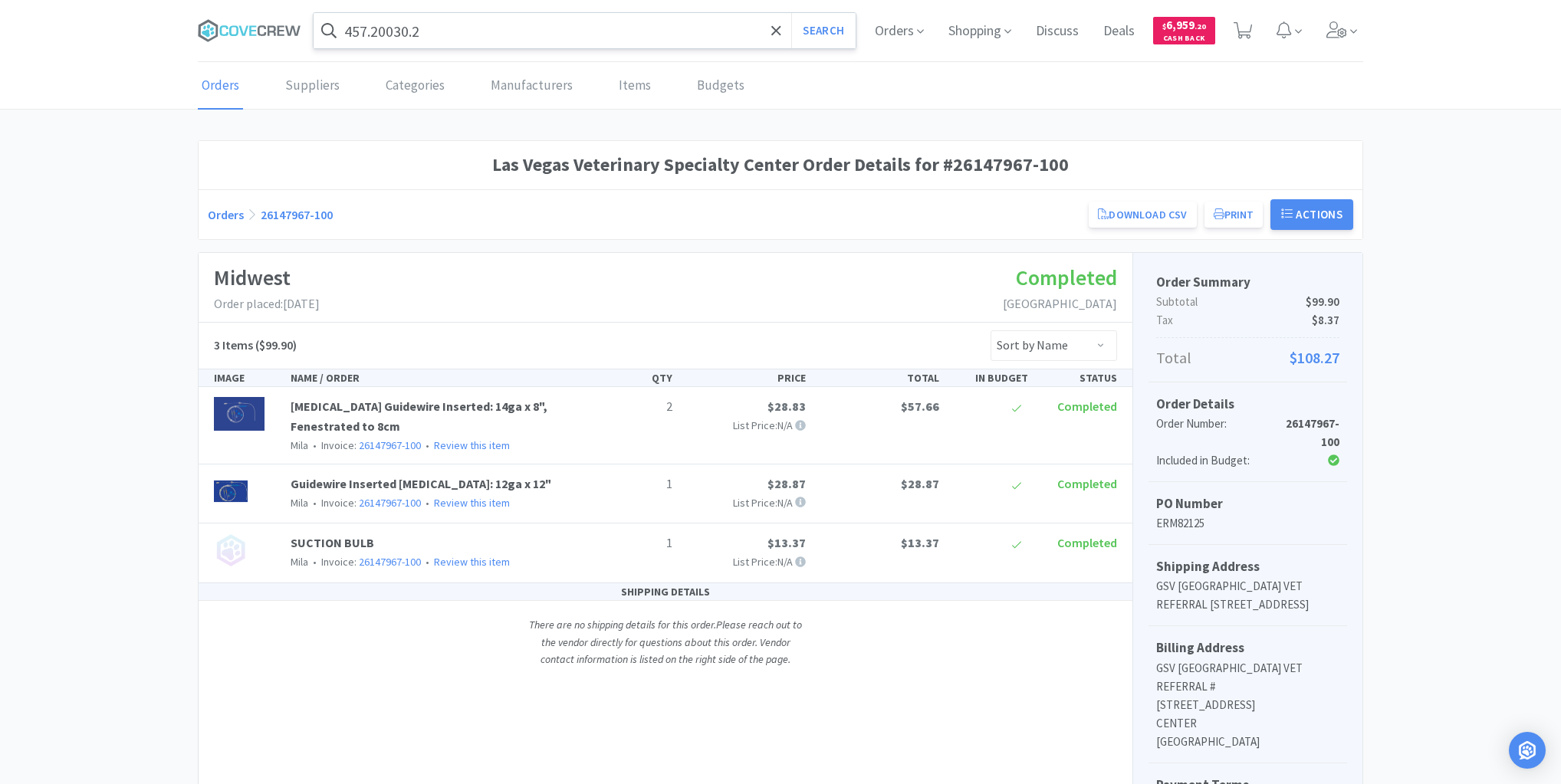
click at [606, 29] on input "457.20030.2" at bounding box center [584, 30] width 542 height 35
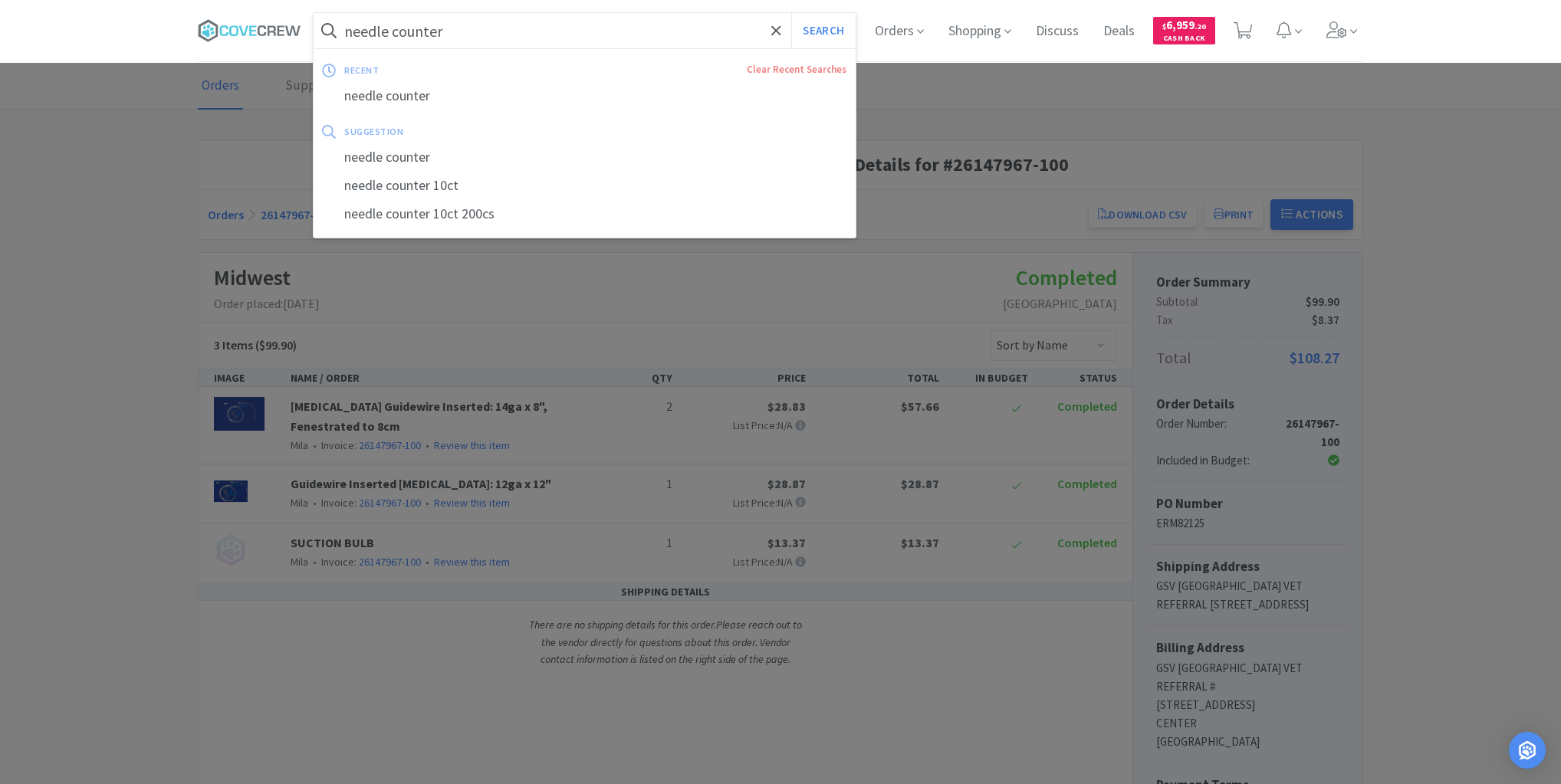
click at [791, 13] on button "Search" at bounding box center [823, 30] width 64 height 35
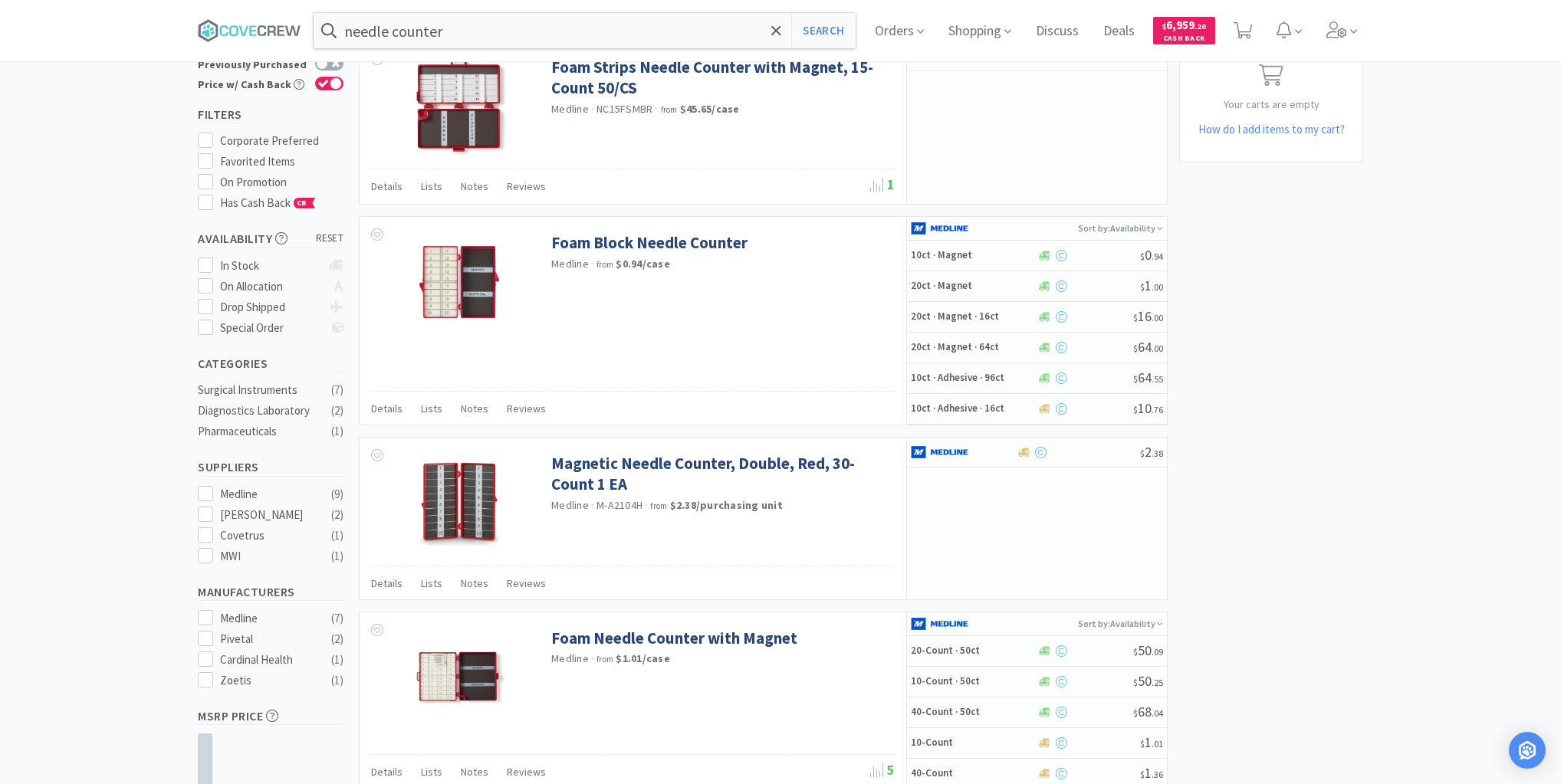
scroll to position [2, 0]
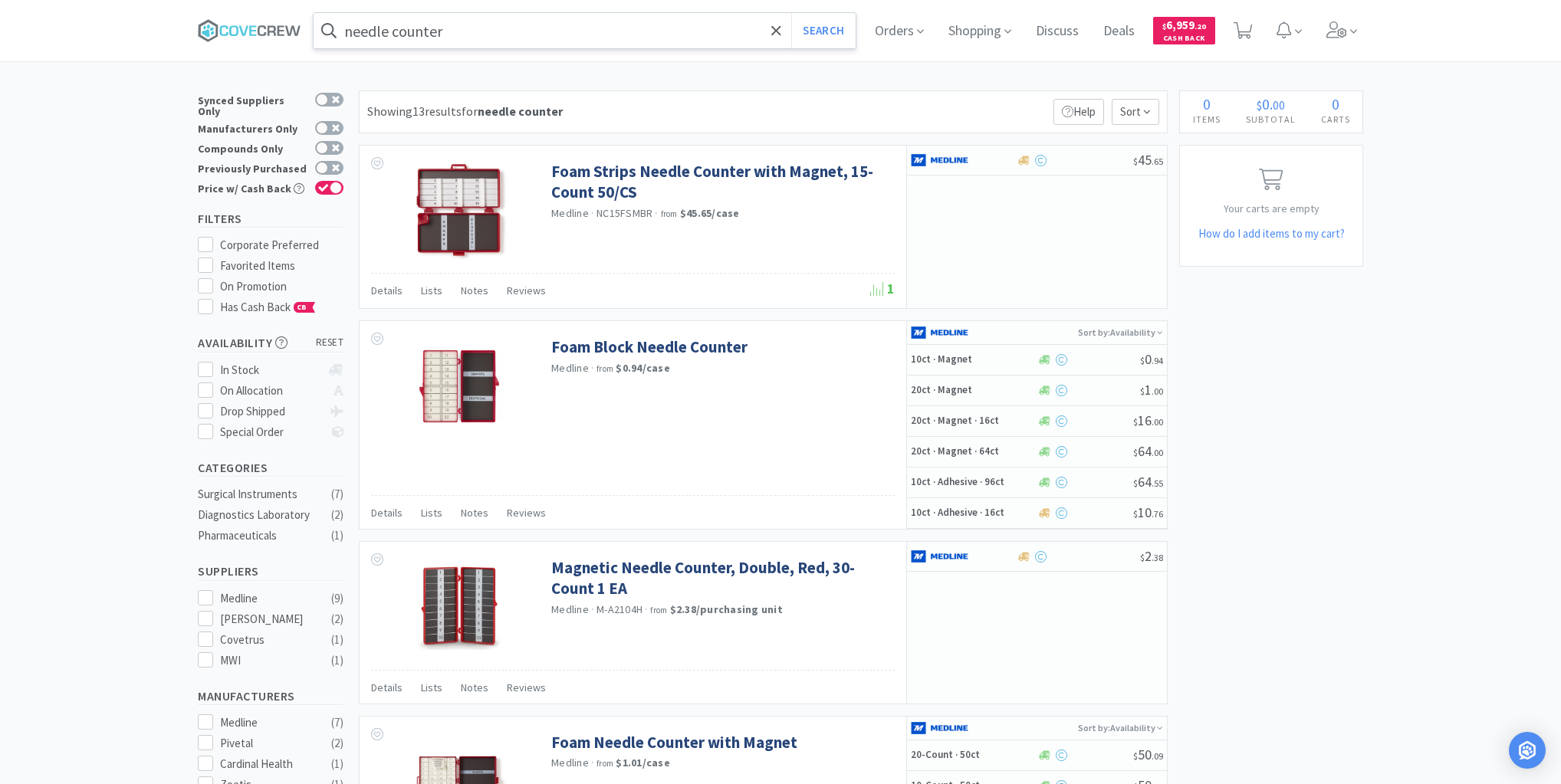
click at [675, 34] on input "needle counter" at bounding box center [584, 30] width 542 height 35
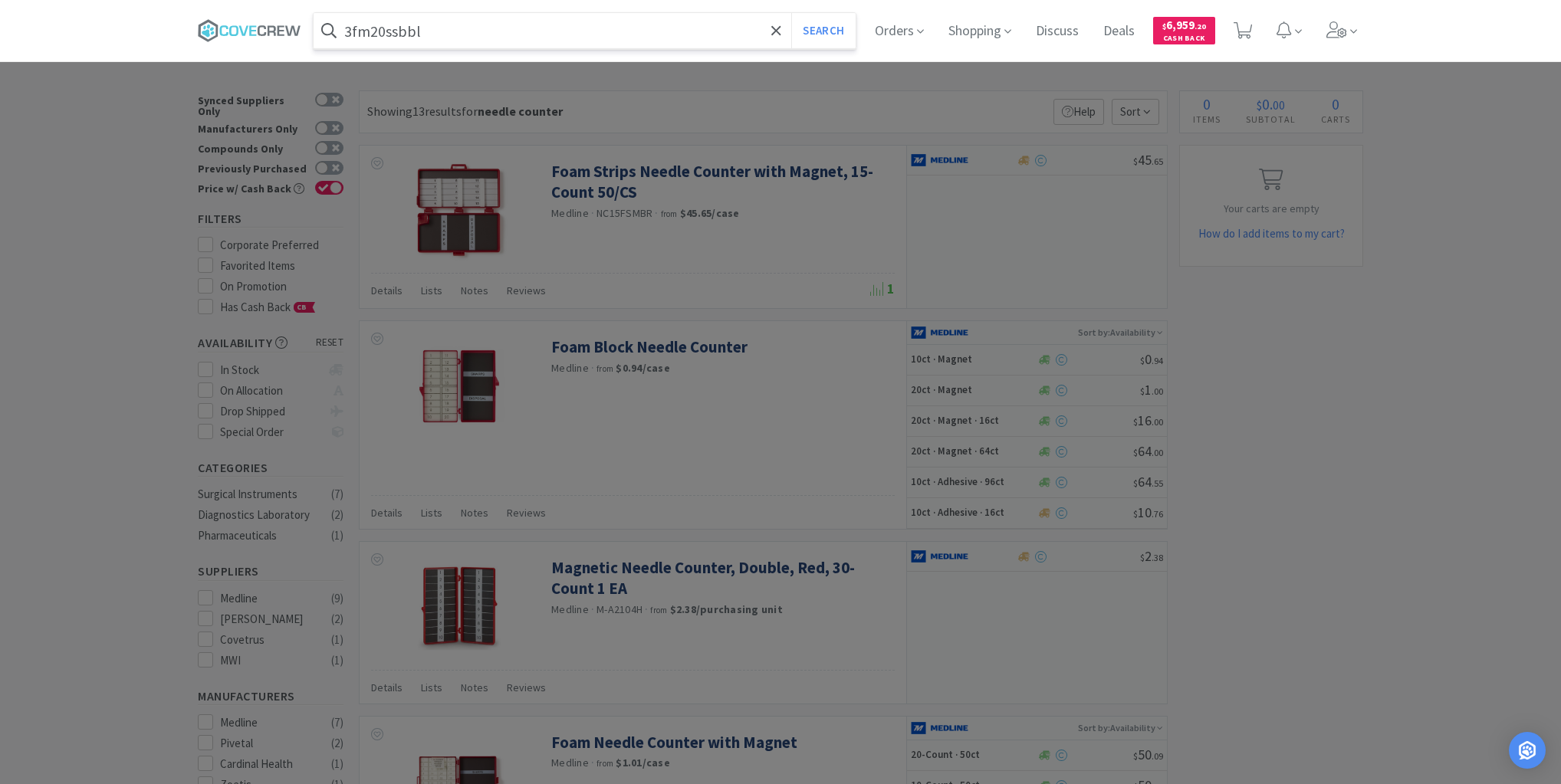
type input "3fm20ssbbl"
click at [791, 13] on button "Search" at bounding box center [823, 30] width 64 height 35
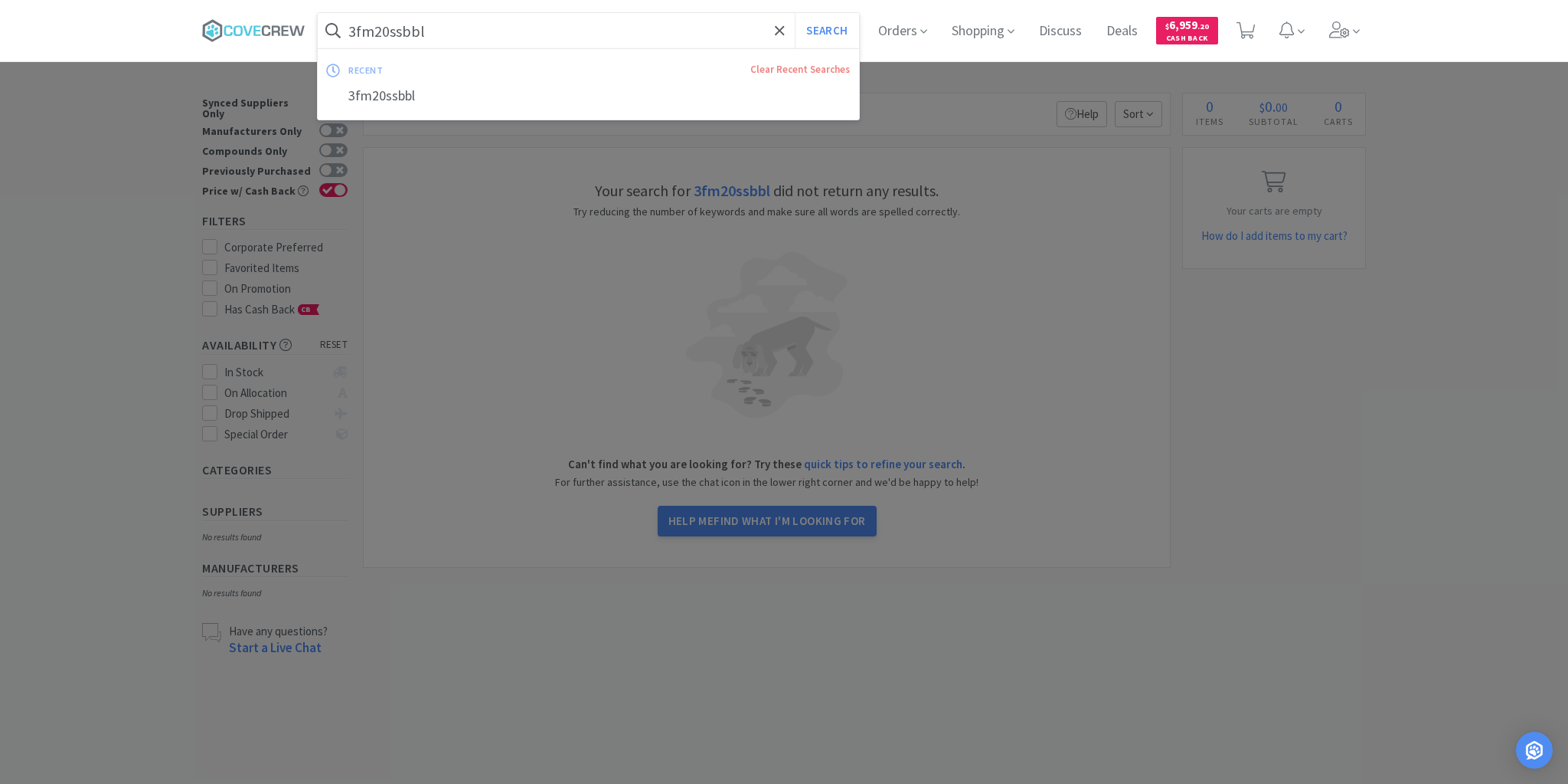
drag, startPoint x: 625, startPoint y: 37, endPoint x: 633, endPoint y: 51, distance: 16.1
click at [625, 37] on input "3fm20ssbbl" at bounding box center [588, 30] width 542 height 35
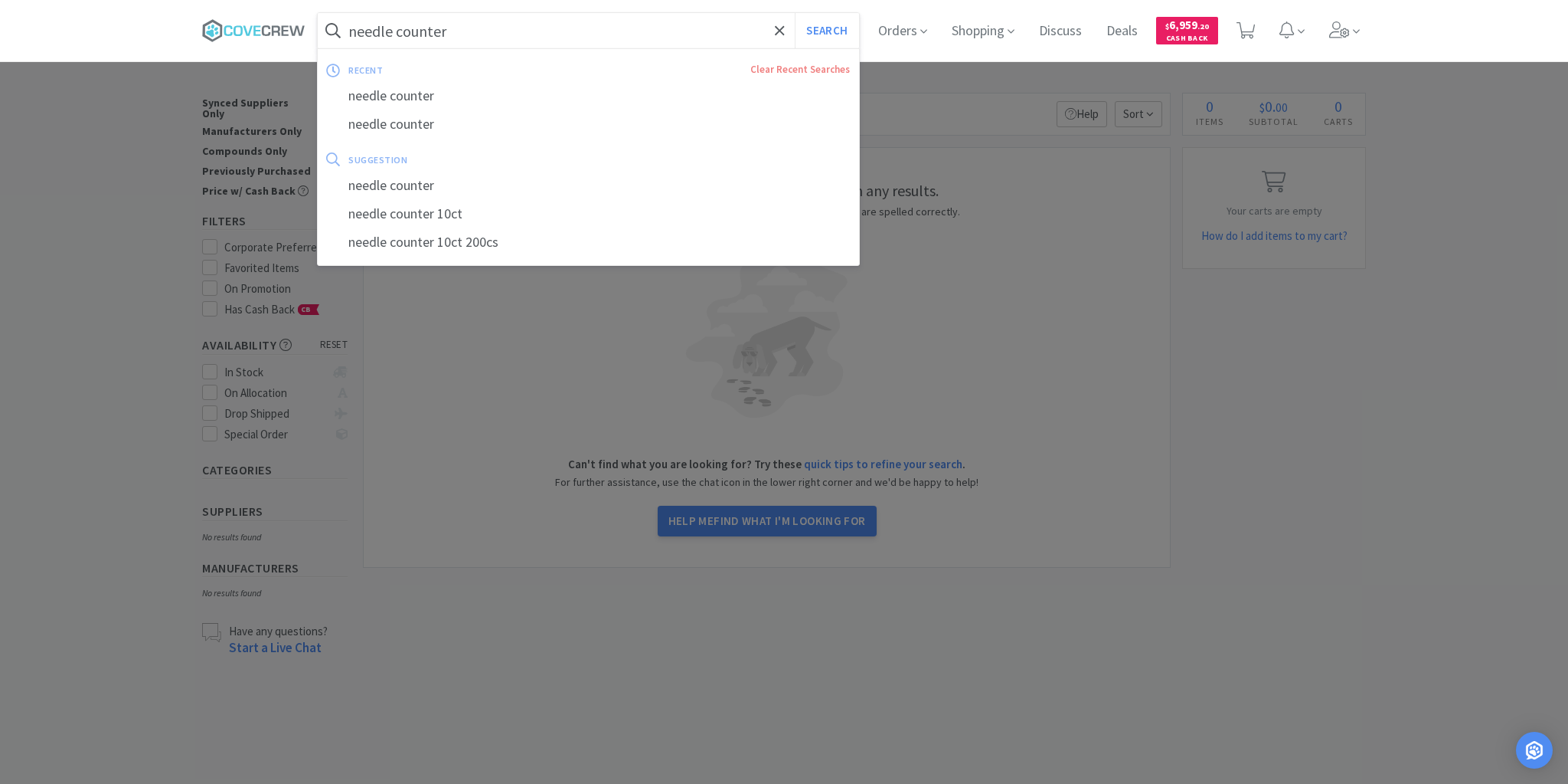
type input "needle counter"
click at [794, 13] on button "Search" at bounding box center [826, 30] width 64 height 35
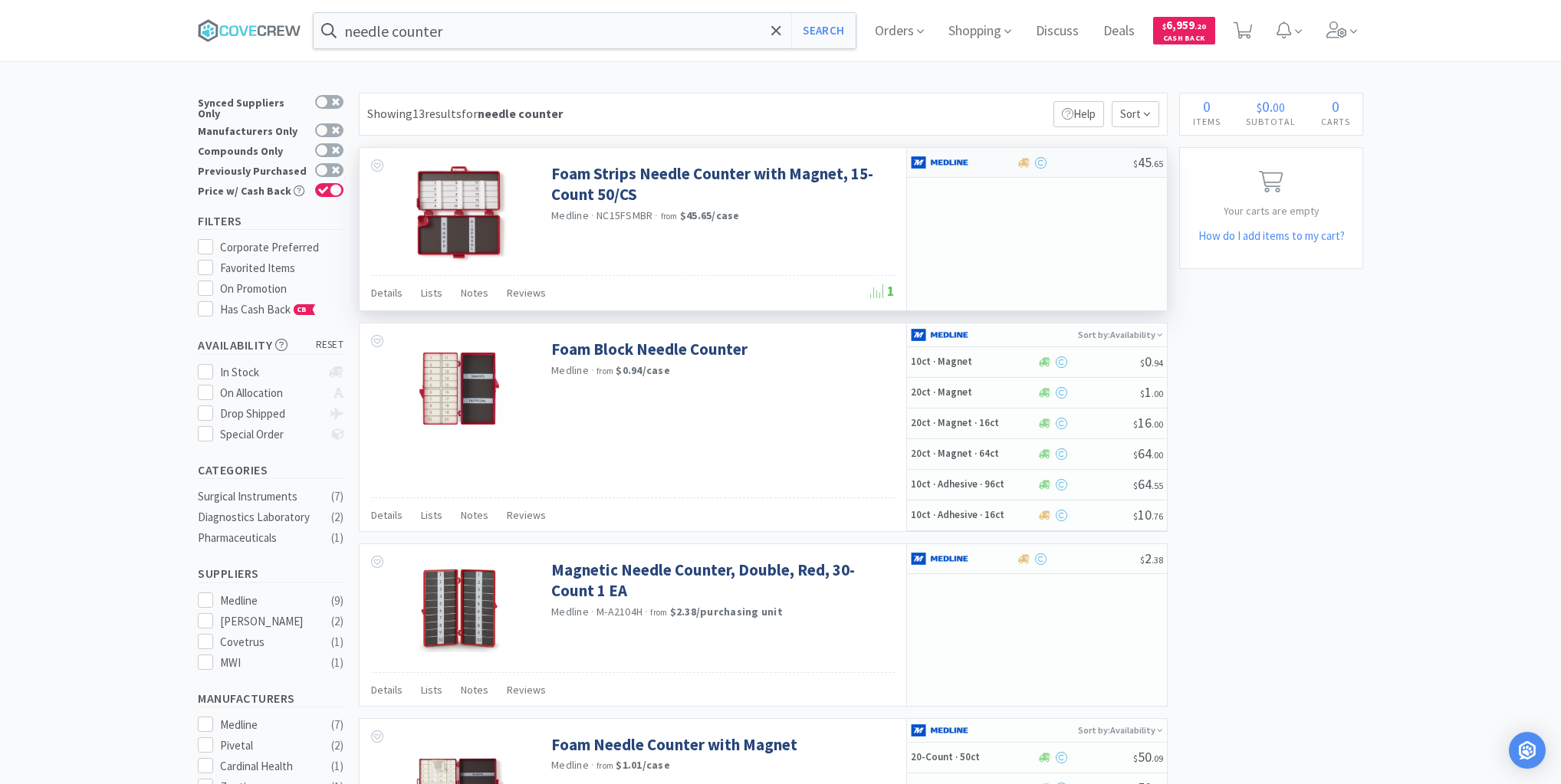
click at [1085, 164] on div at bounding box center [1075, 163] width 118 height 12
select select "1"
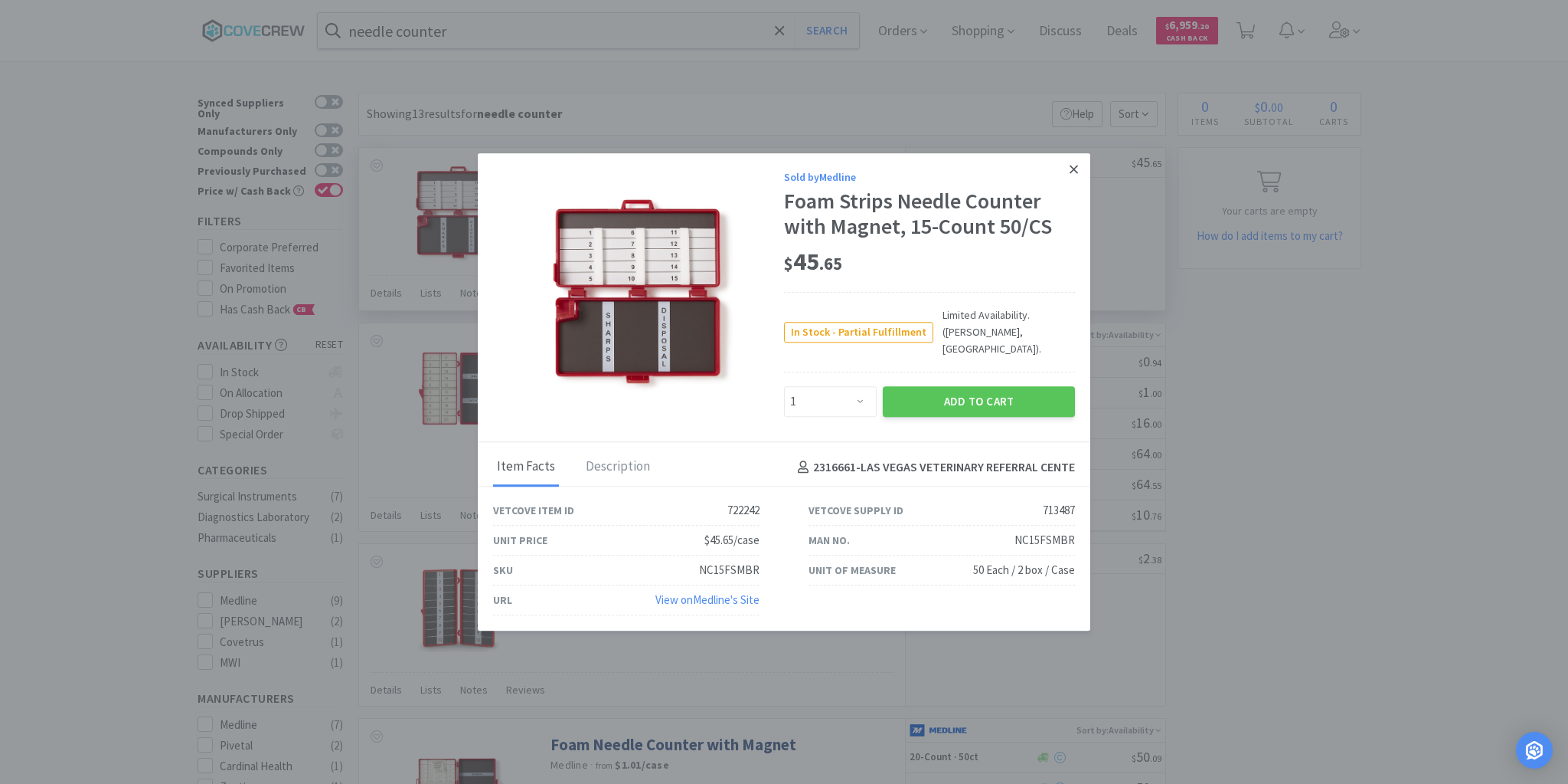
click at [1070, 176] on icon at bounding box center [1073, 170] width 9 height 14
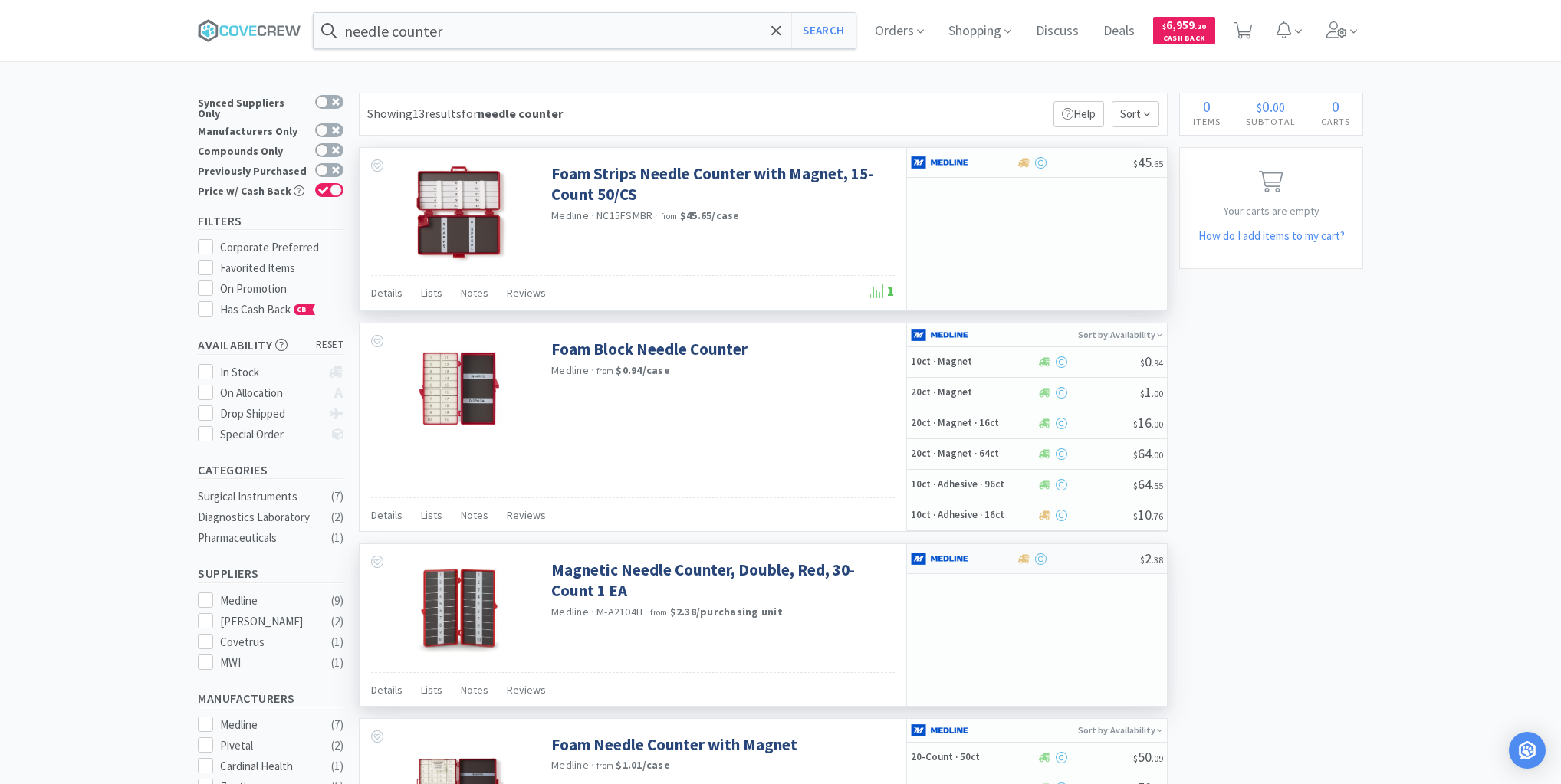
click at [992, 558] on div at bounding box center [953, 559] width 84 height 26
select select "1"
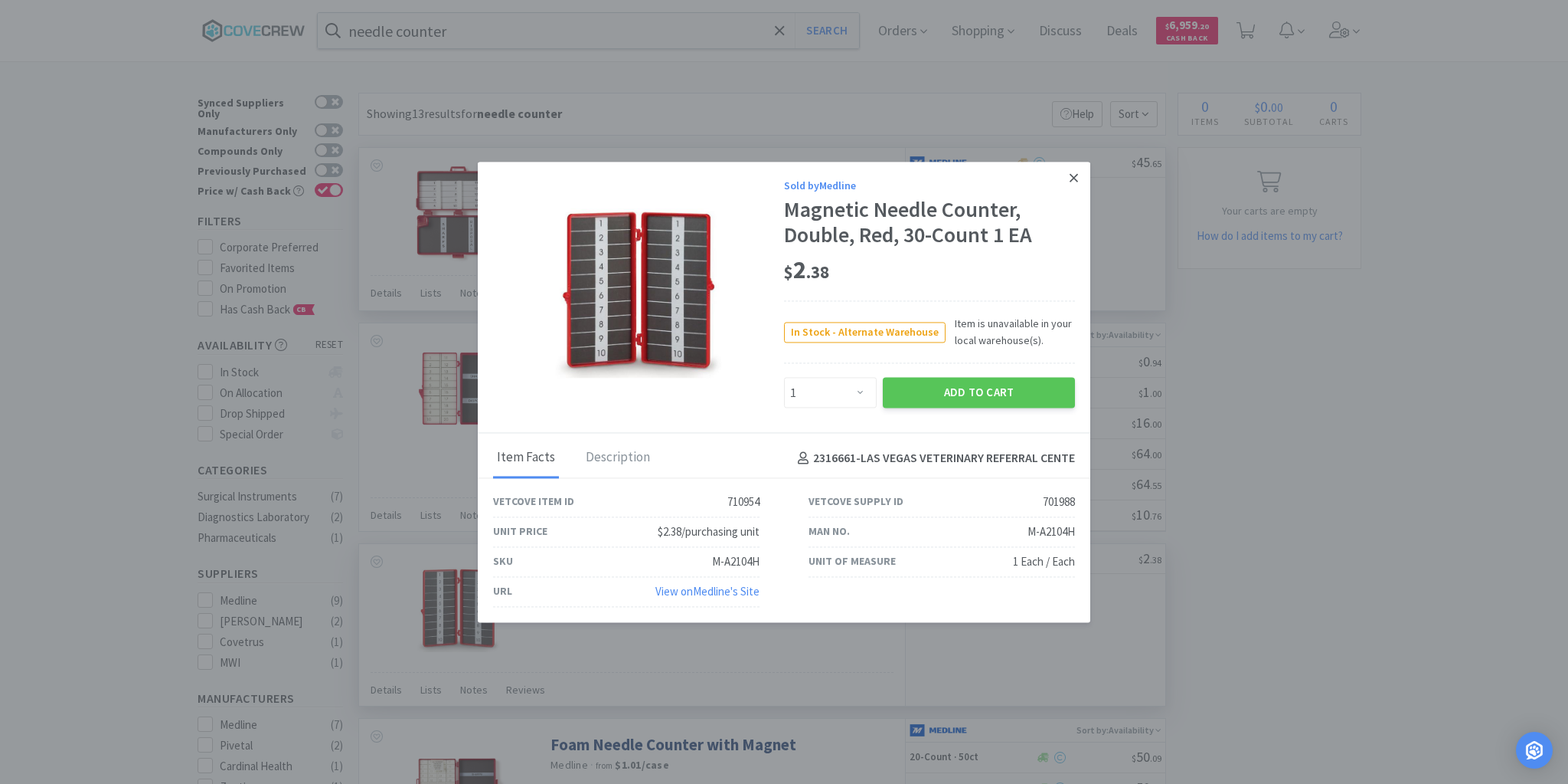
click at [1075, 176] on icon at bounding box center [1073, 177] width 9 height 9
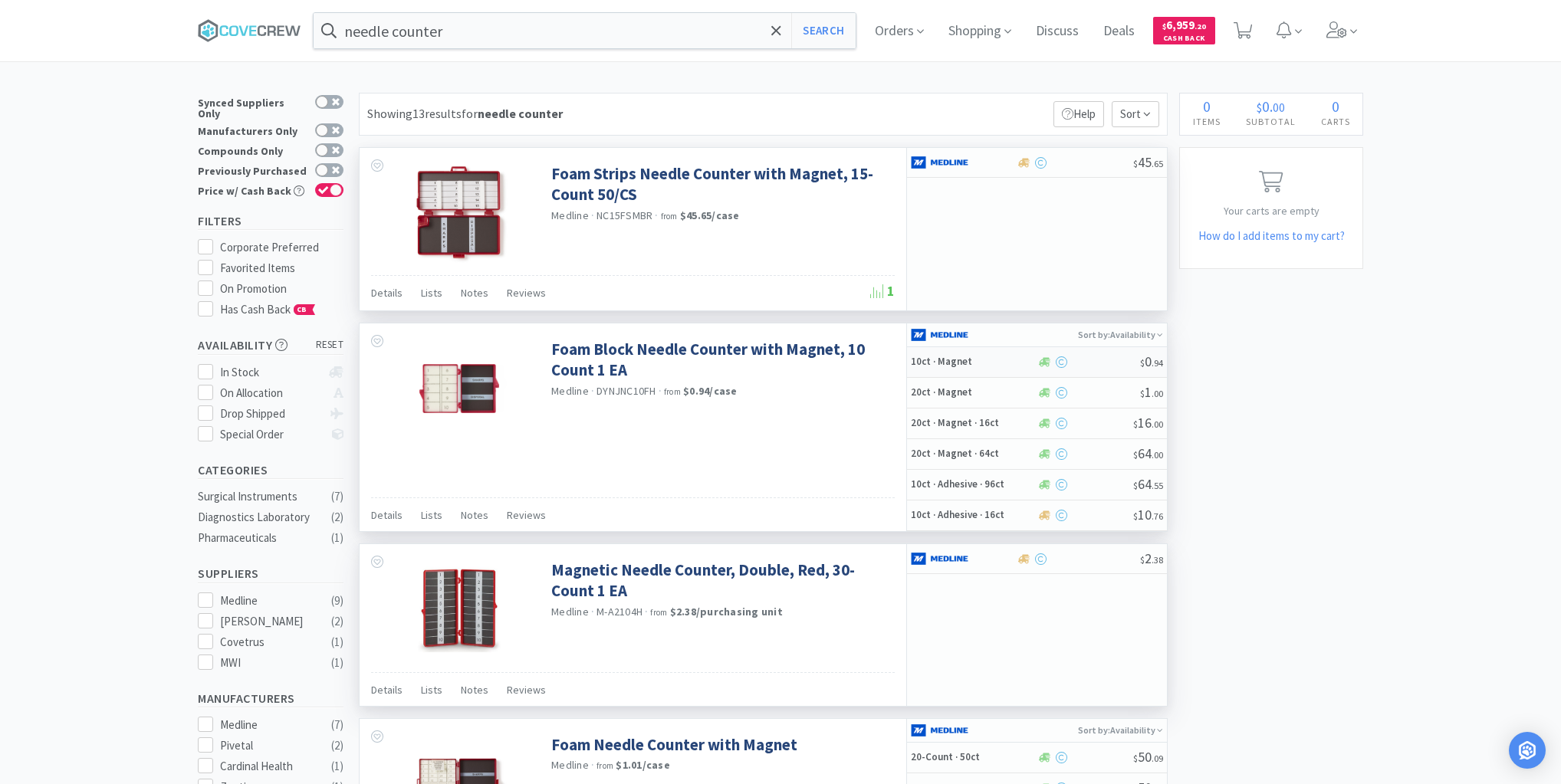
click at [993, 366] on h5 "10ct · Magnet" at bounding box center [972, 362] width 123 height 13
select select "1"
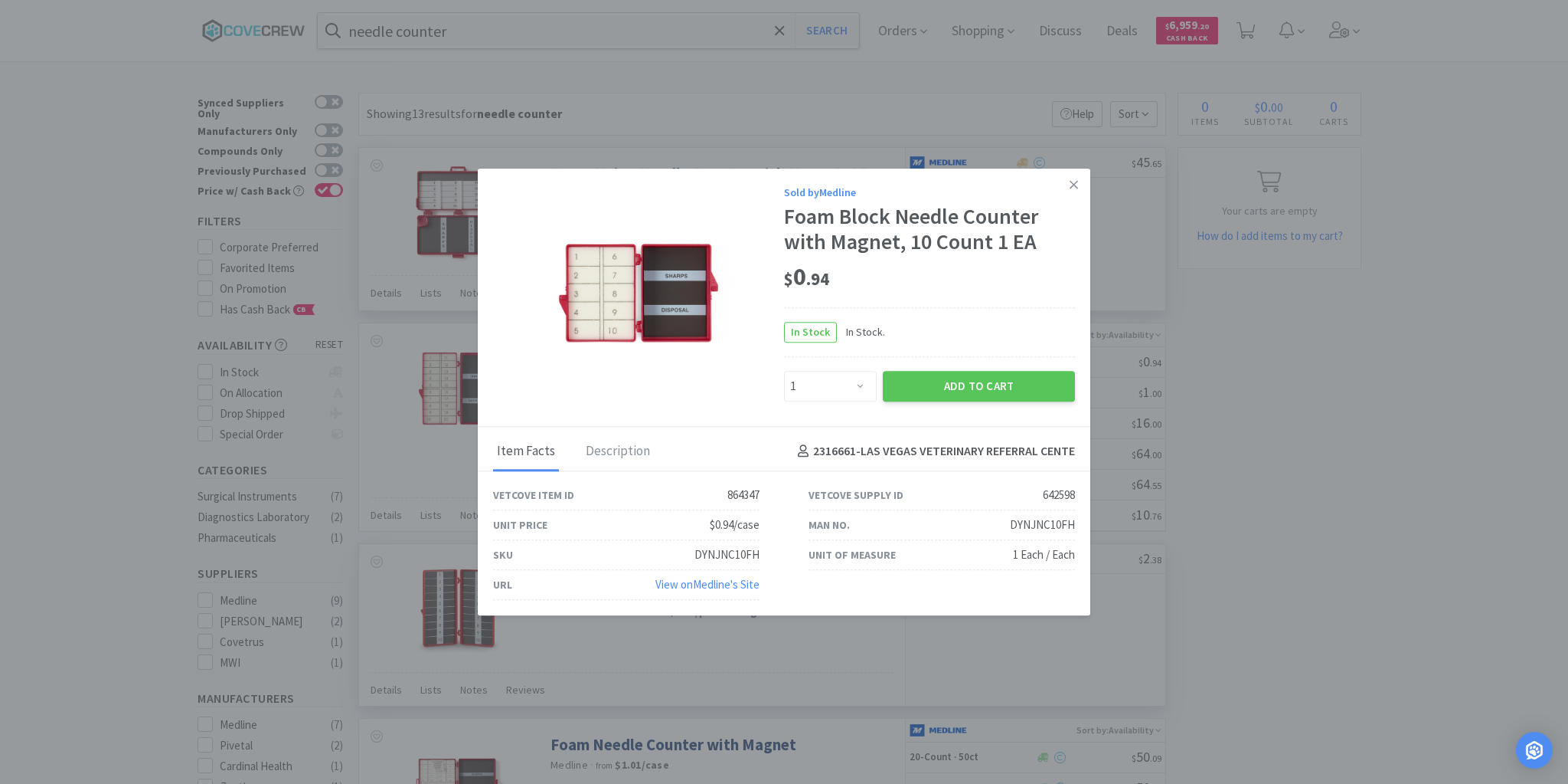
drag, startPoint x: 1077, startPoint y: 185, endPoint x: 1061, endPoint y: 251, distance: 67.9
click at [1076, 186] on icon at bounding box center [1073, 184] width 9 height 14
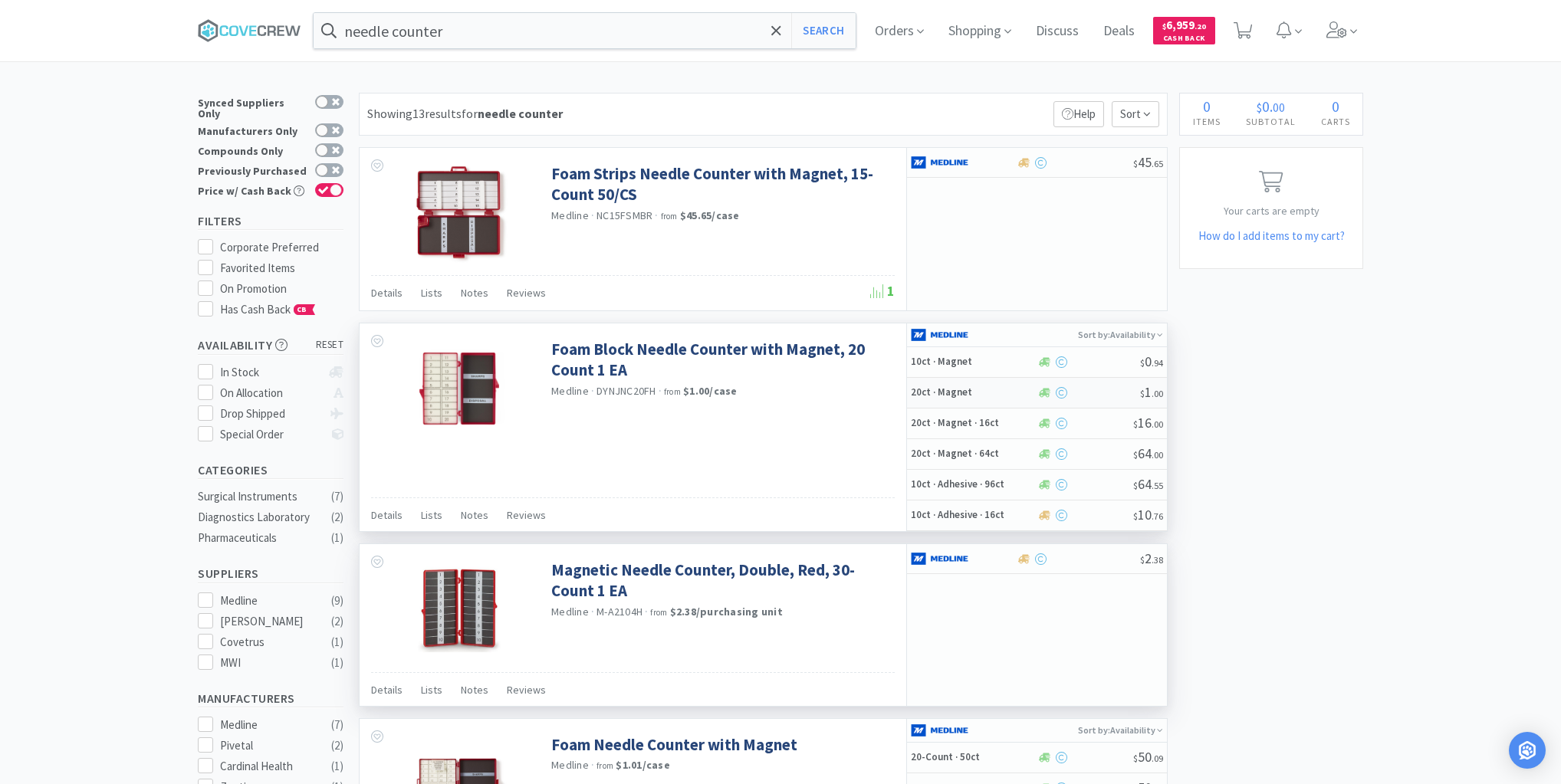
click at [979, 388] on h5 "20ct · Magnet" at bounding box center [972, 392] width 123 height 13
select select "1"
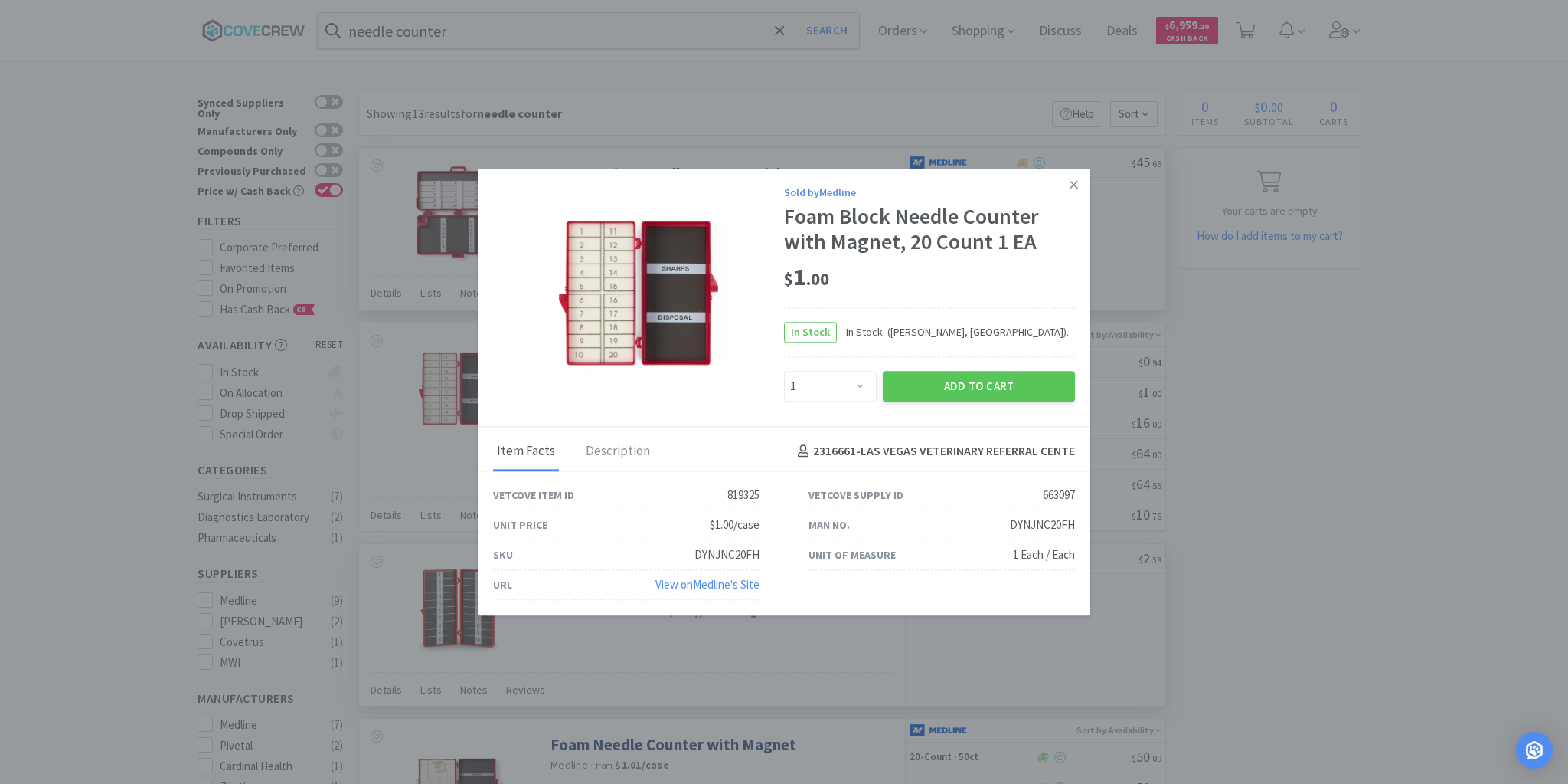
drag, startPoint x: 1074, startPoint y: 183, endPoint x: 1069, endPoint y: 258, distance: 75.2
click at [1074, 184] on icon at bounding box center [1073, 184] width 9 height 14
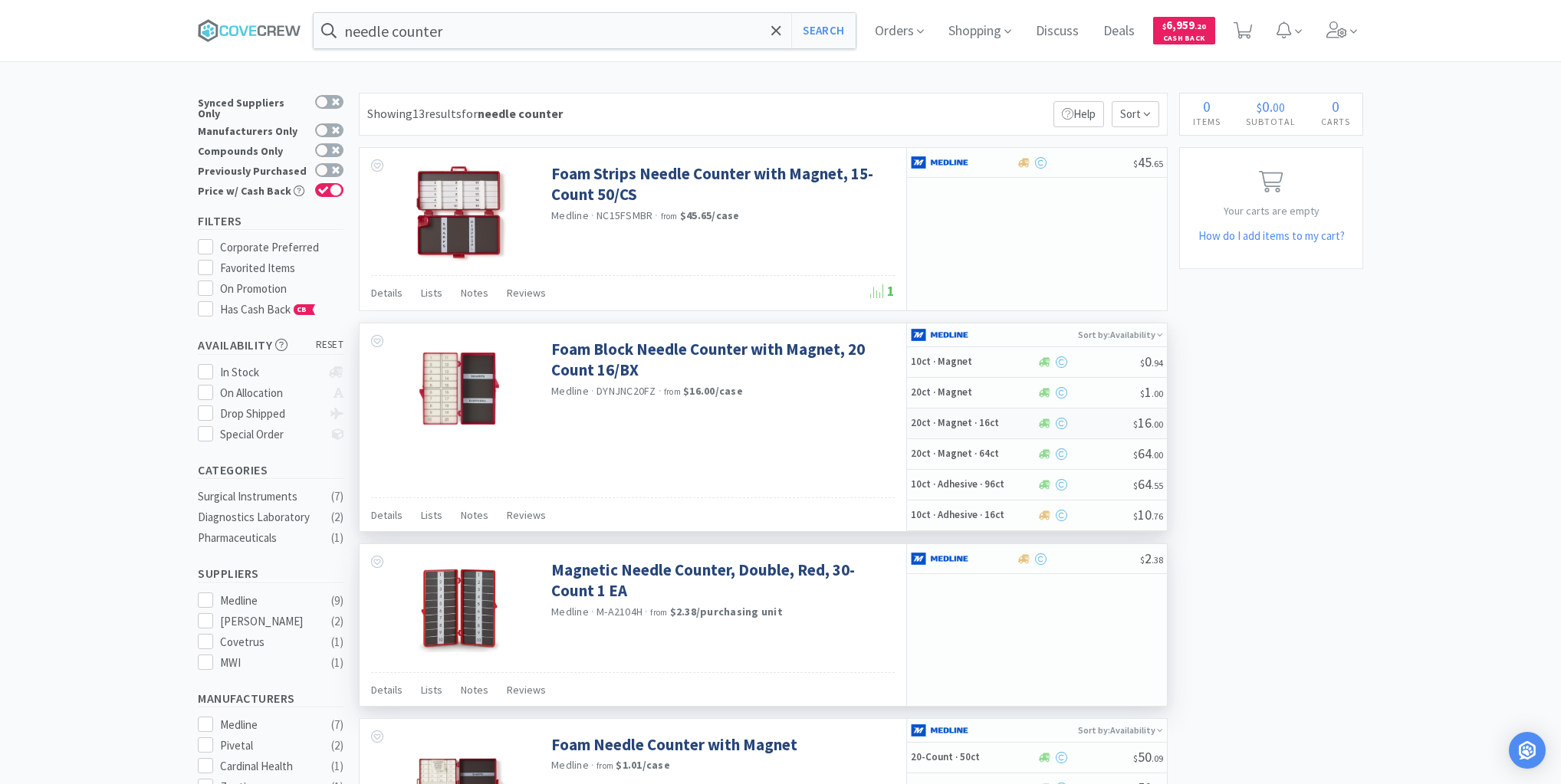
click at [988, 421] on h5 "20ct · Magnet · 16ct" at bounding box center [972, 422] width 123 height 13
select select "1"
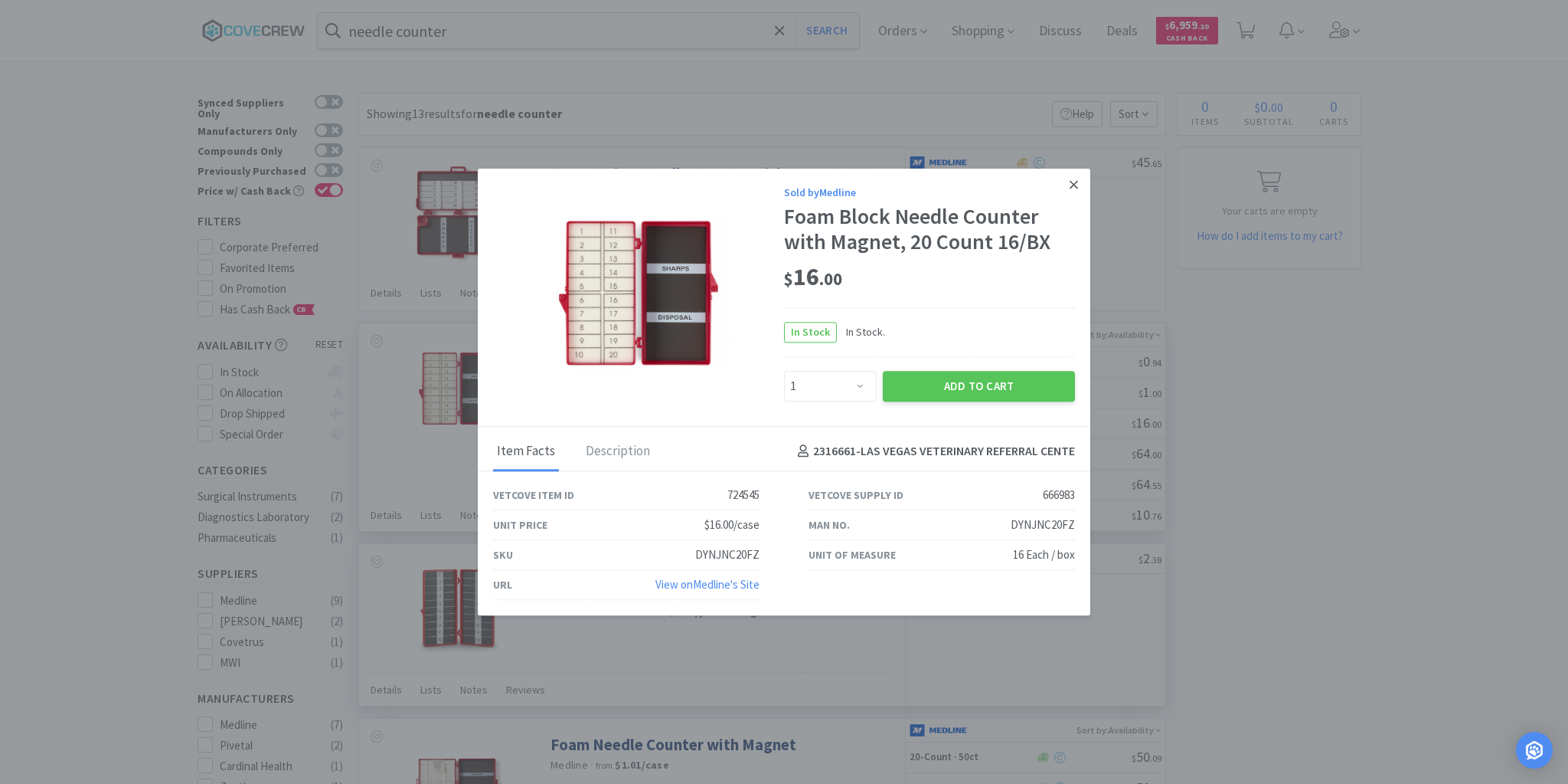
click at [1073, 184] on icon at bounding box center [1073, 184] width 9 height 14
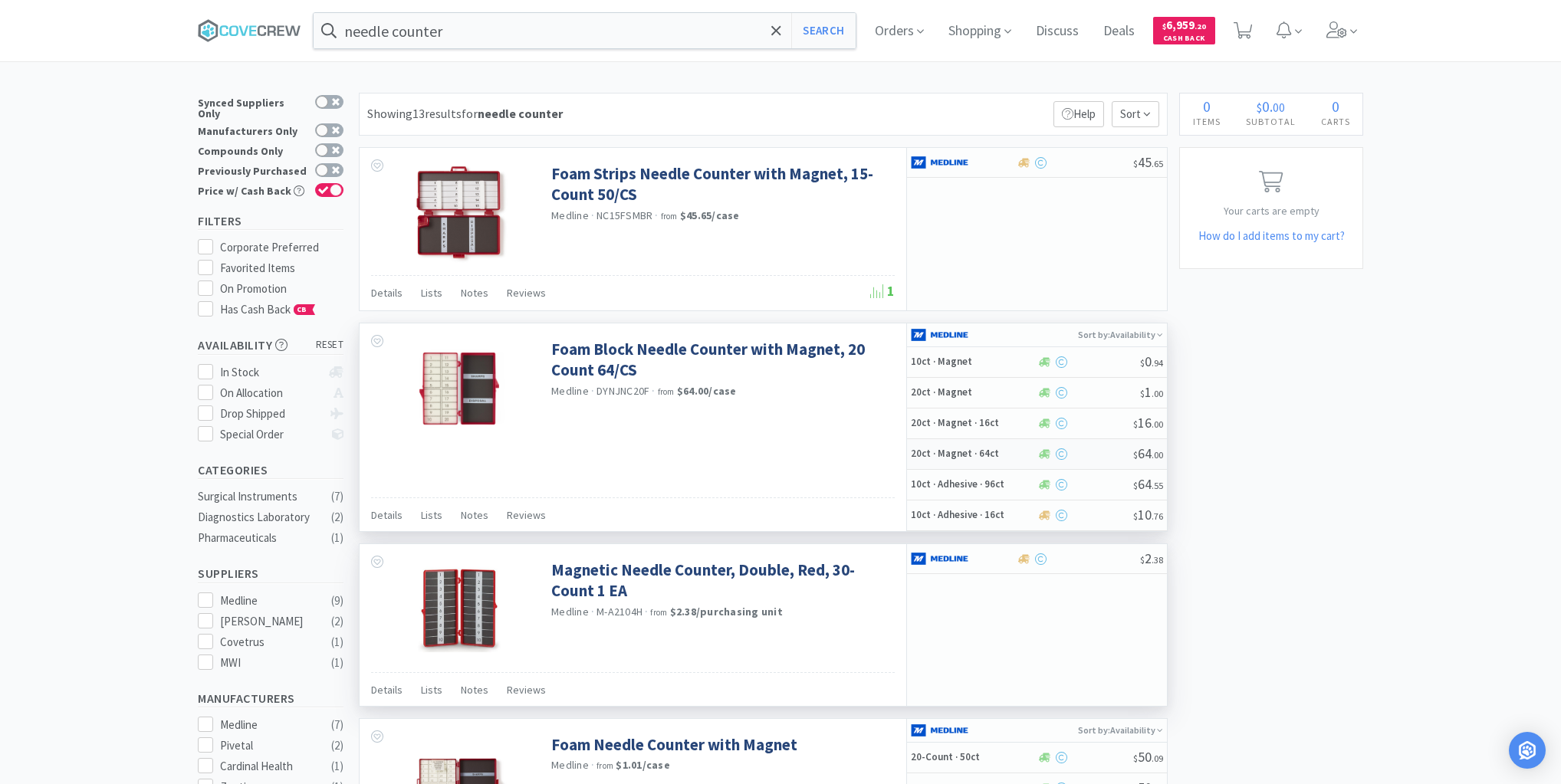
click at [992, 458] on h5 "20ct · Magnet · 64ct" at bounding box center [972, 454] width 123 height 13
select select "1"
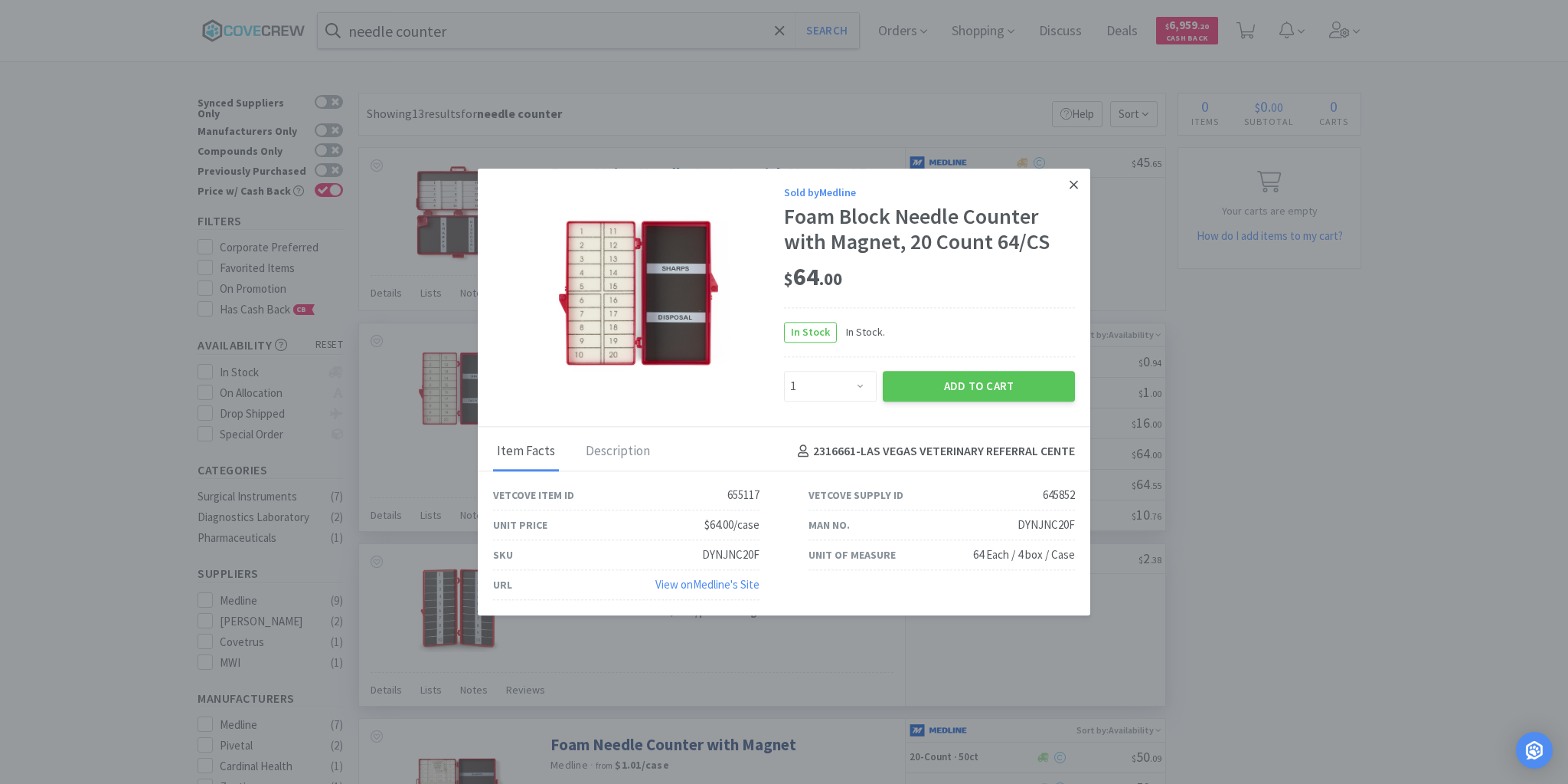
click at [1076, 184] on icon at bounding box center [1073, 184] width 9 height 14
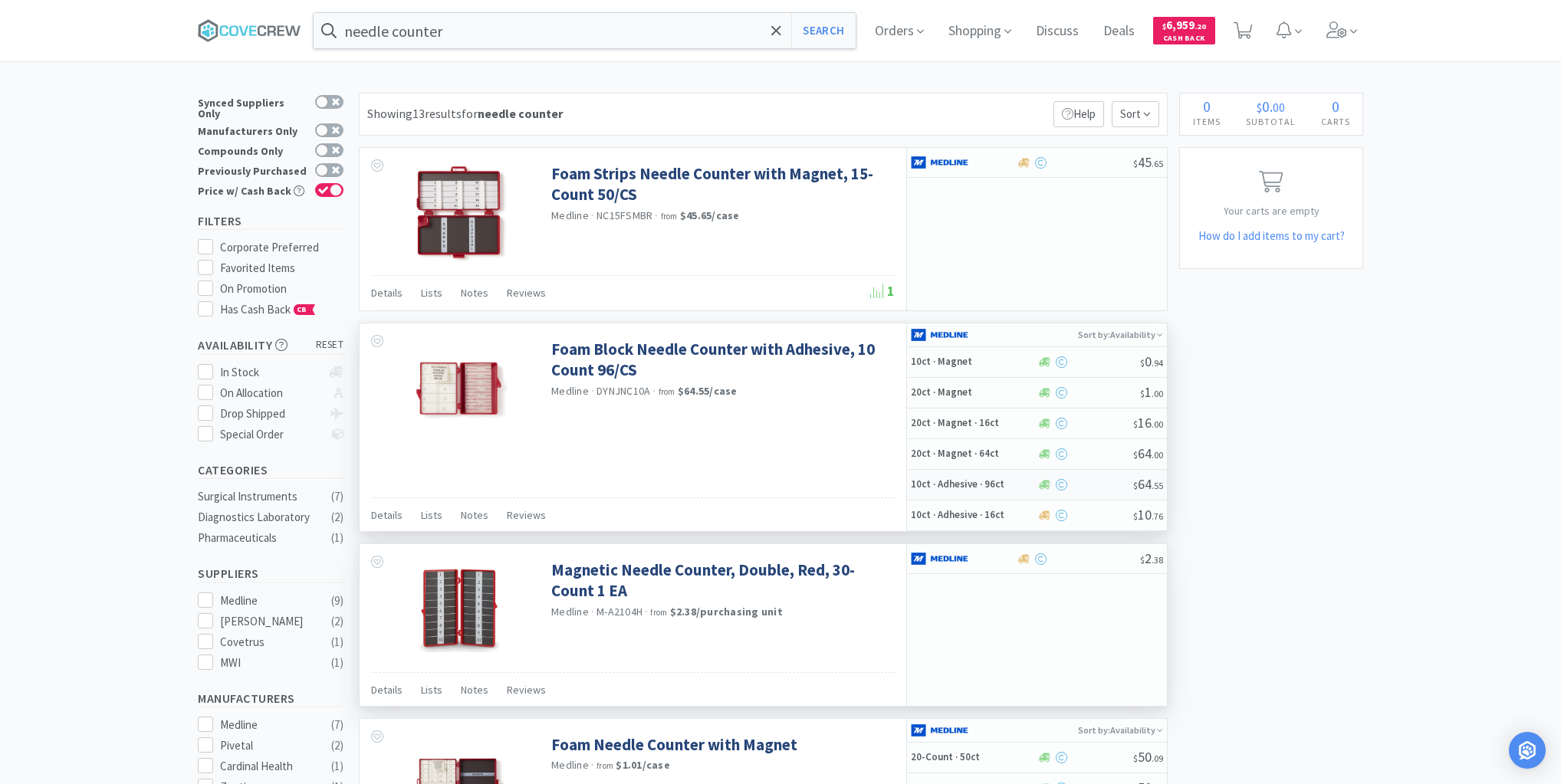
click at [1010, 494] on div "10ct · Adhesive · 96ct" at bounding box center [974, 484] width 126 height 26
select select "1"
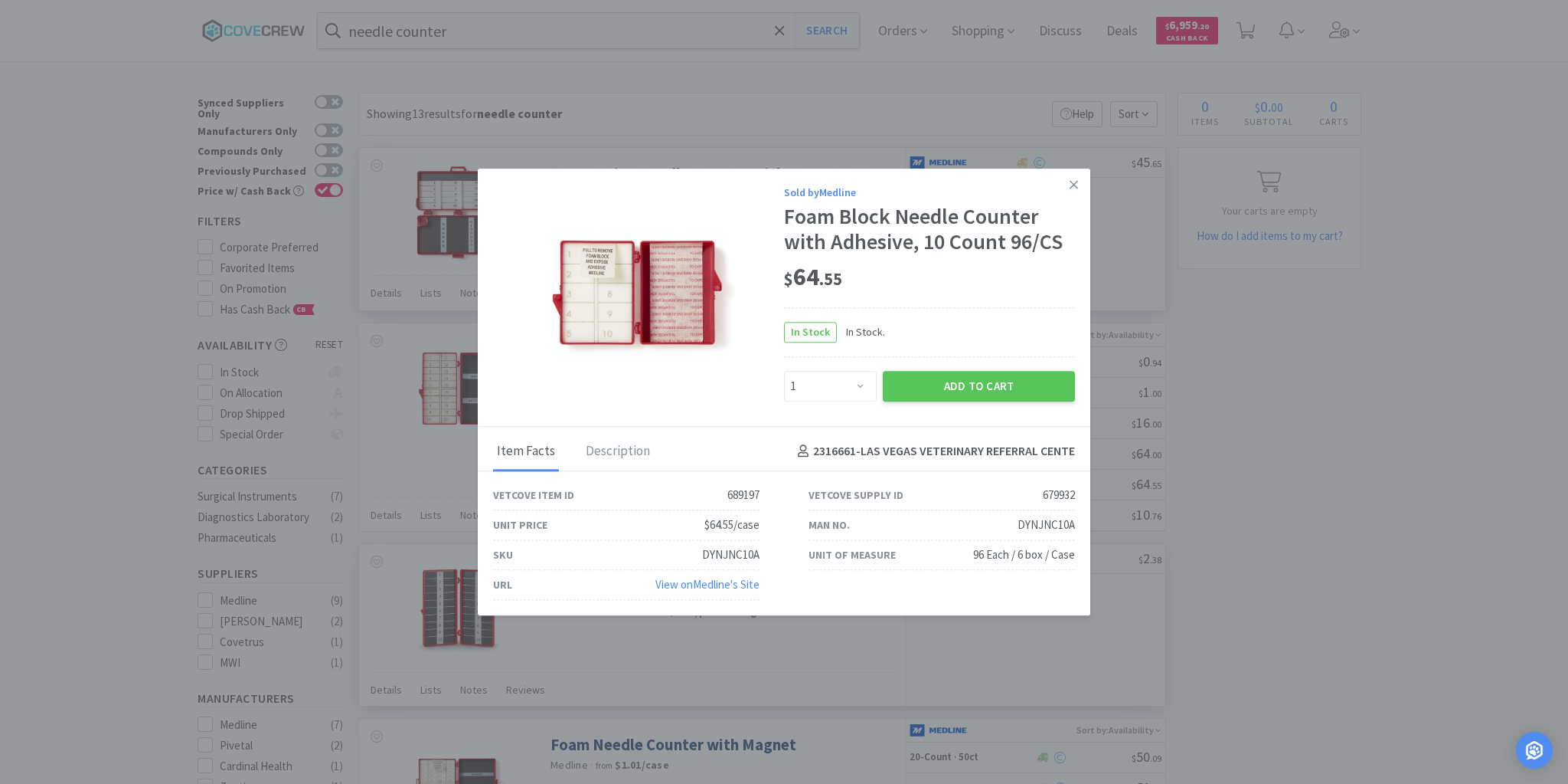
click at [1077, 186] on icon at bounding box center [1073, 184] width 9 height 14
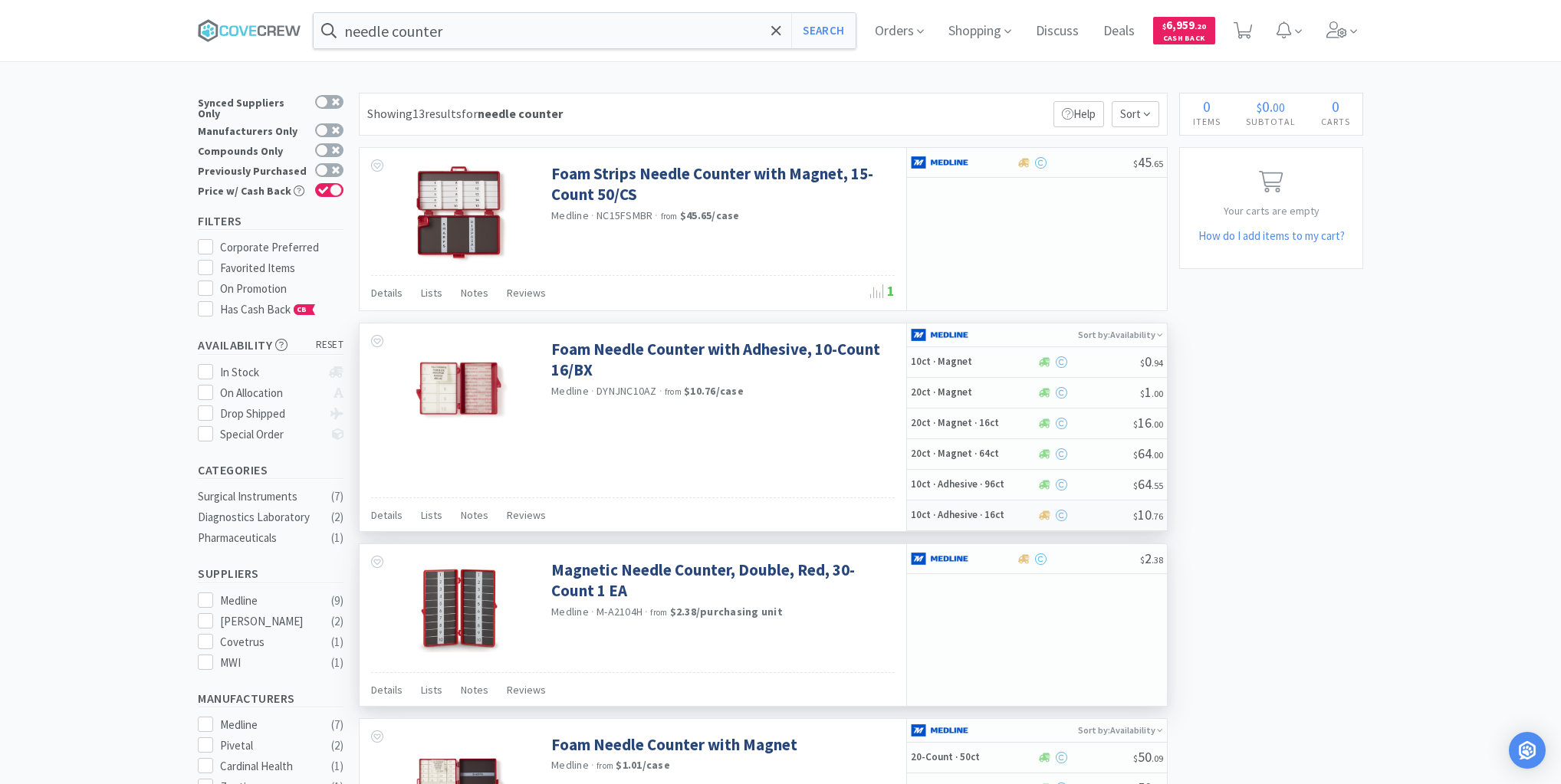
click at [985, 514] on h5 "10ct · Adhesive · 16ct" at bounding box center [972, 514] width 123 height 13
select select "1"
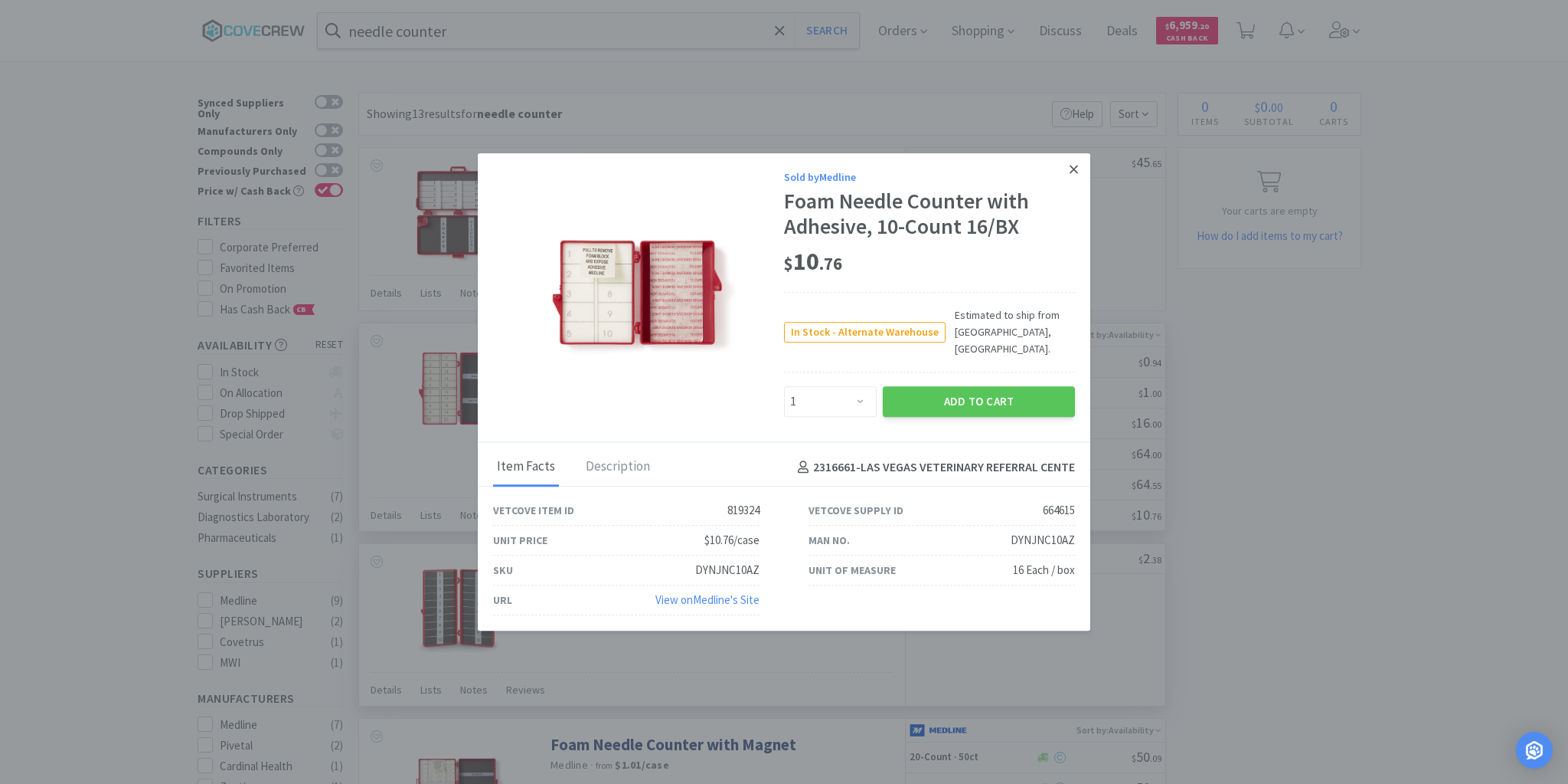
click at [1075, 176] on icon at bounding box center [1073, 170] width 9 height 14
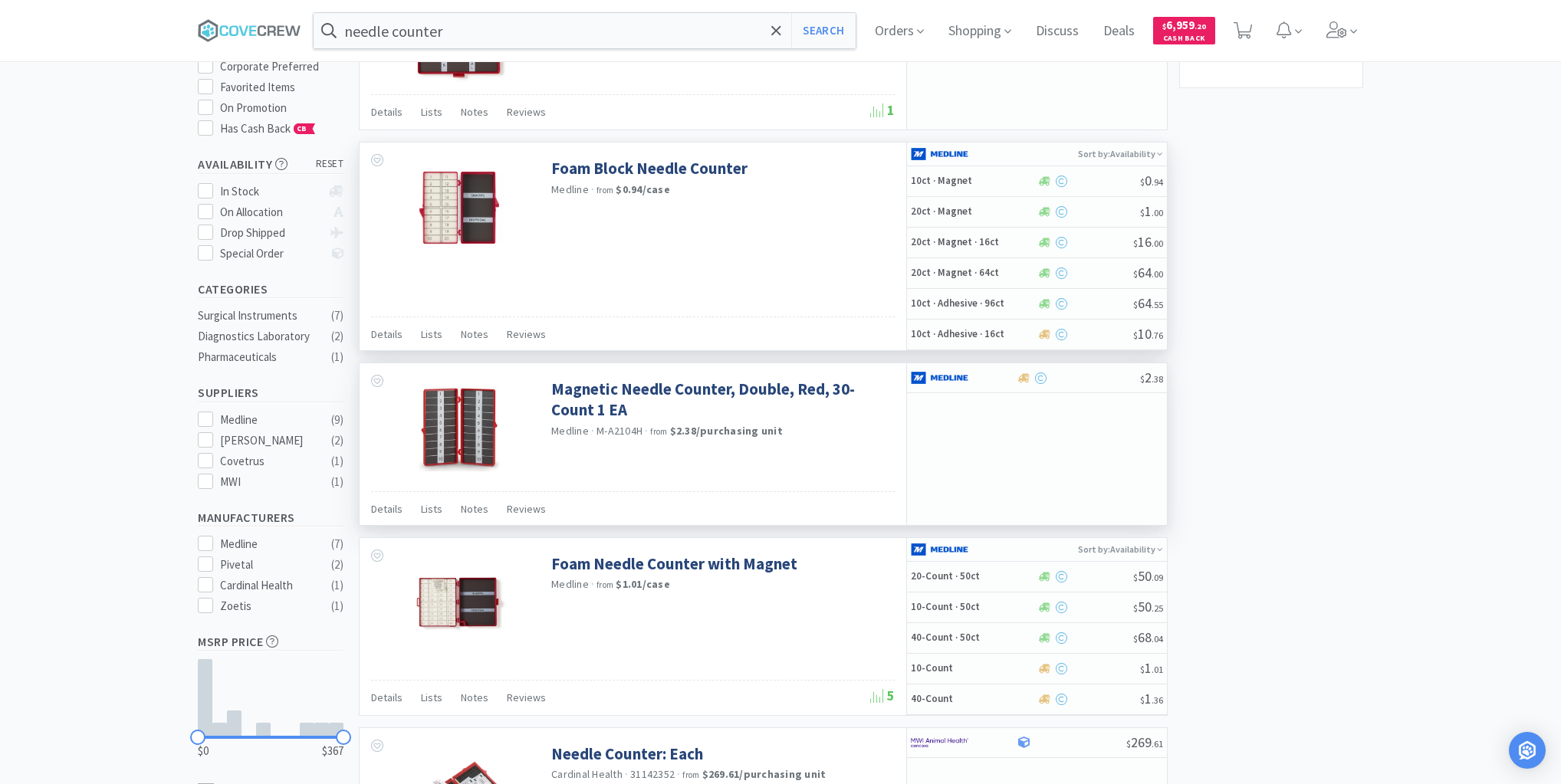
scroll to position [184, 0]
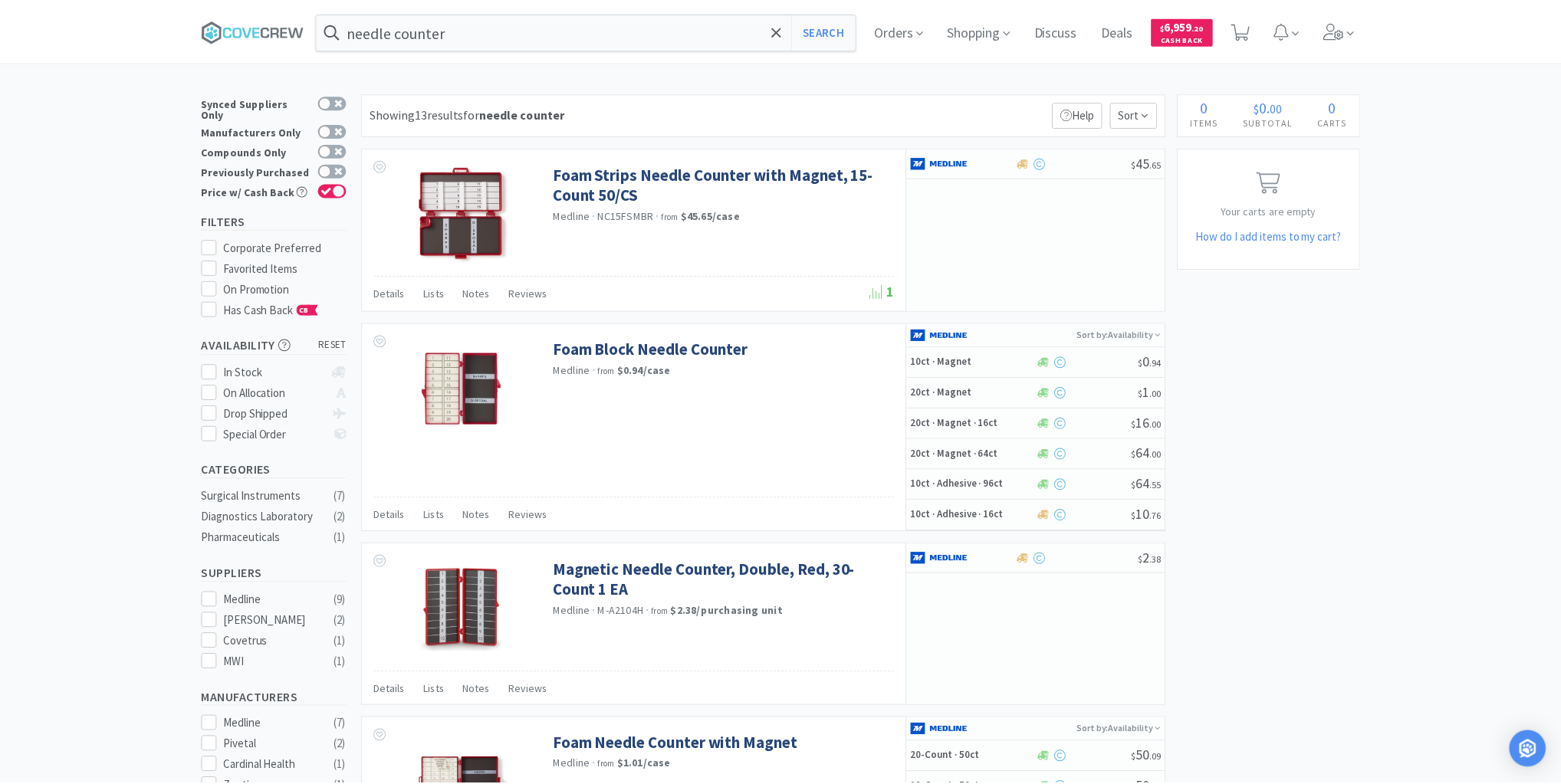
scroll to position [2, 0]
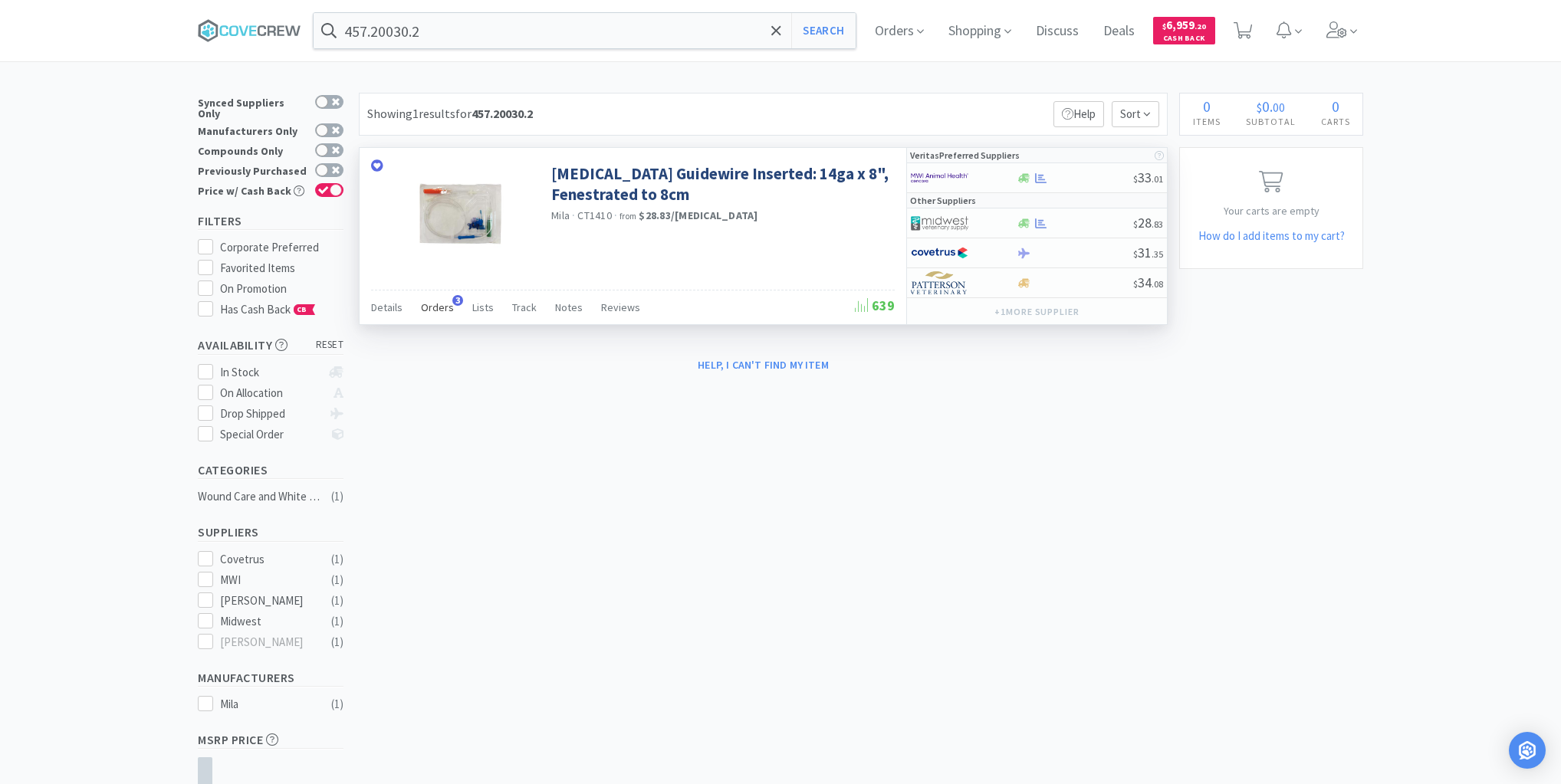
click at [438, 305] on span "Orders" at bounding box center [437, 307] width 33 height 14
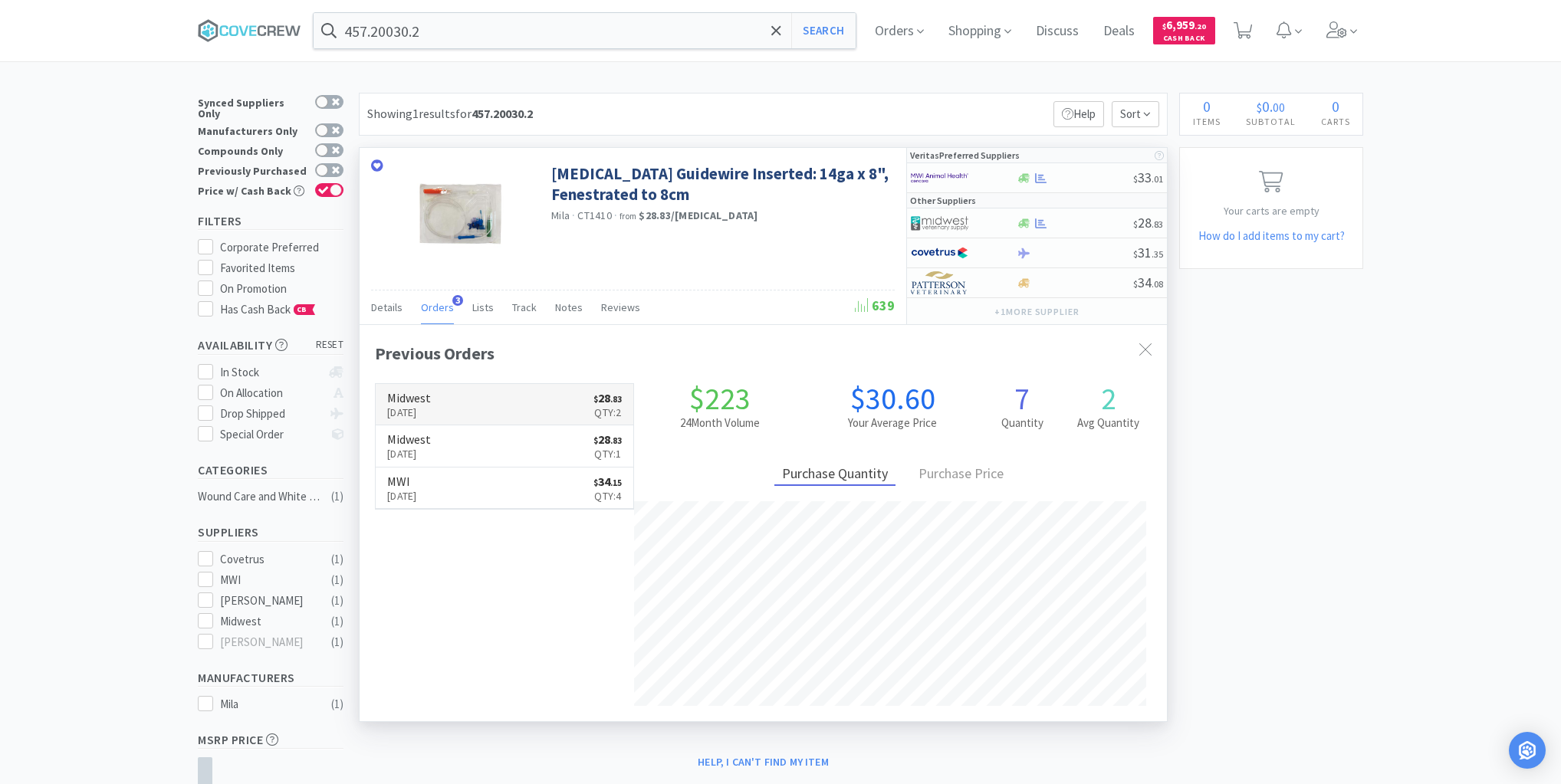
click at [482, 405] on link "Midwest [DATE] $ 28 . 83 Qty: 2" at bounding box center [504, 405] width 258 height 42
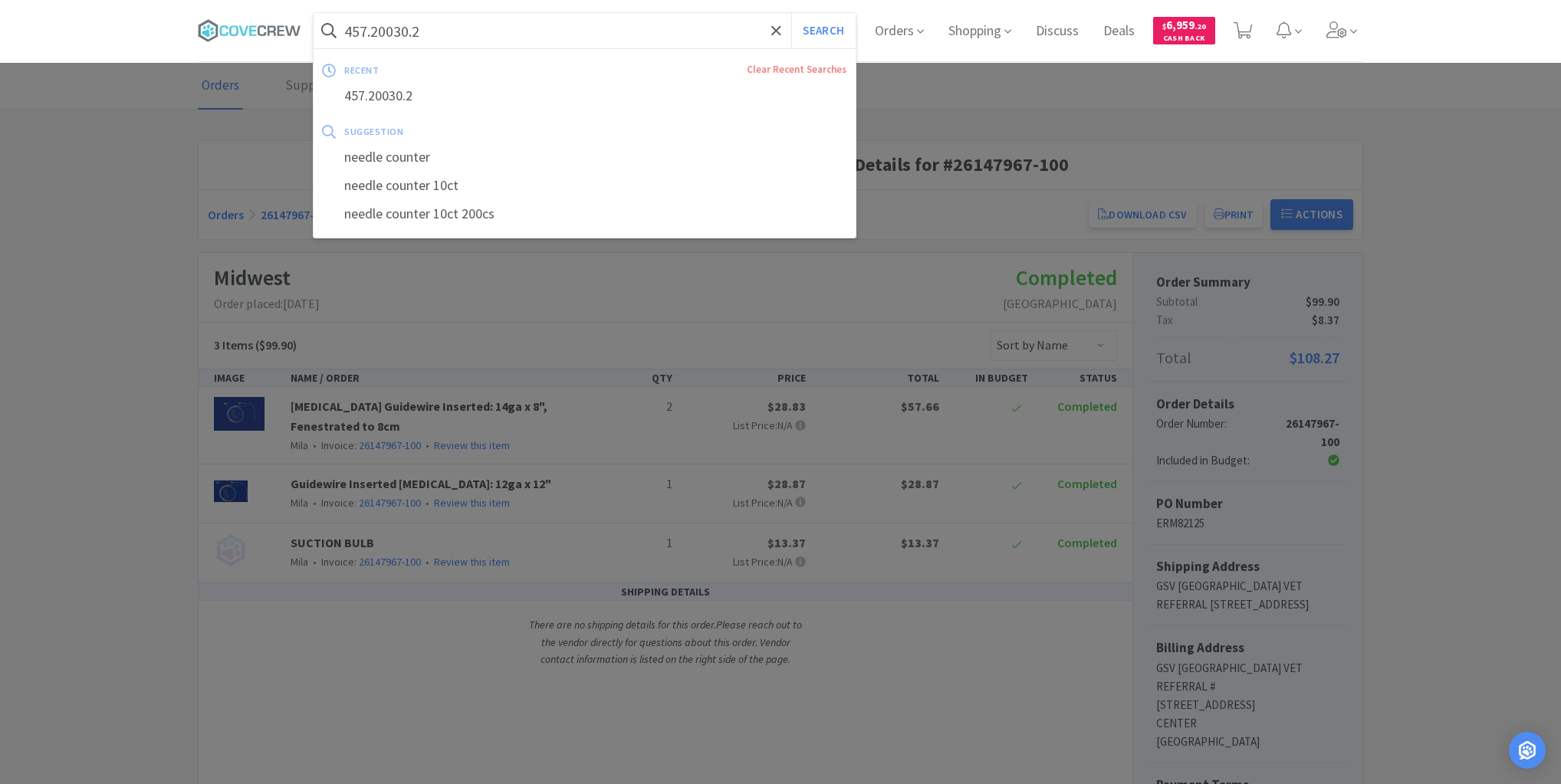
click at [457, 30] on input "457.20030.2" at bounding box center [584, 30] width 542 height 35
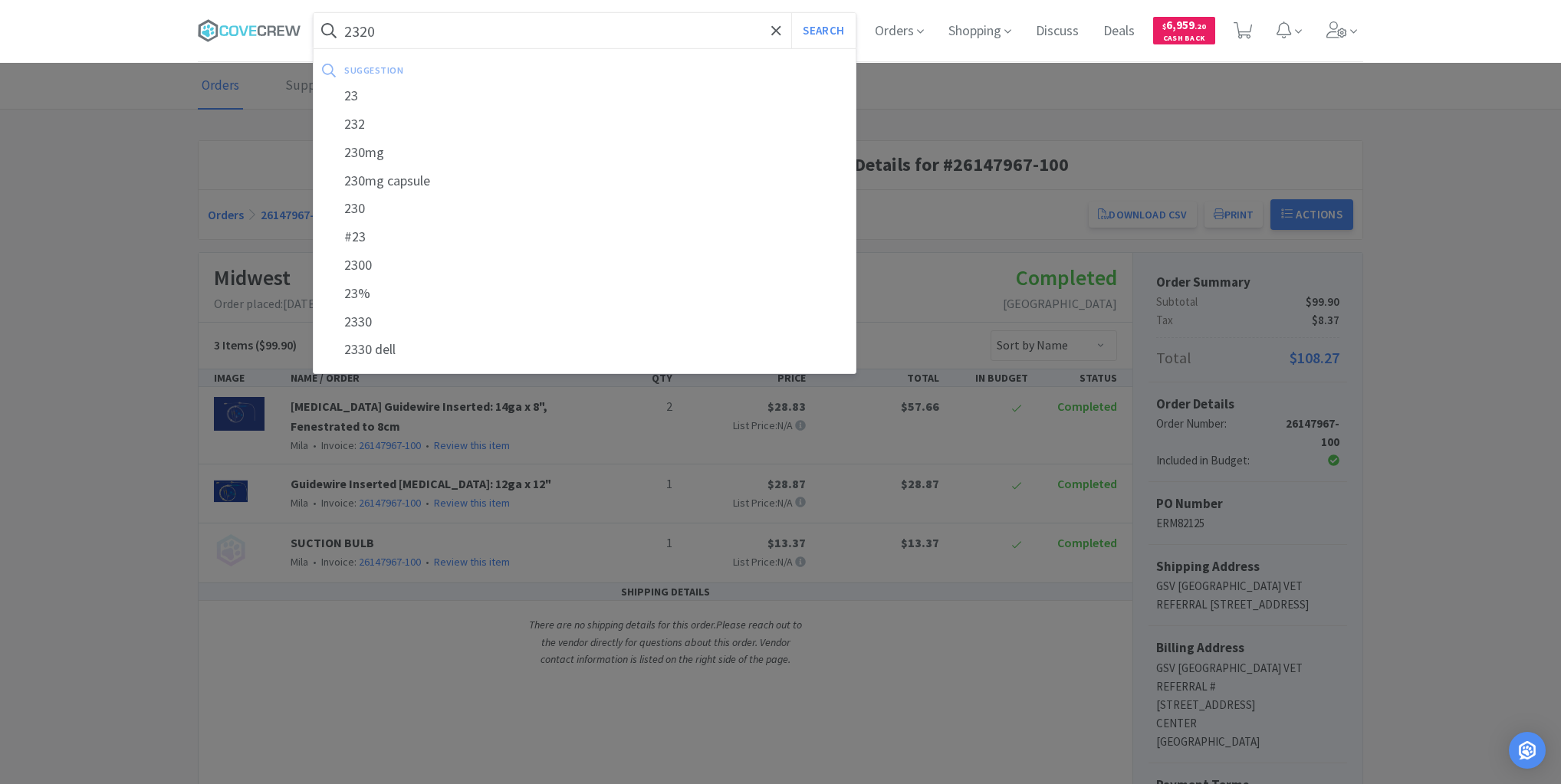
type input "2320"
click at [791, 13] on button "Search" at bounding box center [823, 30] width 64 height 35
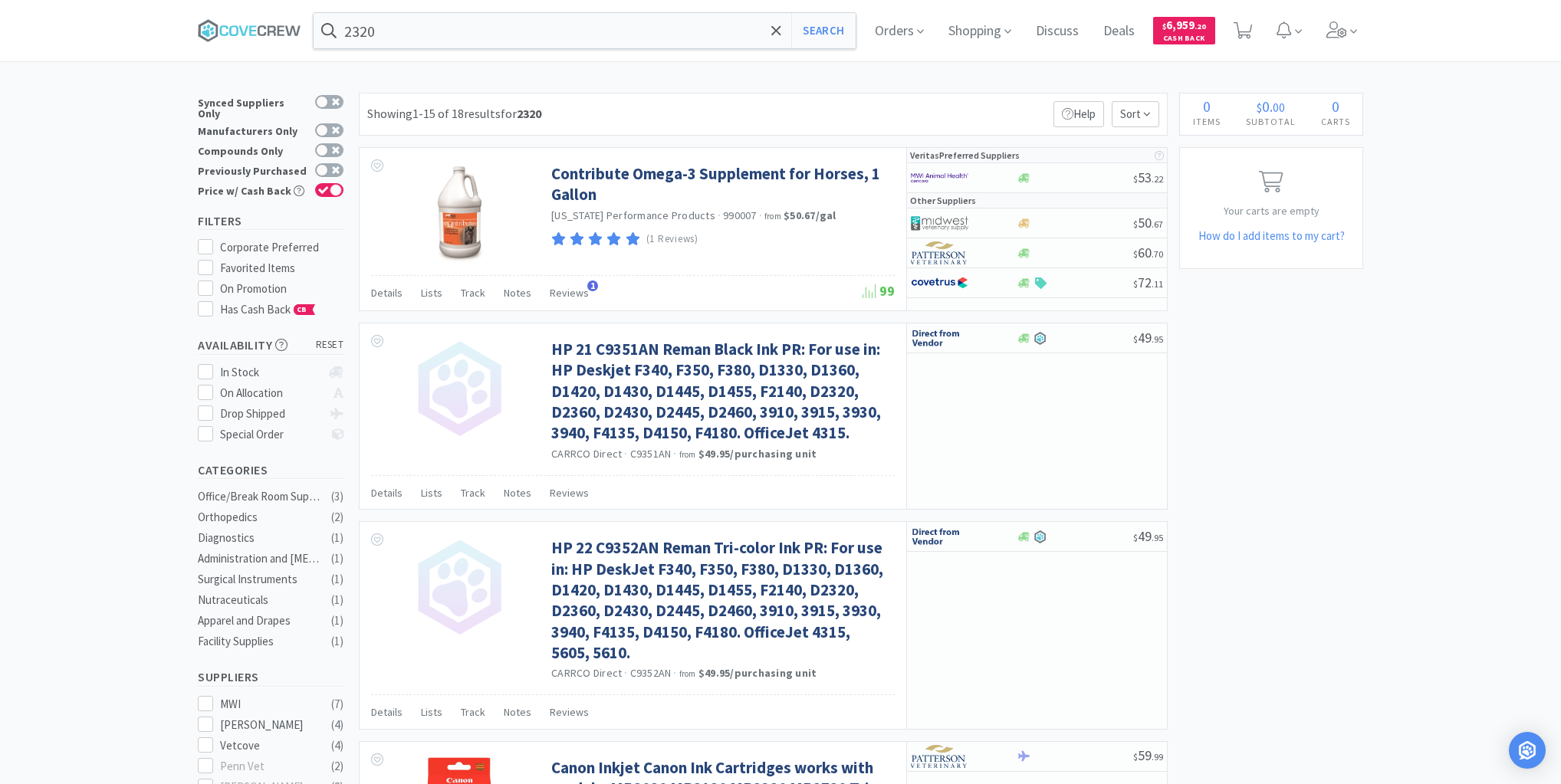
drag, startPoint x: 137, startPoint y: 180, endPoint x: 162, endPoint y: 125, distance: 60.4
drag, startPoint x: 255, startPoint y: 26, endPoint x: 363, endPoint y: 42, distance: 109.2
click at [255, 26] on icon at bounding box center [252, 30] width 7 height 10
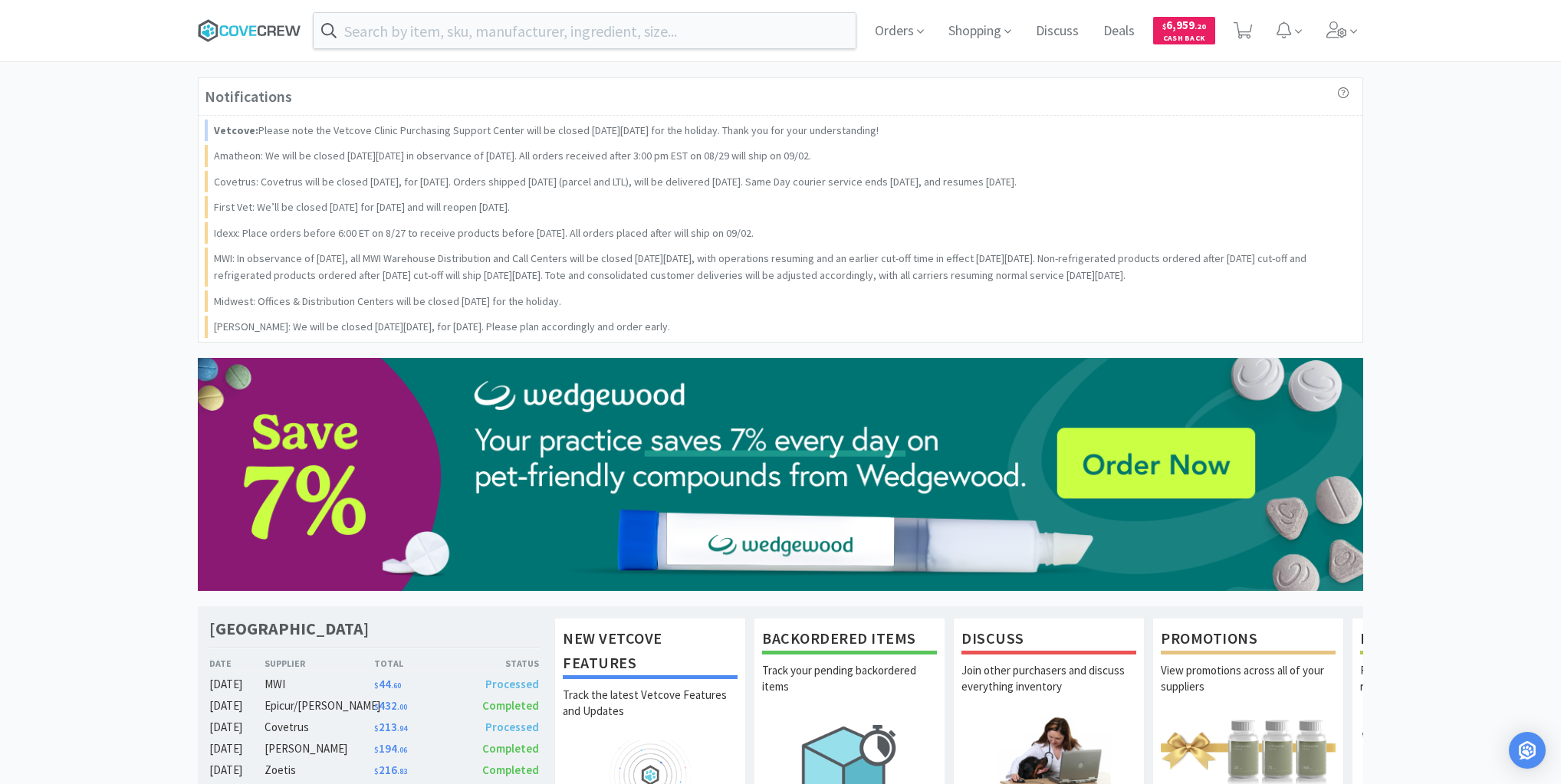
click at [275, 23] on icon at bounding box center [250, 30] width 104 height 23
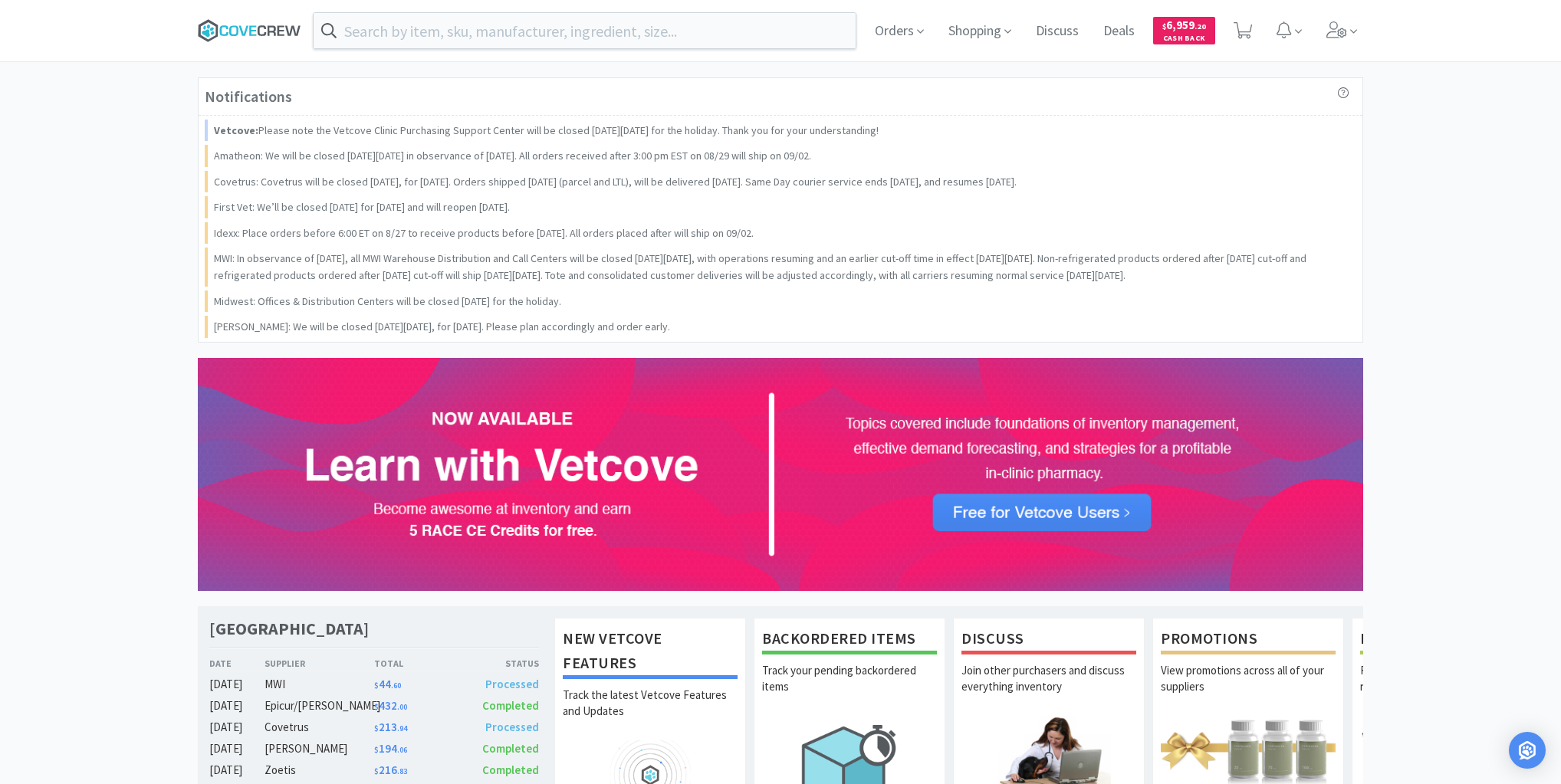
click at [230, 20] on icon at bounding box center [250, 30] width 104 height 23
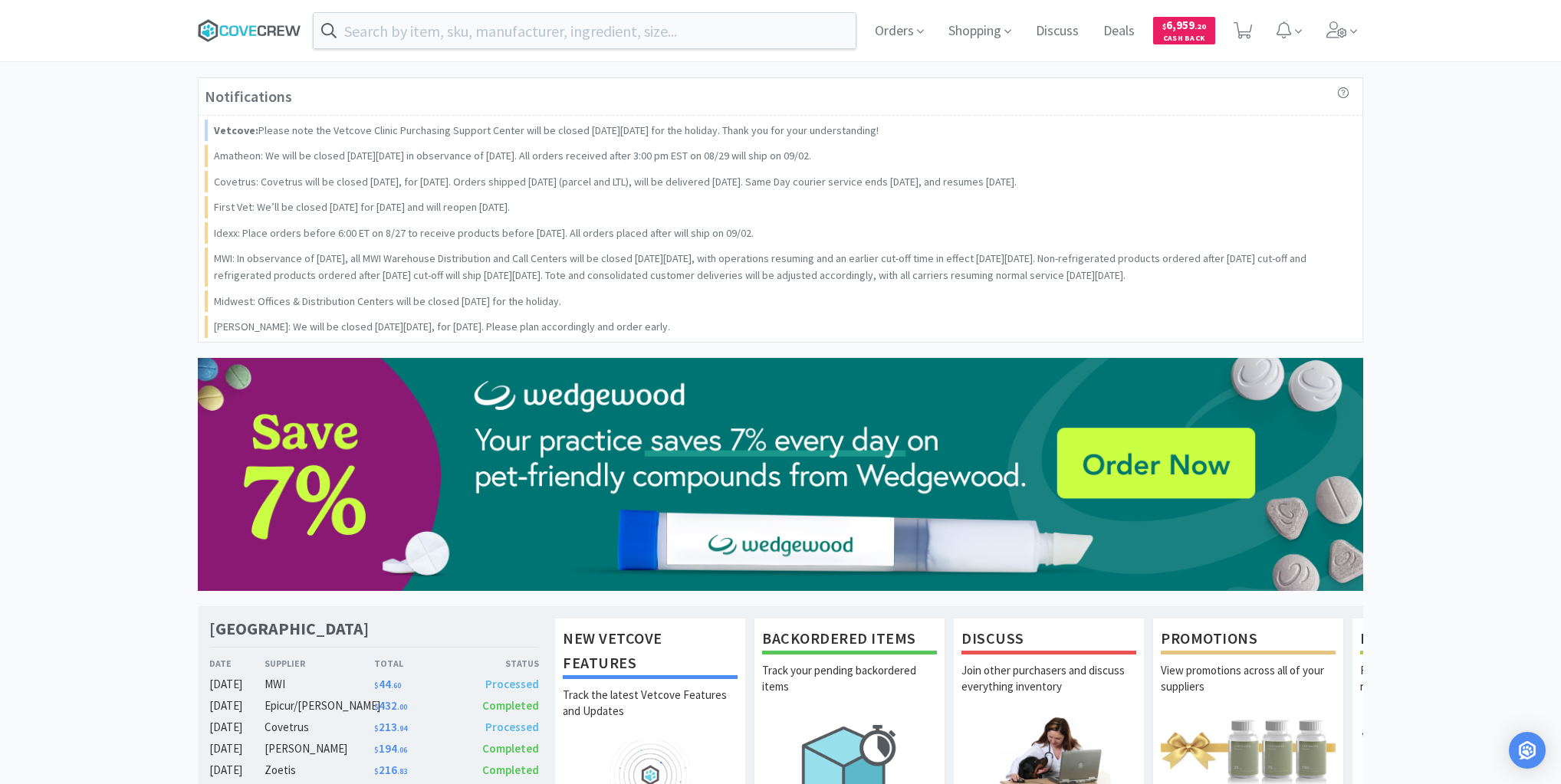
click at [258, 30] on icon at bounding box center [262, 30] width 9 height 11
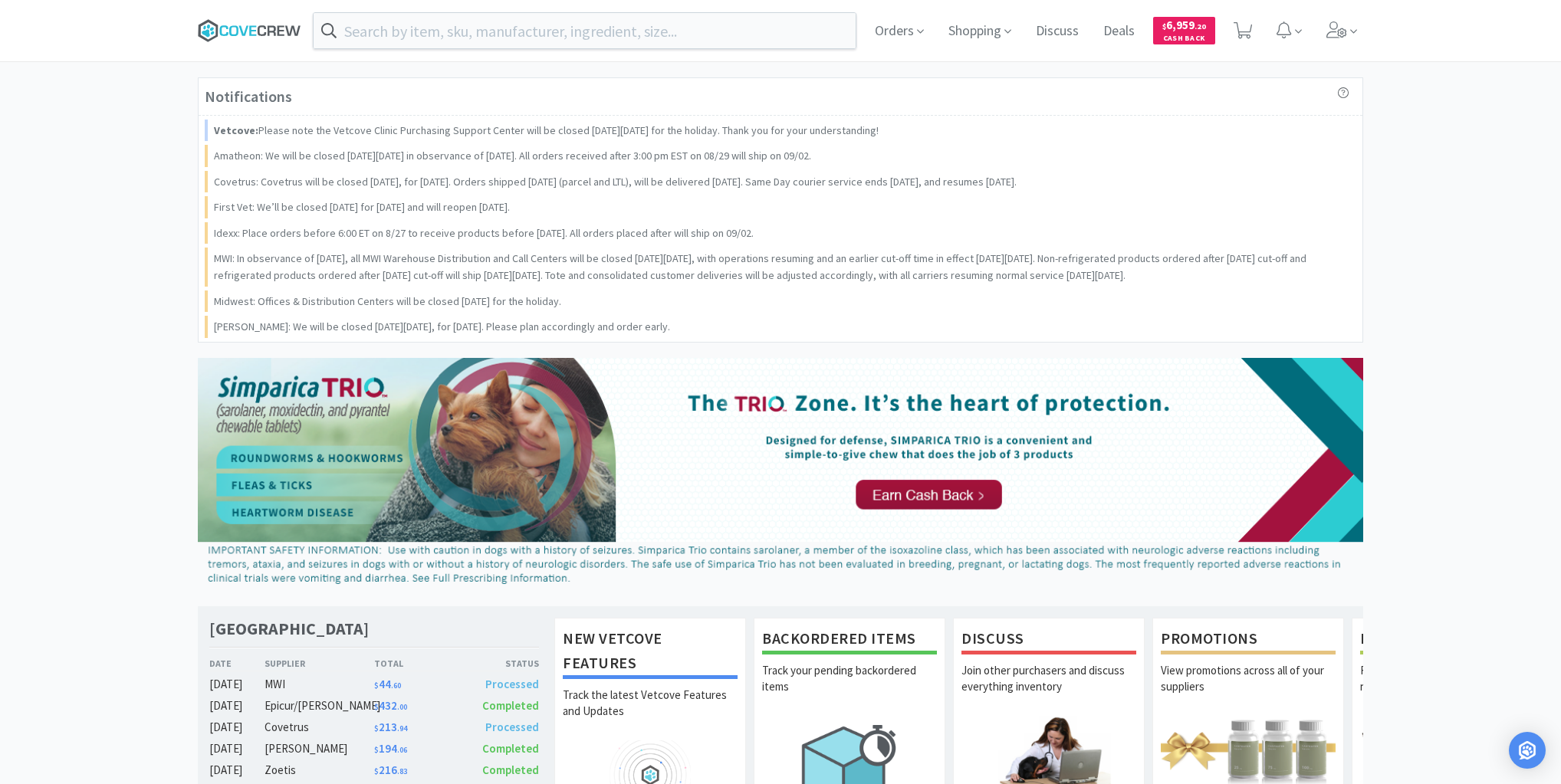
click at [255, 27] on icon at bounding box center [250, 30] width 104 height 23
